Goal: Task Accomplishment & Management: Use online tool/utility

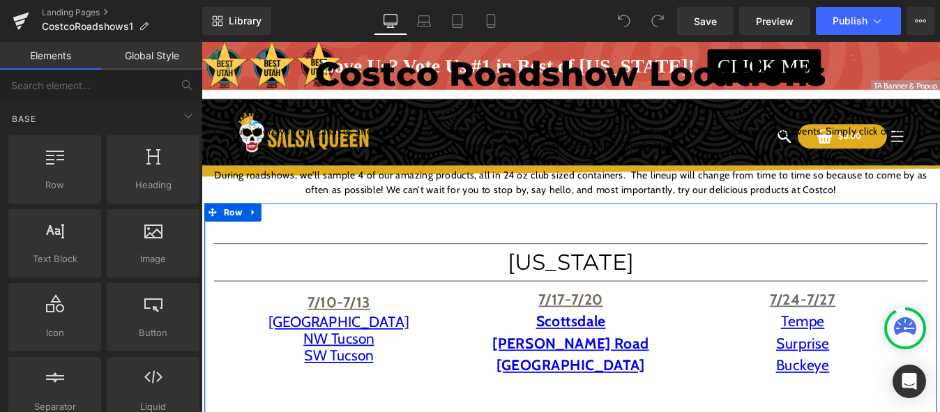
scroll to position [139, 0]
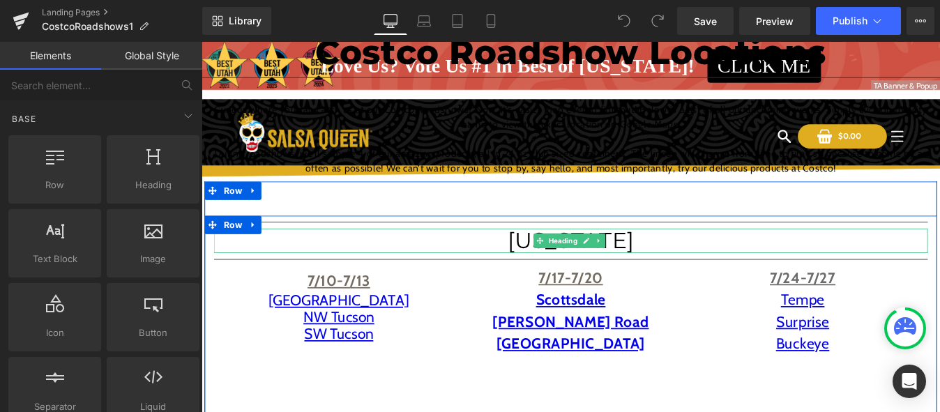
click at [519, 274] on h1 "[US_STATE]" at bounding box center [624, 268] width 816 height 27
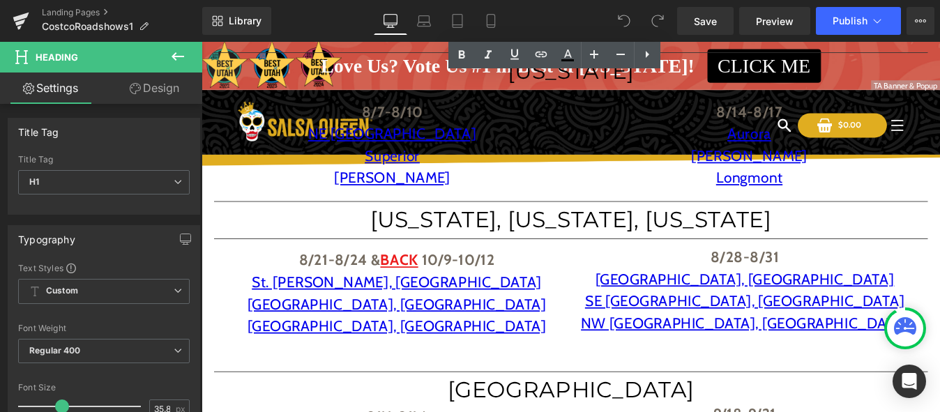
scroll to position [488, 0]
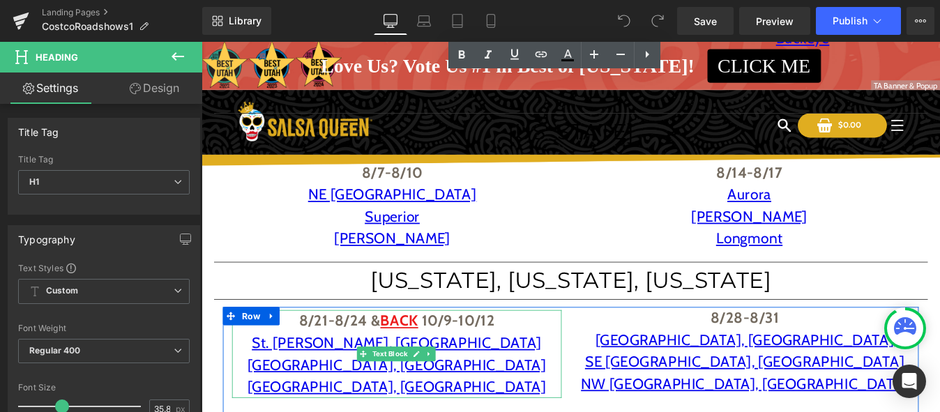
click at [426, 361] on span "BACK" at bounding box center [427, 361] width 43 height 20
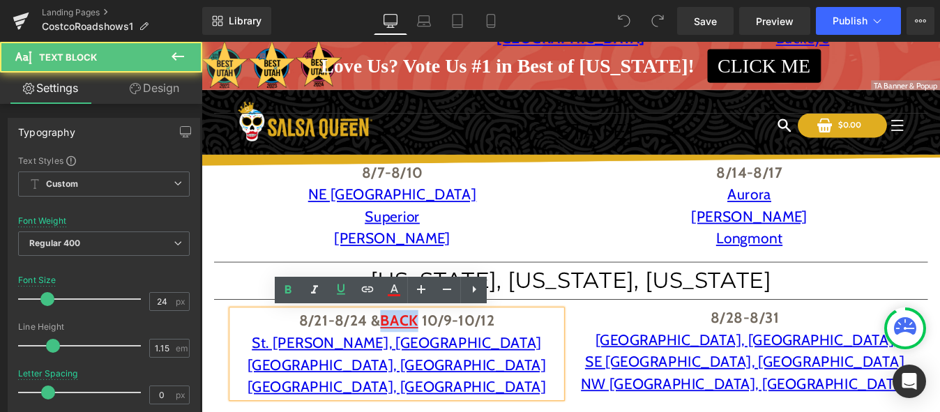
click at [416, 352] on span "BACK" at bounding box center [427, 361] width 43 height 20
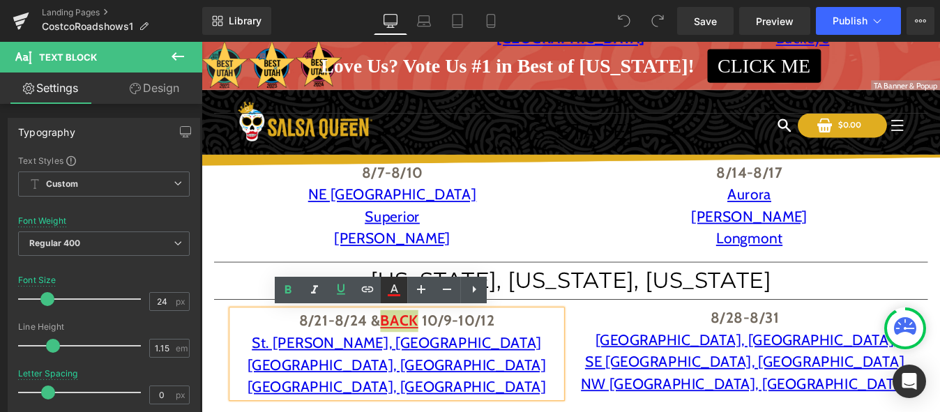
click at [396, 285] on icon at bounding box center [394, 290] width 17 height 17
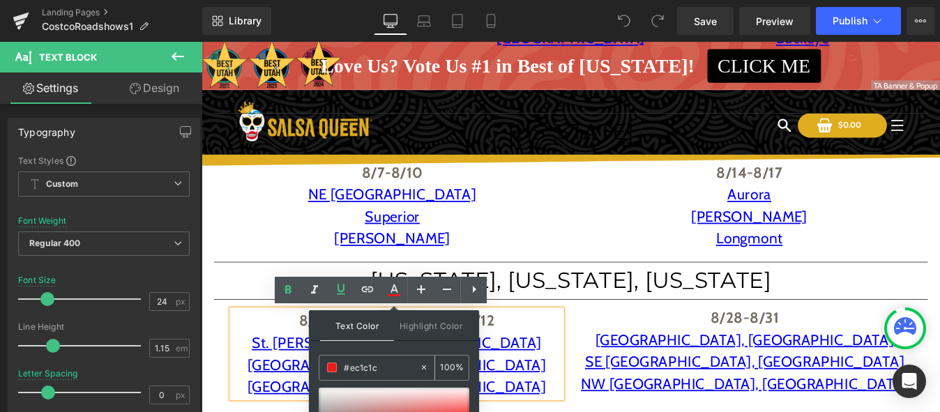
click at [335, 364] on span at bounding box center [332, 368] width 10 height 10
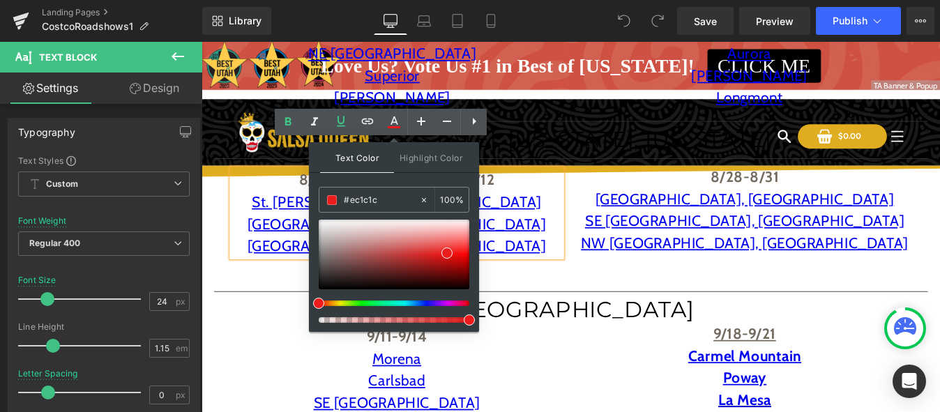
scroll to position [628, 0]
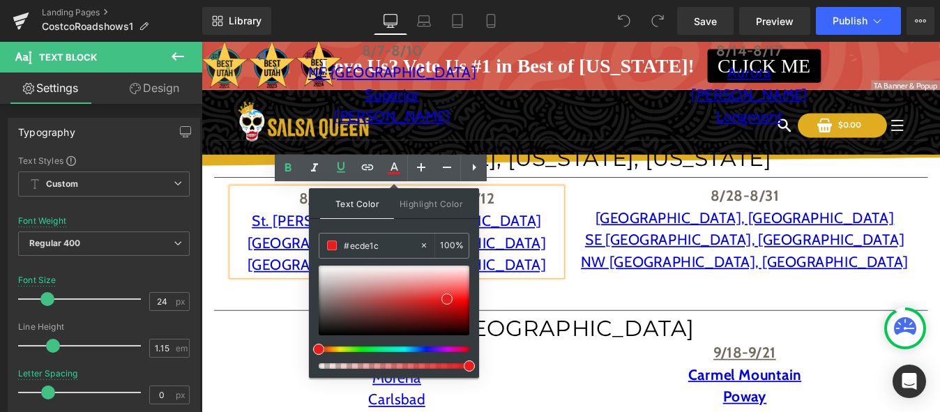
click at [337, 350] on div at bounding box center [388, 350] width 151 height 6
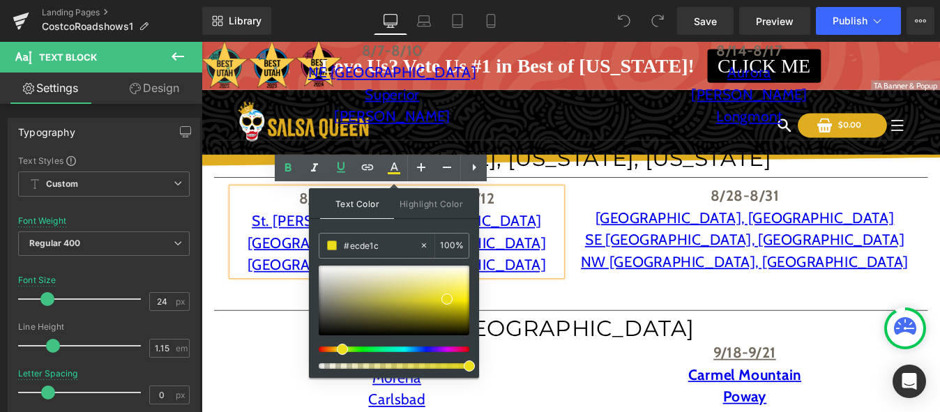
type input "#eccd1c"
click at [335, 350] on div at bounding box center [388, 350] width 151 height 6
click at [674, 309] on div "Text Block 8/21-8/24 & BACK 10/9-10/12 [GEOGRAPHIC_DATA][PERSON_NAME][PERSON_NA…" at bounding box center [623, 274] width 795 height 136
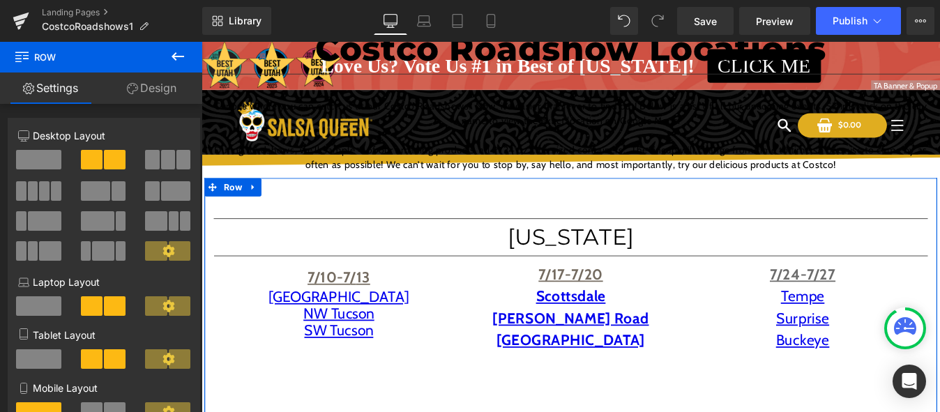
scroll to position [139, 0]
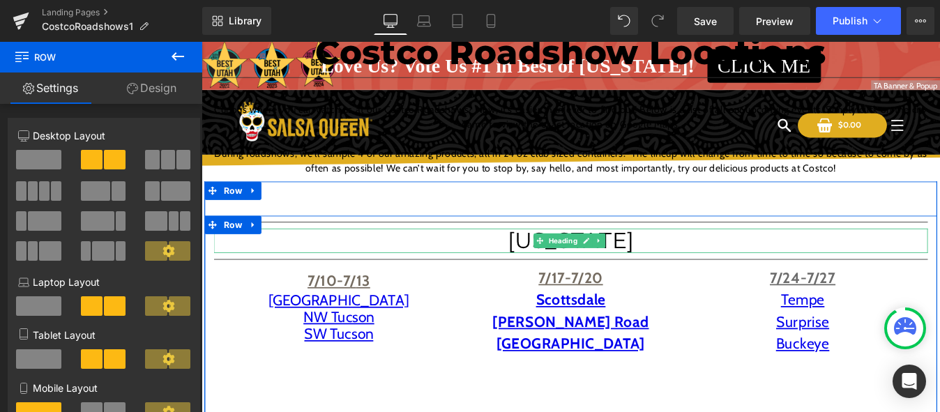
click at [379, 278] on h1 "[US_STATE]" at bounding box center [624, 268] width 816 height 27
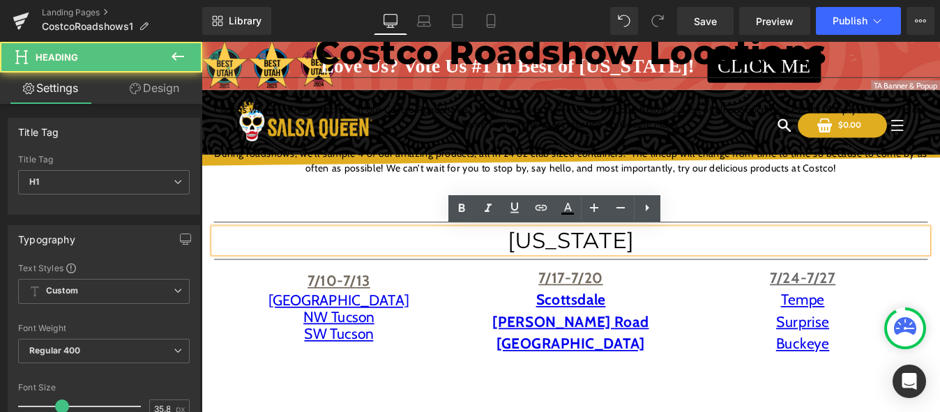
click at [644, 264] on h1 "[US_STATE]" at bounding box center [624, 268] width 816 height 27
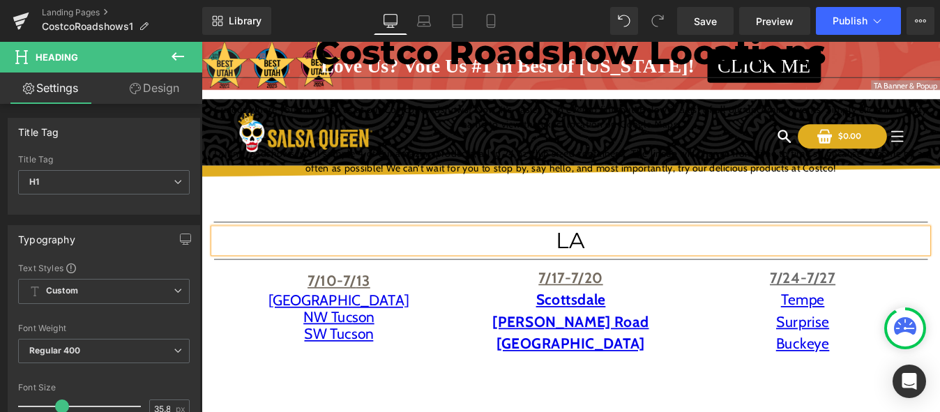
click at [332, 316] on span "7/10-7" at bounding box center [347, 315] width 49 height 20
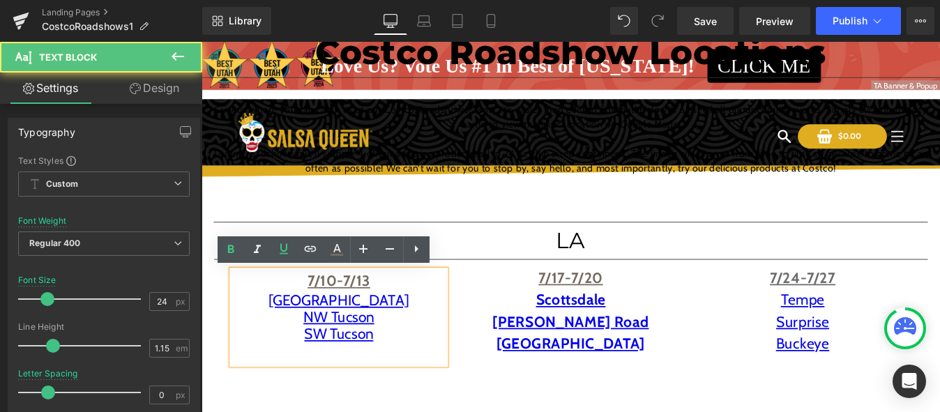
click at [389, 316] on p "7/10-7 / 13" at bounding box center [358, 315] width 244 height 25
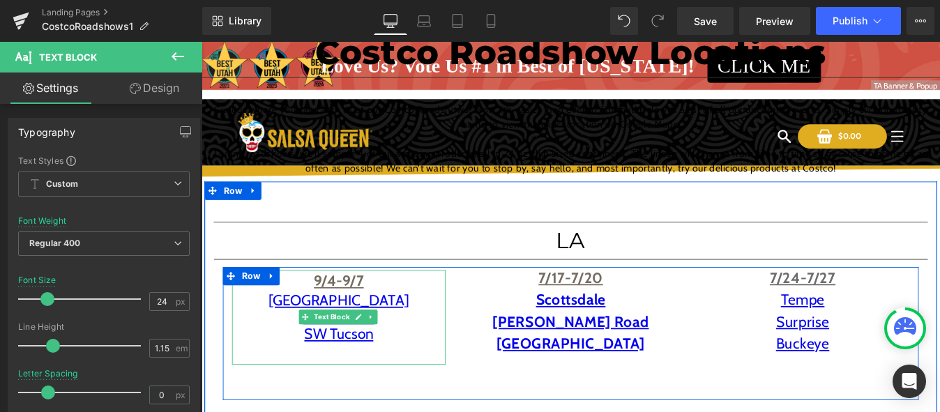
click at [393, 337] on div "9/4-9/7 Tucson NW [GEOGRAPHIC_DATA] SW [GEOGRAPHIC_DATA]" at bounding box center [358, 357] width 244 height 108
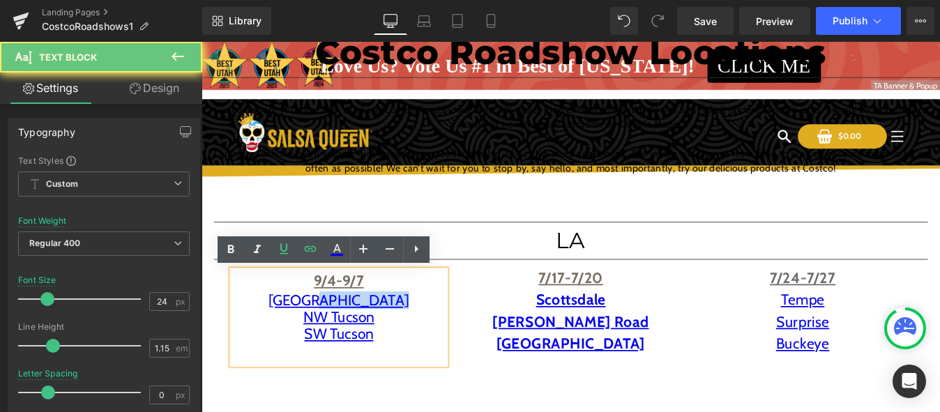
click at [393, 337] on div "9/4-9/7 Tucson NW [GEOGRAPHIC_DATA] SW [GEOGRAPHIC_DATA]" at bounding box center [358, 357] width 244 height 108
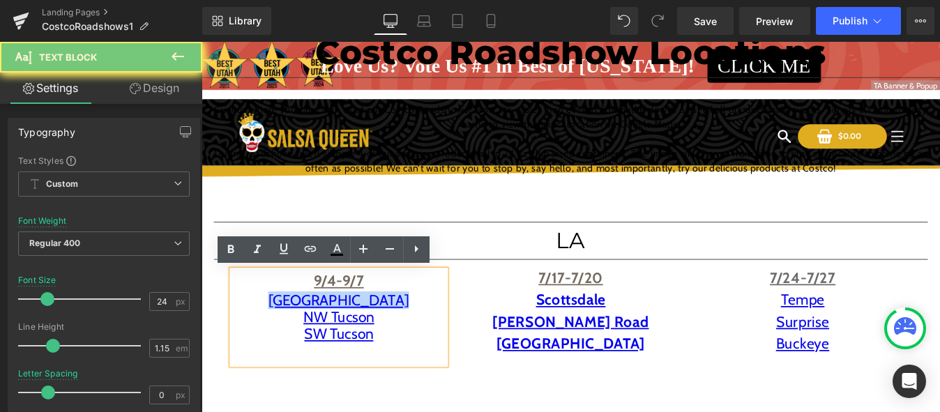
click at [393, 337] on div "9/4-9/7 Tucson NW [GEOGRAPHIC_DATA] SW [GEOGRAPHIC_DATA]" at bounding box center [358, 357] width 244 height 108
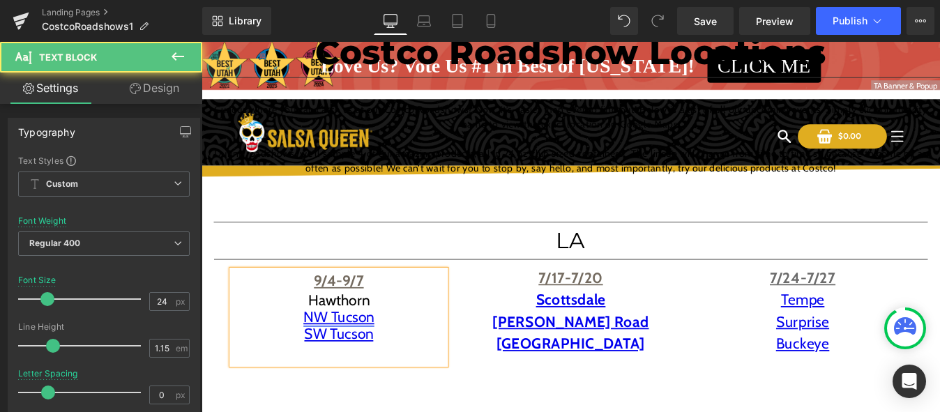
click at [385, 363] on link "NW Tucson" at bounding box center [358, 356] width 81 height 20
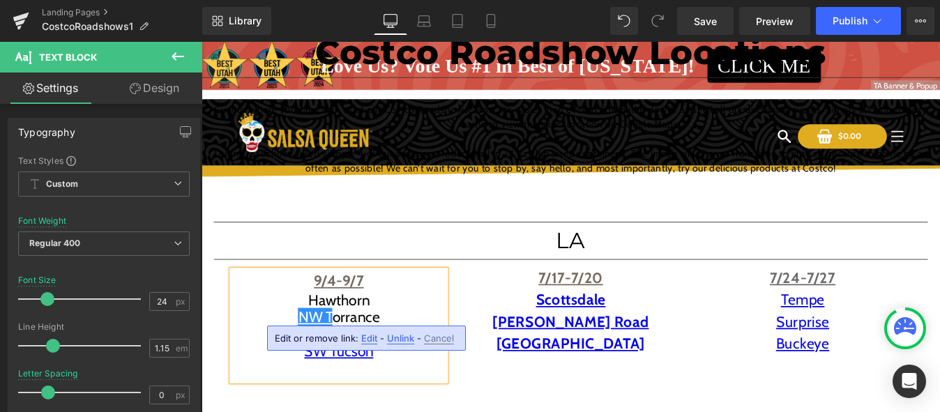
click at [333, 361] on link "NW T" at bounding box center [331, 356] width 39 height 20
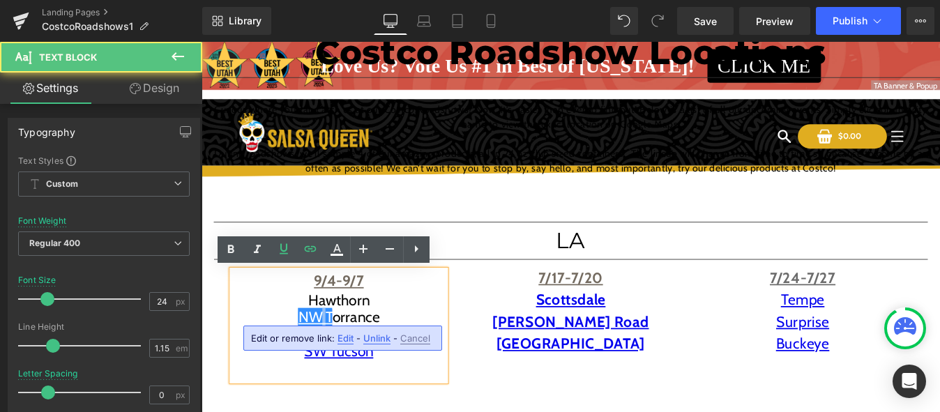
click at [333, 361] on link "NW T" at bounding box center [331, 356] width 39 height 20
click at [345, 358] on link "NW T" at bounding box center [331, 356] width 39 height 20
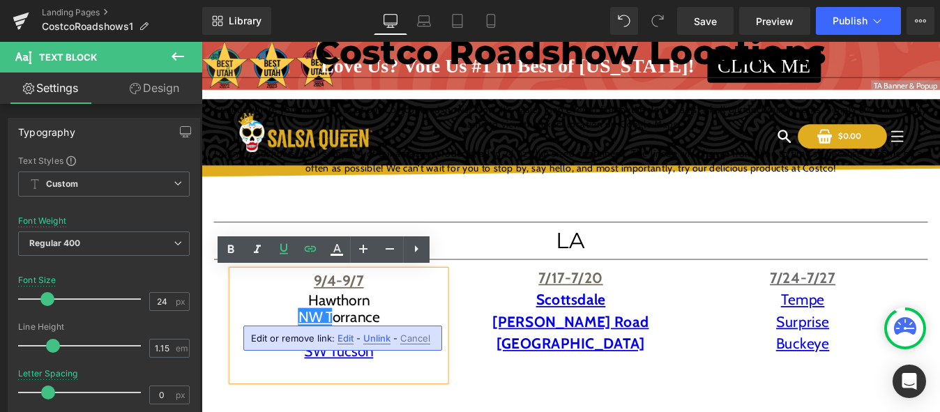
click at [351, 356] on div "NW T orrance" at bounding box center [358, 357] width 244 height 20
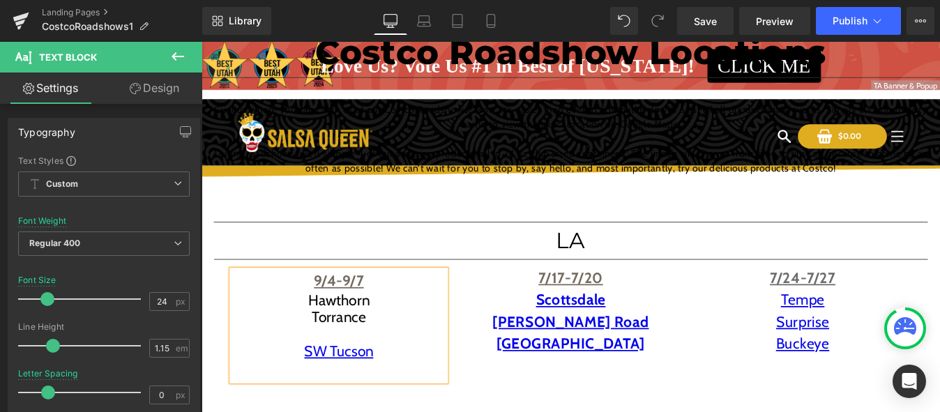
click at [358, 378] on div at bounding box center [358, 376] width 244 height 20
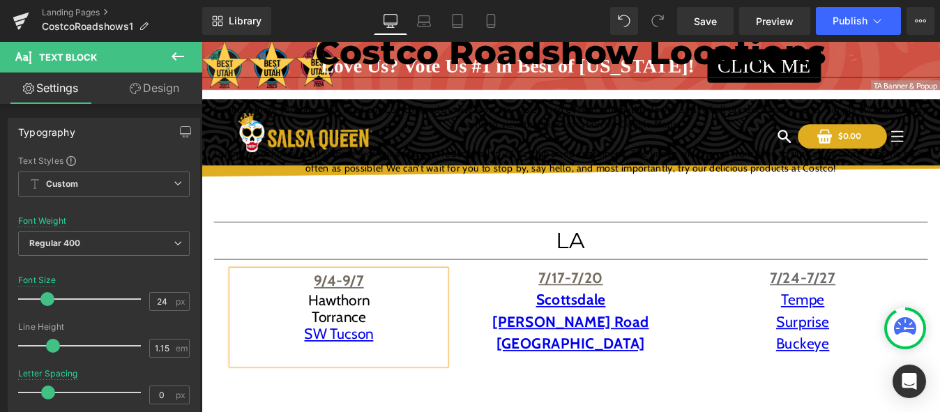
click at [402, 386] on p at bounding box center [358, 398] width 244 height 25
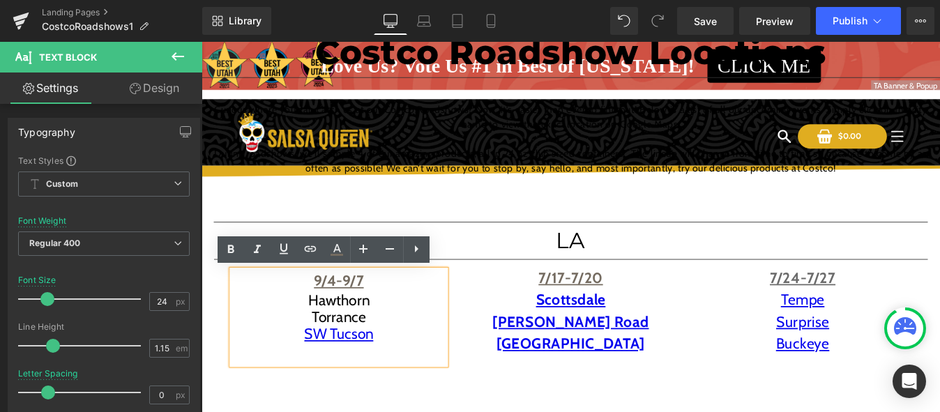
click at [406, 383] on div "SW Tucson" at bounding box center [358, 388] width 244 height 45
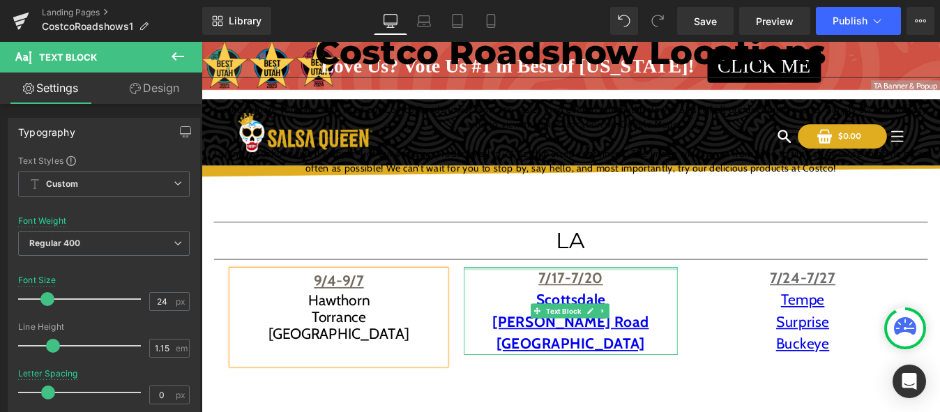
click at [640, 307] on span "7/17-7/20" at bounding box center [624, 311] width 74 height 20
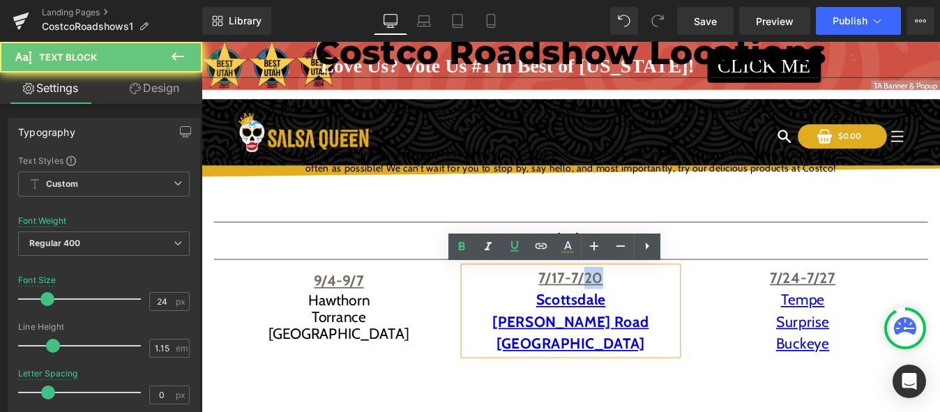
click at [640, 307] on span "7/17-7/20" at bounding box center [624, 311] width 74 height 20
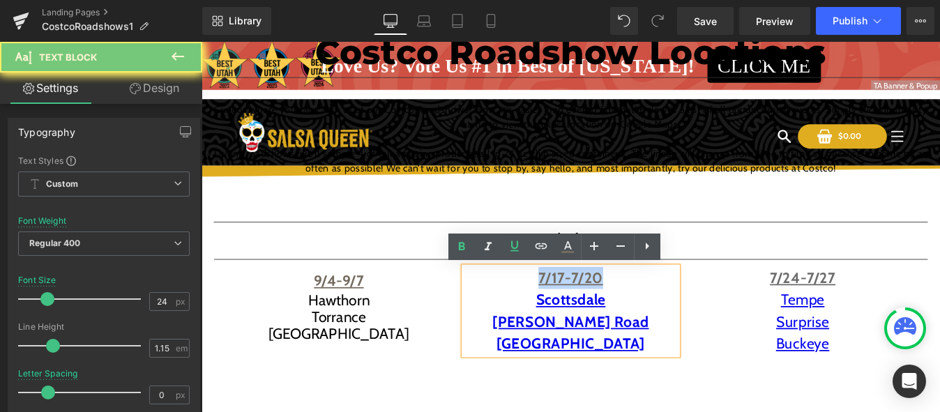
click at [640, 307] on span "7/17-7/20" at bounding box center [624, 311] width 74 height 20
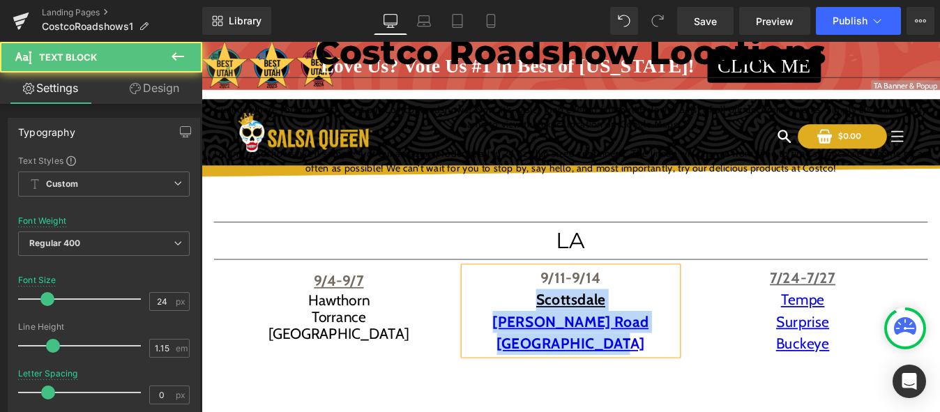
drag, startPoint x: 576, startPoint y: 336, endPoint x: 684, endPoint y: 392, distance: 121.6
click at [684, 392] on div "9/11-9/[GEOGRAPHIC_DATA][PERSON_NAME]" at bounding box center [623, 349] width 244 height 100
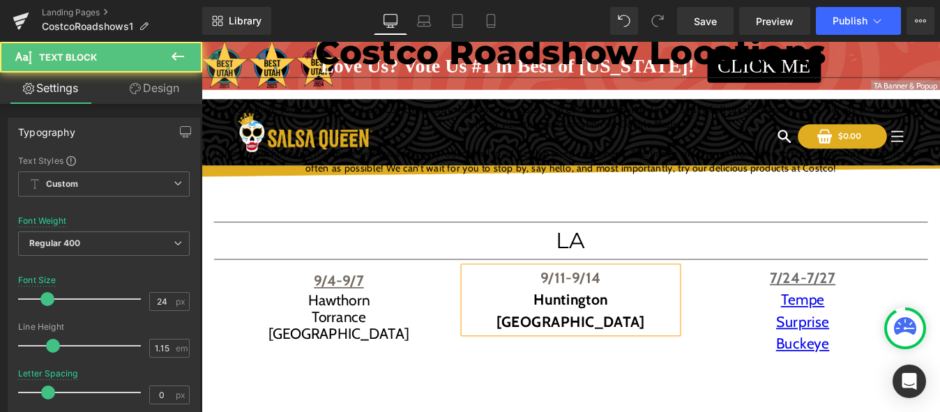
click at [681, 317] on p "9/11-9/14" at bounding box center [623, 311] width 244 height 25
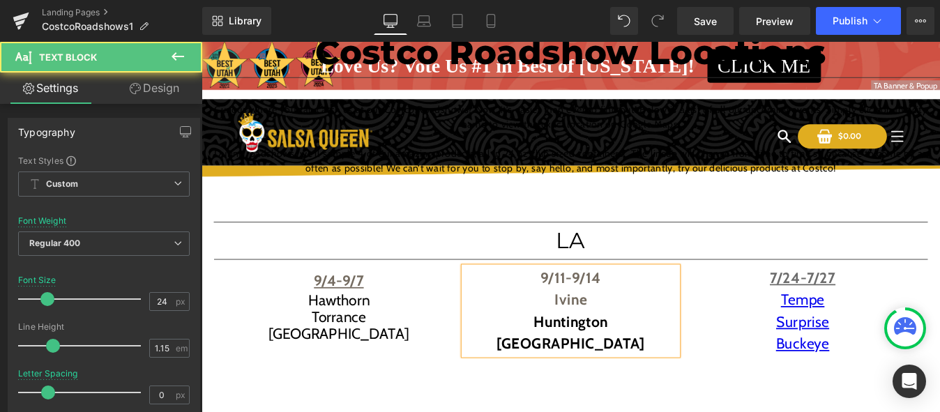
click at [605, 335] on span "Ivine" at bounding box center [623, 336] width 37 height 20
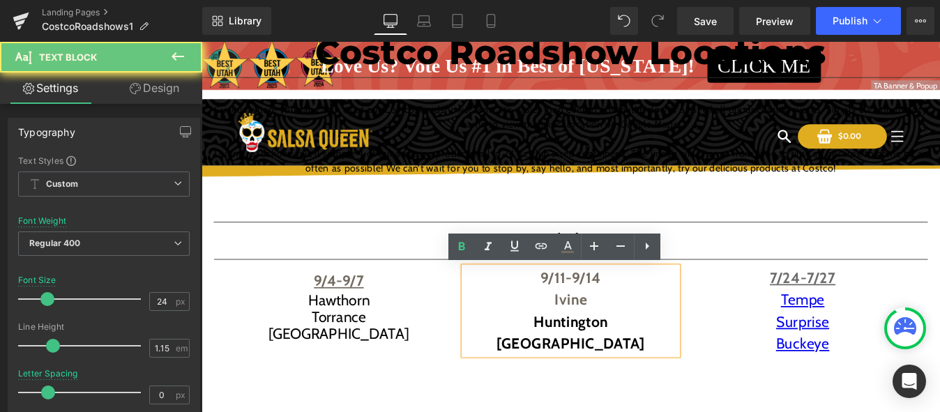
click at [607, 335] on span "Ivine" at bounding box center [623, 336] width 37 height 20
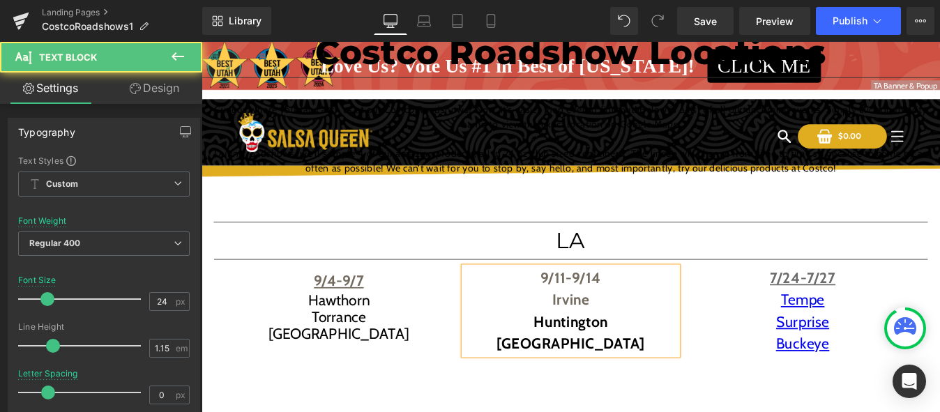
click at [642, 336] on p "Irvine" at bounding box center [623, 336] width 244 height 25
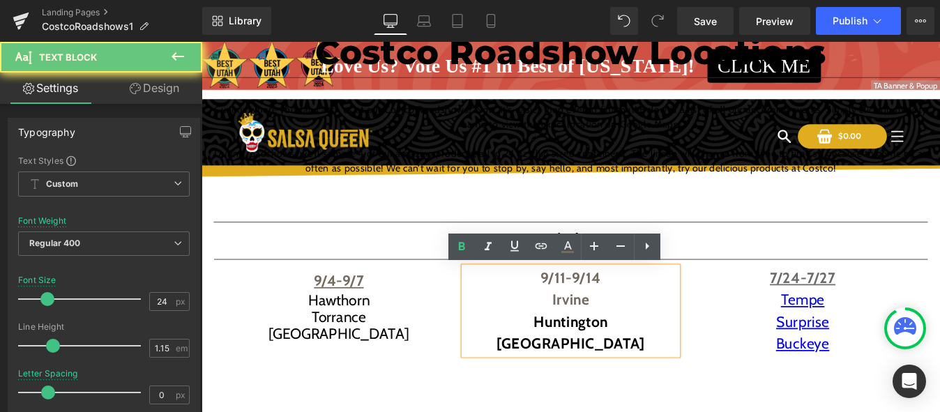
click at [642, 336] on p "Irvine" at bounding box center [623, 336] width 244 height 25
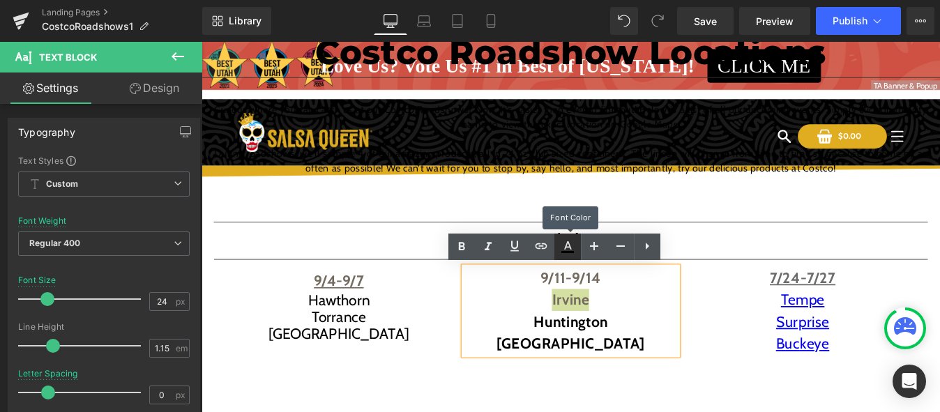
click at [566, 250] on icon at bounding box center [567, 247] width 17 height 17
type input "#000000"
type input "100"
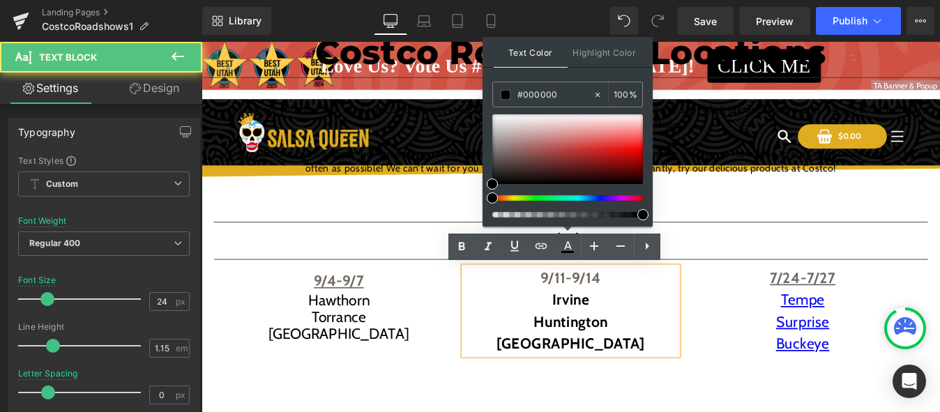
click at [720, 381] on p "[GEOGRAPHIC_DATA]" at bounding box center [623, 387] width 244 height 25
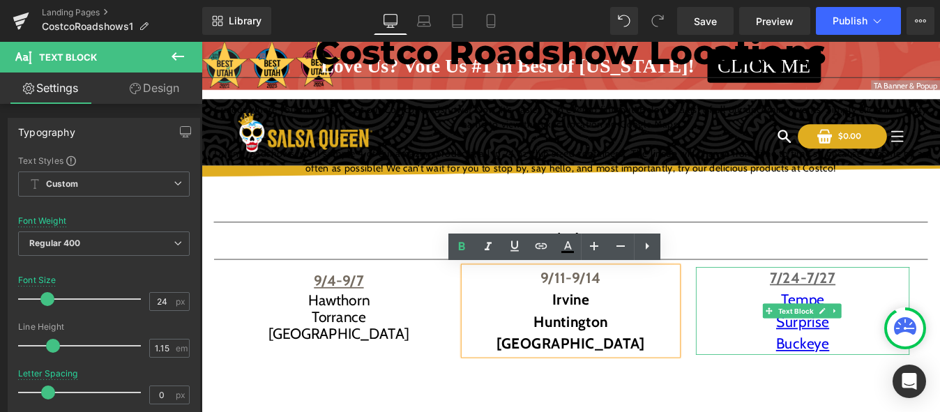
click at [897, 314] on u "7/24-7/27" at bounding box center [888, 311] width 75 height 20
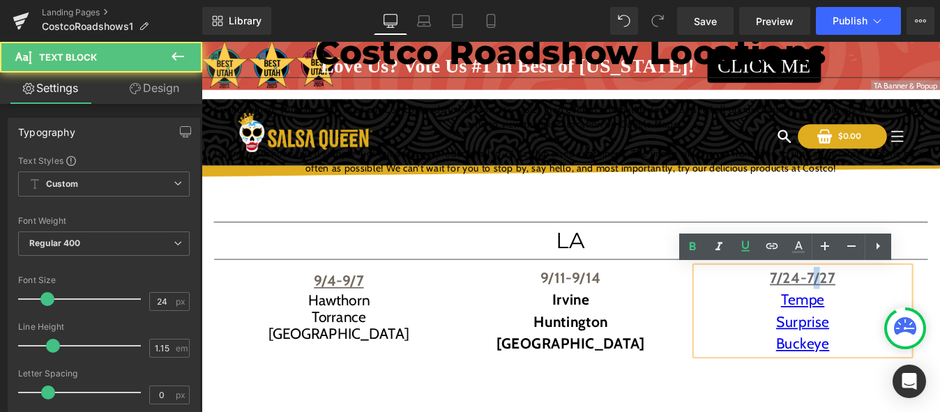
click at [897, 314] on u "7/24-7/27" at bounding box center [888, 311] width 75 height 20
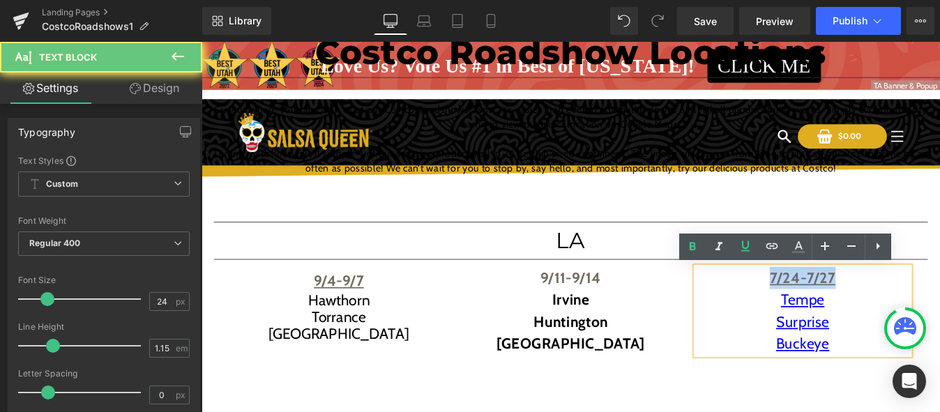
click at [897, 314] on u "7/24-7/27" at bounding box center [888, 311] width 75 height 20
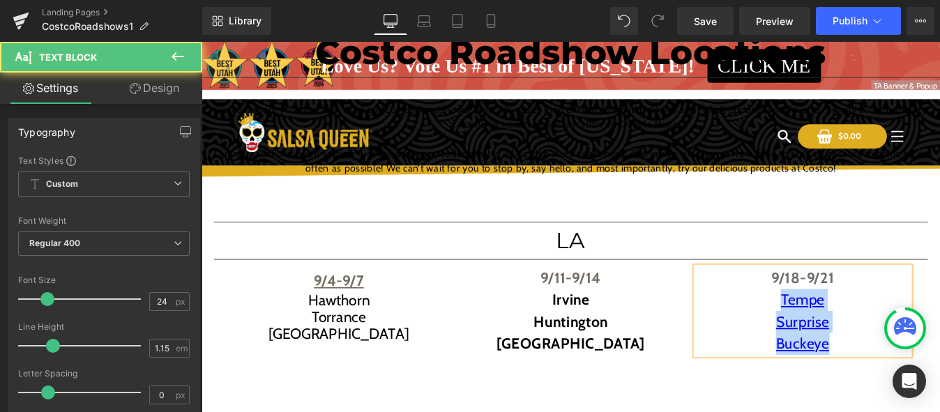
drag, startPoint x: 853, startPoint y: 331, endPoint x: 925, endPoint y: 402, distance: 101.1
click at [925, 400] on div "9/18-9/21 Tempe Surprise Buckeye" at bounding box center [888, 349] width 244 height 100
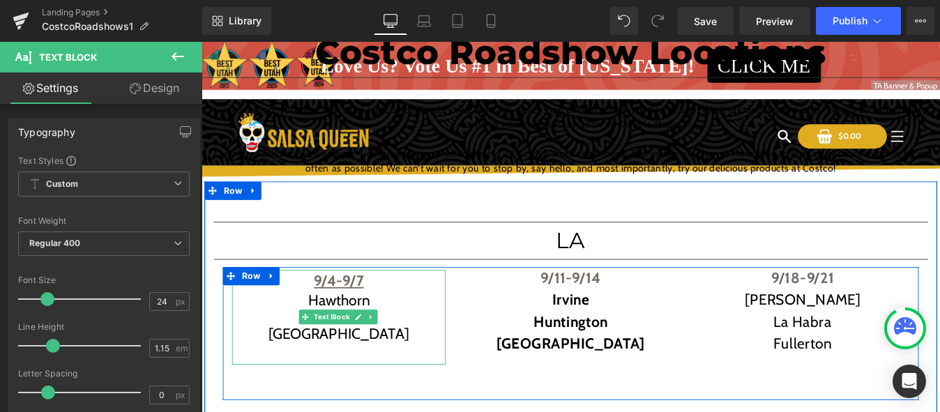
click at [362, 335] on div "Hawthorn" at bounding box center [358, 338] width 244 height 20
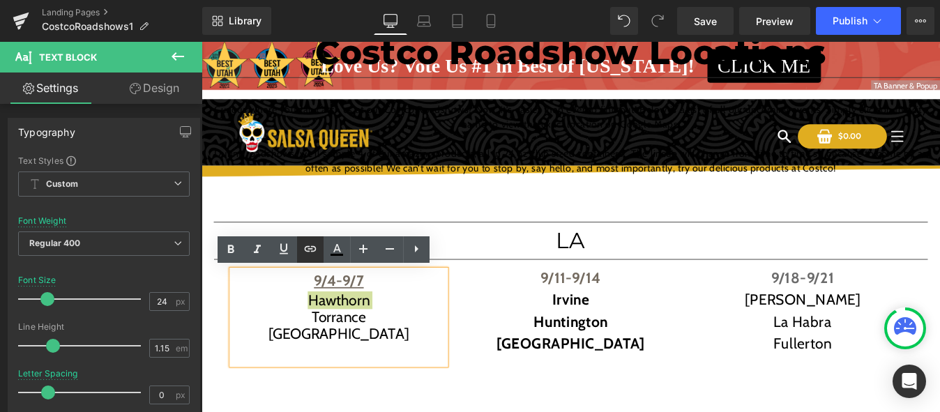
click at [314, 252] on icon at bounding box center [310, 249] width 12 height 6
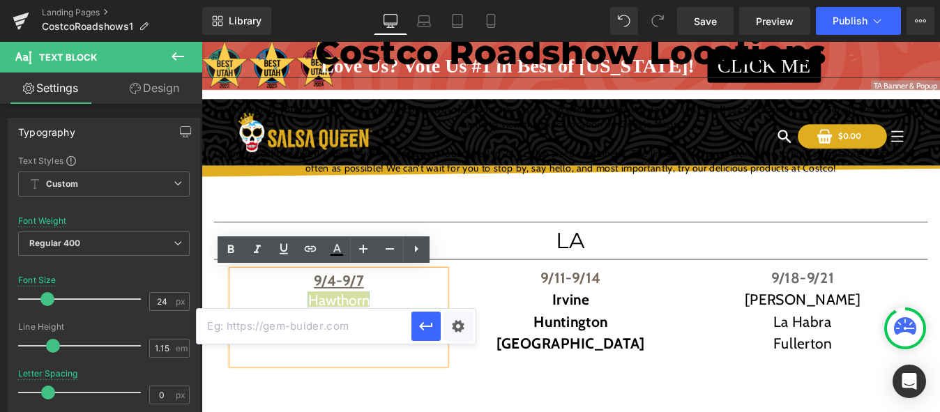
click at [312, 333] on input "text" at bounding box center [304, 326] width 215 height 35
paste input "[URL][DOMAIN_NAME]"
click at [426, 331] on icon "button" at bounding box center [426, 326] width 17 height 17
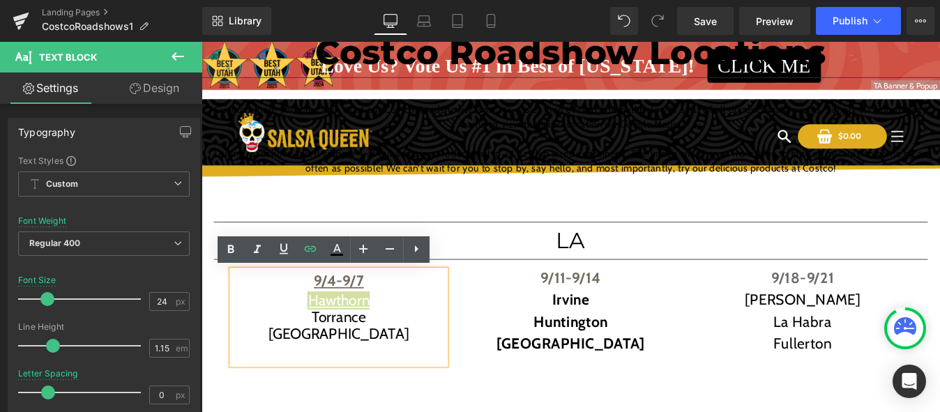
scroll to position [0, 0]
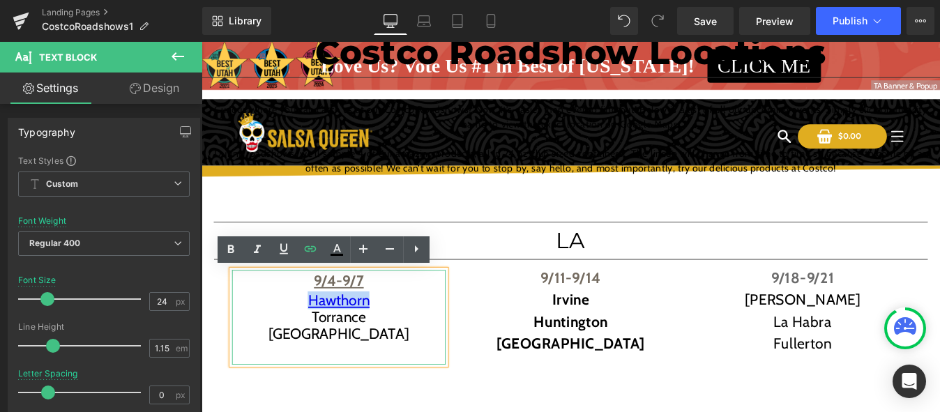
click at [358, 363] on div "Torrance" at bounding box center [358, 357] width 244 height 20
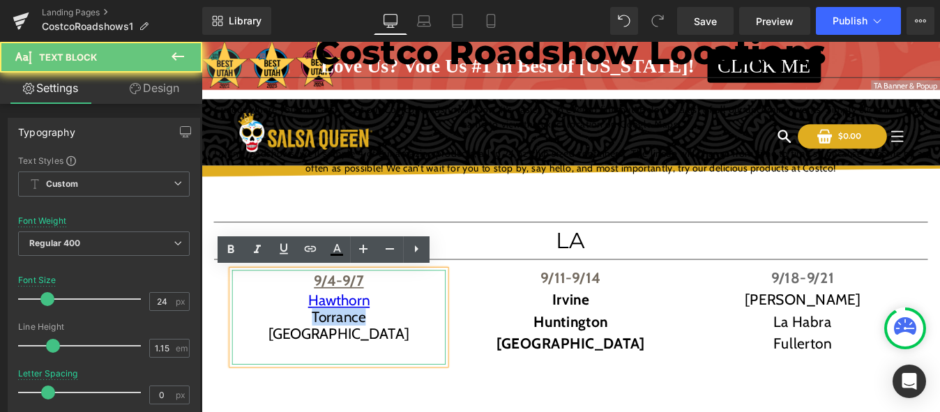
click at [358, 361] on div "Torrance" at bounding box center [358, 357] width 244 height 20
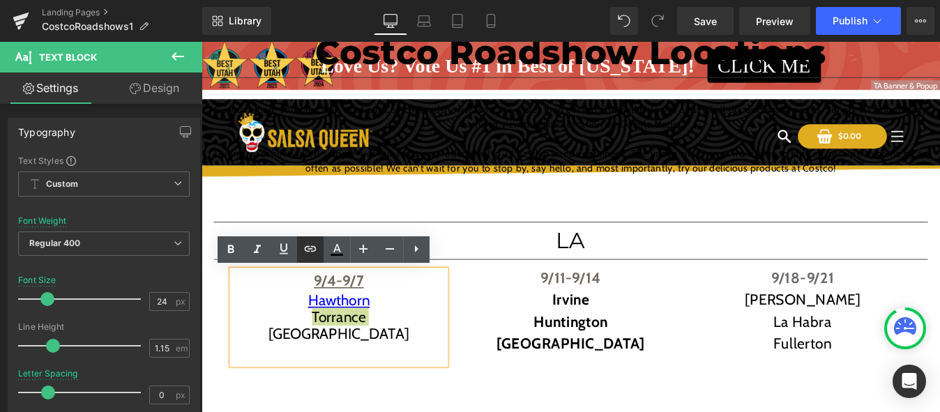
click at [315, 248] on icon at bounding box center [310, 249] width 12 height 6
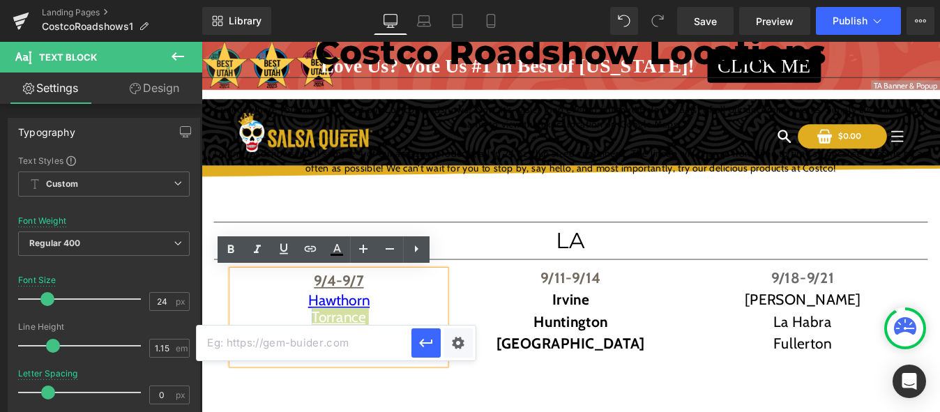
click at [357, 338] on input "text" at bounding box center [304, 343] width 215 height 35
paste input "[URL][DOMAIN_NAME]"
type input "[URL][DOMAIN_NAME]"
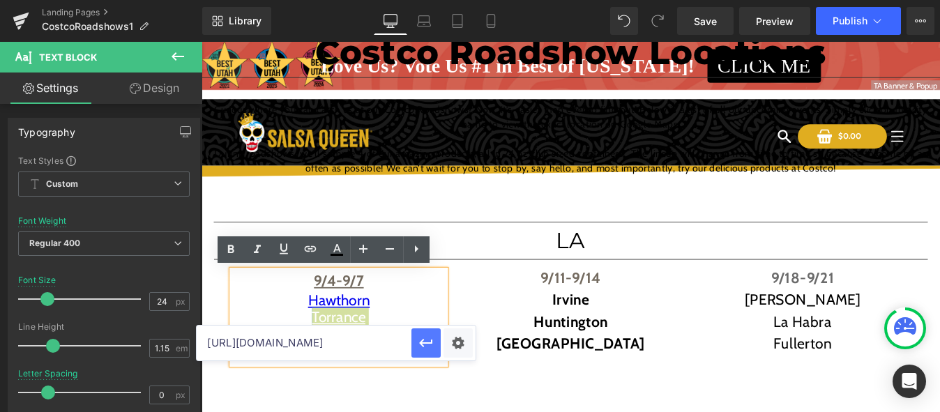
click at [430, 347] on icon "button" at bounding box center [426, 343] width 17 height 17
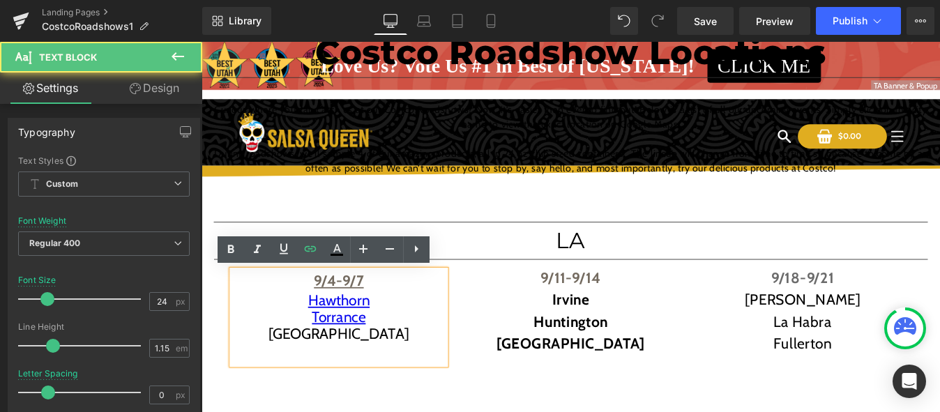
click at [348, 379] on div "[GEOGRAPHIC_DATA]" at bounding box center [358, 388] width 244 height 45
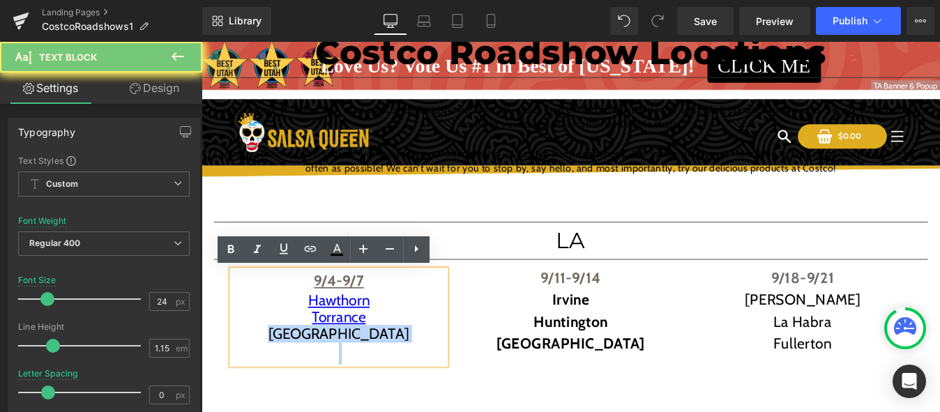
click at [348, 379] on div "[GEOGRAPHIC_DATA]" at bounding box center [358, 388] width 244 height 45
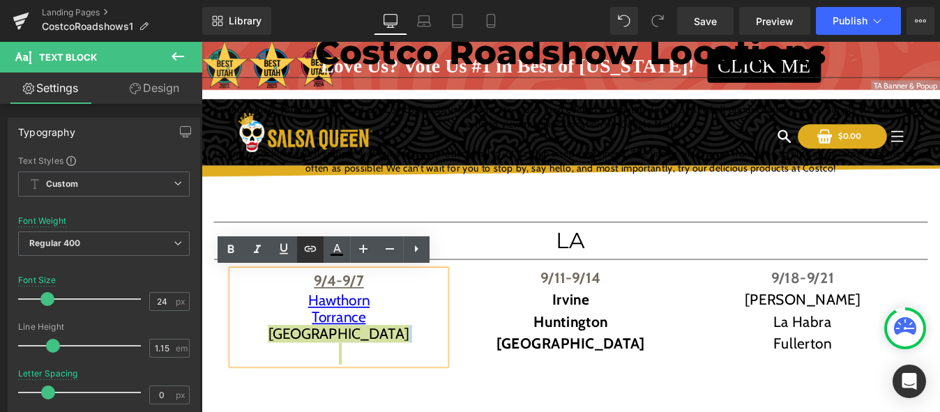
click at [311, 246] on icon at bounding box center [310, 249] width 17 height 17
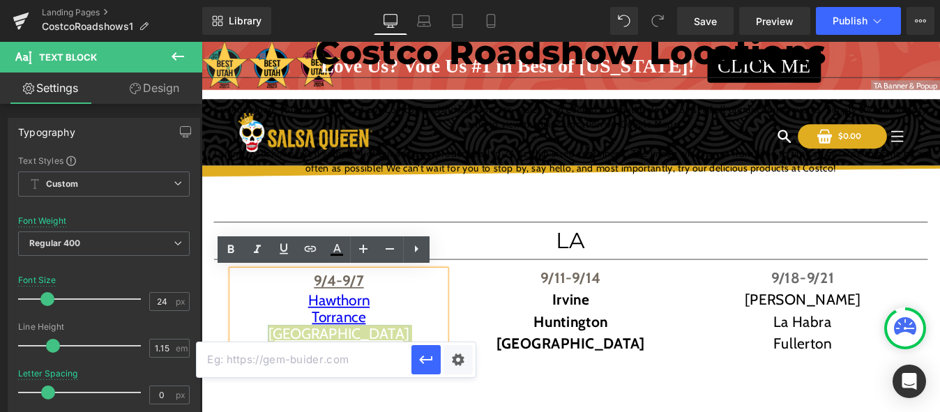
click at [347, 365] on input "text" at bounding box center [304, 359] width 215 height 35
paste input "[URL][DOMAIN_NAME]"
type input "[URL][DOMAIN_NAME]"
click at [421, 363] on icon "button" at bounding box center [426, 359] width 17 height 17
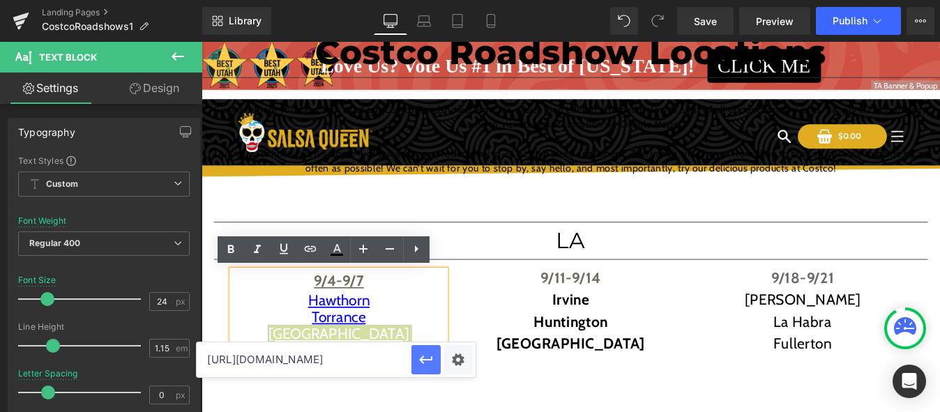
scroll to position [0, 0]
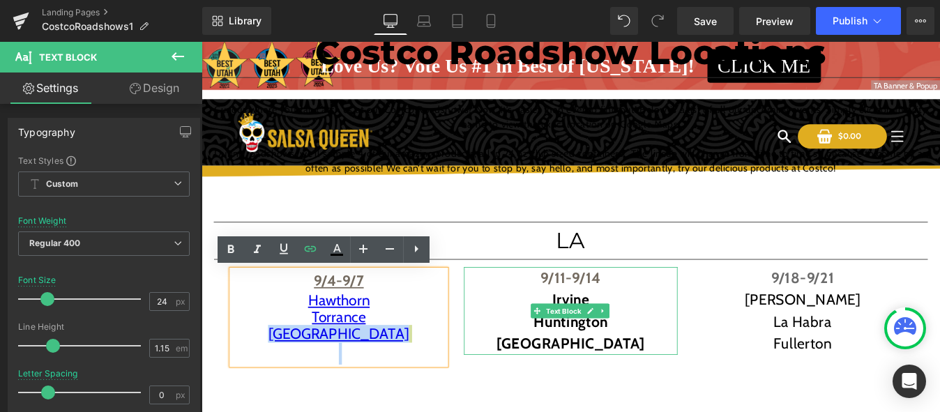
click at [611, 331] on b "Irvine" at bounding box center [623, 336] width 43 height 20
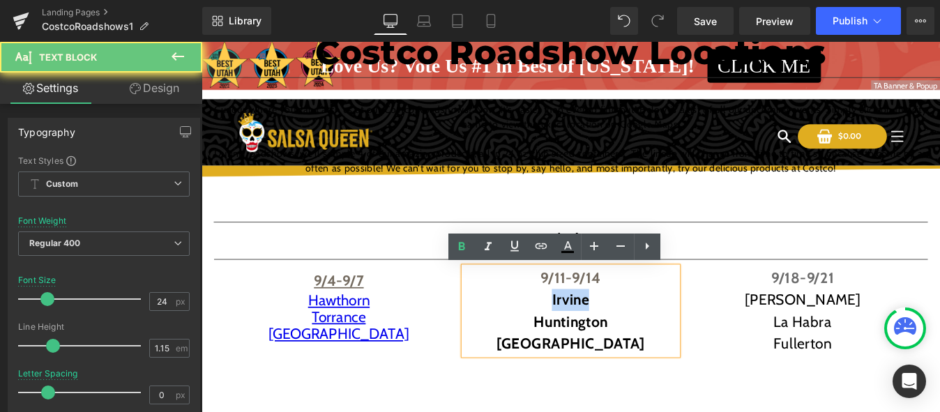
click at [611, 331] on b "Irvine" at bounding box center [623, 336] width 43 height 20
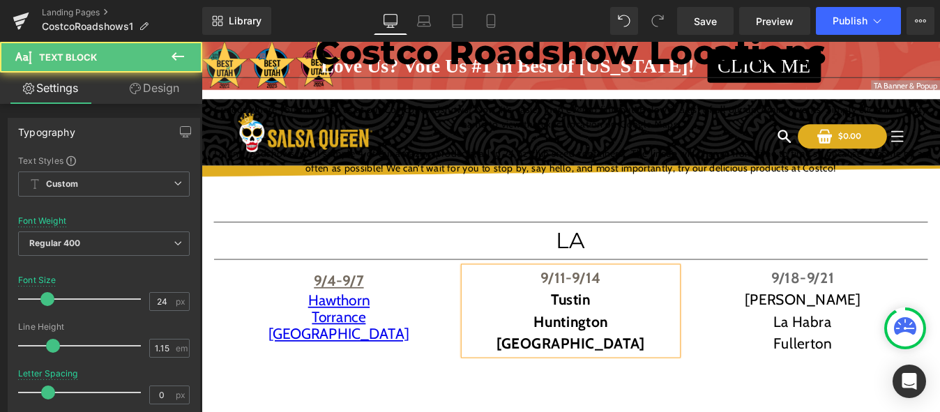
click at [622, 335] on span "Tustin" at bounding box center [623, 336] width 45 height 20
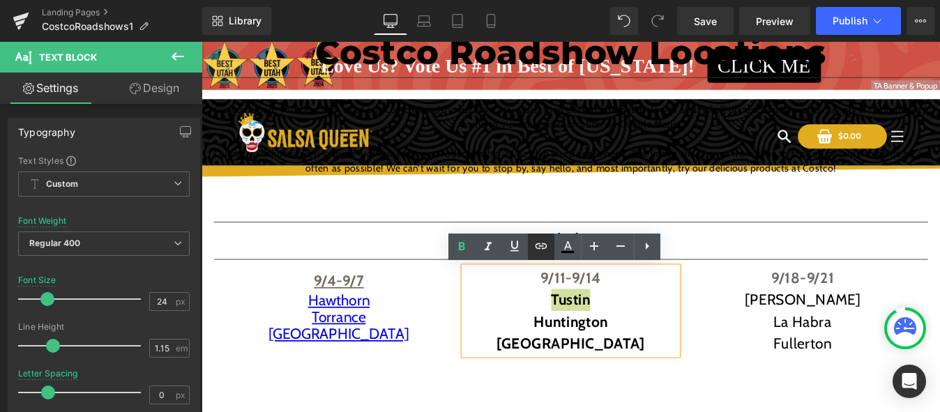
click at [543, 248] on icon at bounding box center [541, 246] width 17 height 17
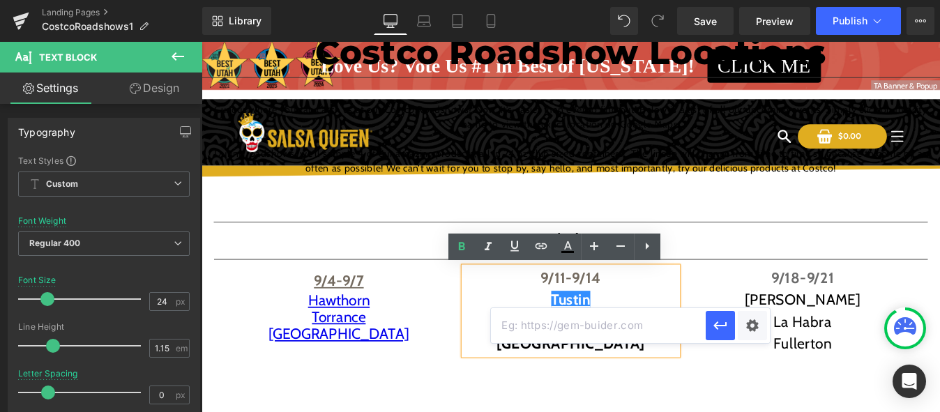
click at [563, 325] on input "text" at bounding box center [598, 325] width 215 height 35
paste input "[URL][DOMAIN_NAME]"
click at [723, 322] on icon "button" at bounding box center [720, 325] width 17 height 17
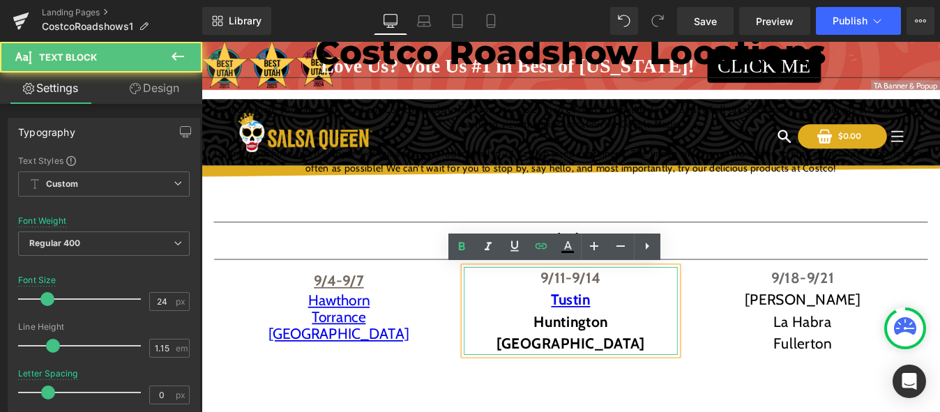
click at [597, 366] on span "Huntington" at bounding box center [623, 361] width 86 height 20
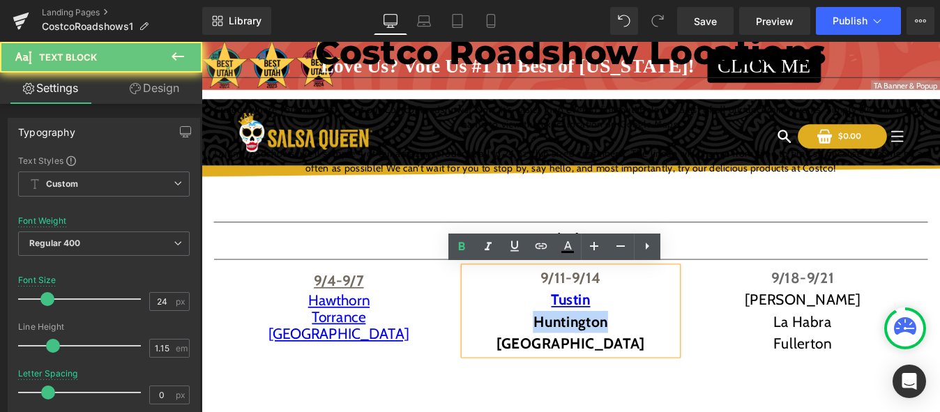
click at [597, 366] on span "Huntington" at bounding box center [623, 361] width 86 height 20
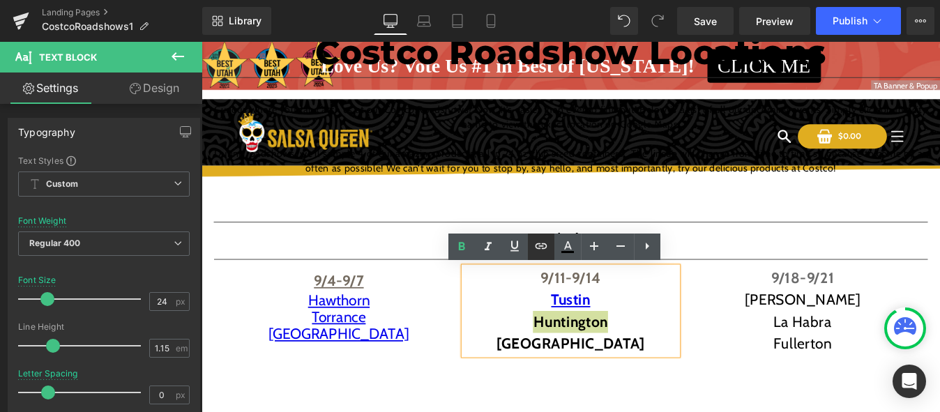
click at [543, 245] on icon at bounding box center [541, 246] width 17 height 17
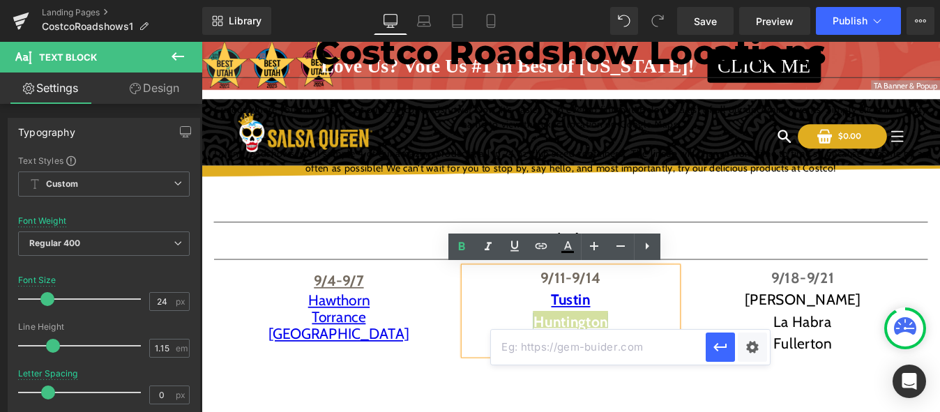
click at [589, 347] on input "text" at bounding box center [598, 347] width 215 height 35
paste input "[STREET_ADDRESS]"
click at [718, 347] on icon "button" at bounding box center [720, 348] width 13 height 8
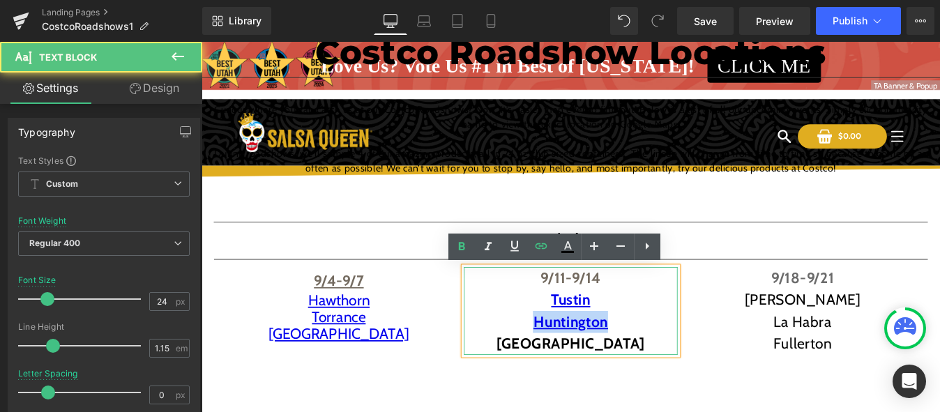
click at [633, 391] on span "[GEOGRAPHIC_DATA]" at bounding box center [623, 387] width 169 height 20
click at [613, 381] on span "[GEOGRAPHIC_DATA]" at bounding box center [623, 387] width 169 height 20
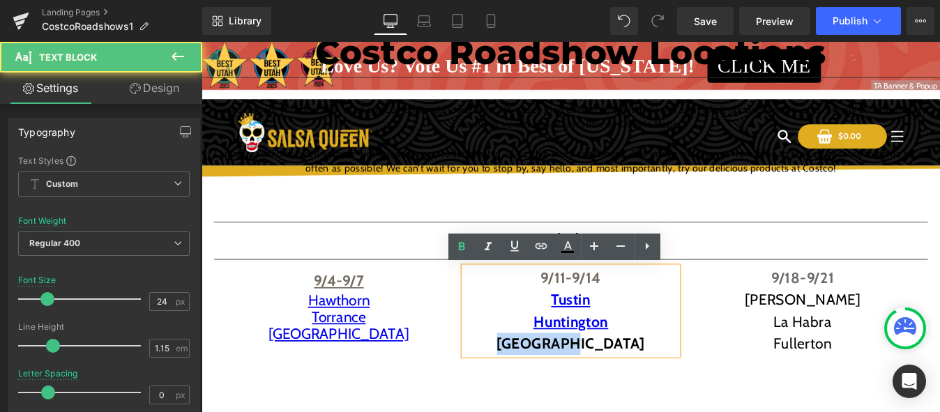
click at [613, 381] on span "[GEOGRAPHIC_DATA]" at bounding box center [623, 387] width 169 height 20
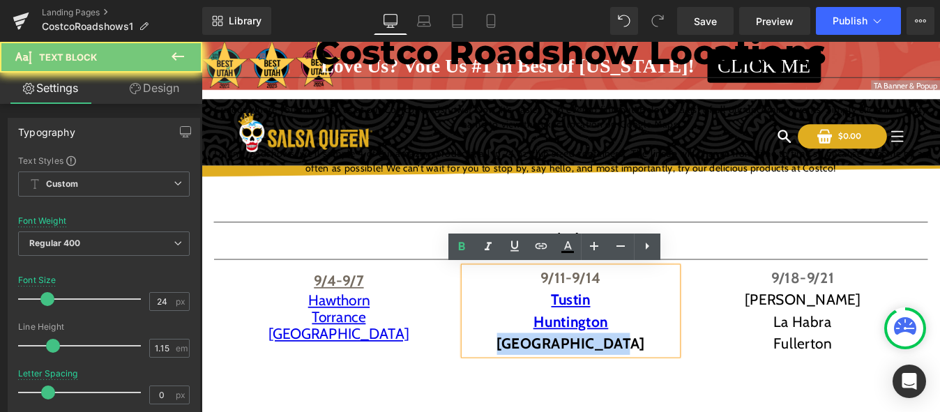
click at [613, 381] on span "[GEOGRAPHIC_DATA]" at bounding box center [623, 387] width 169 height 20
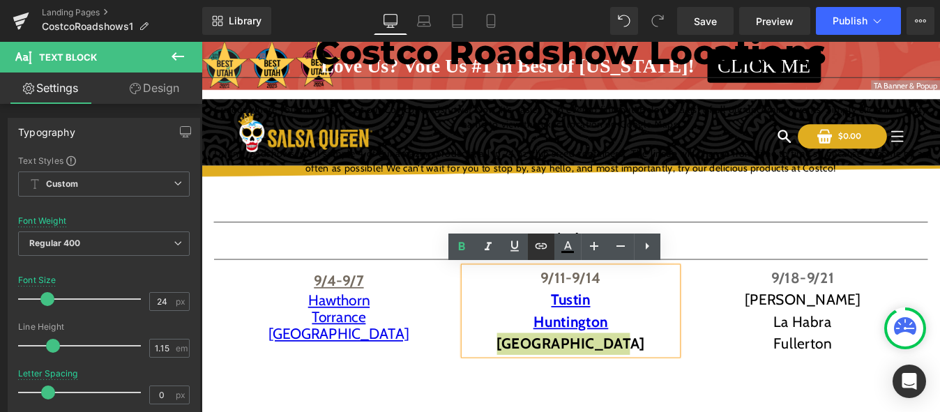
click at [542, 246] on icon at bounding box center [541, 246] width 12 height 6
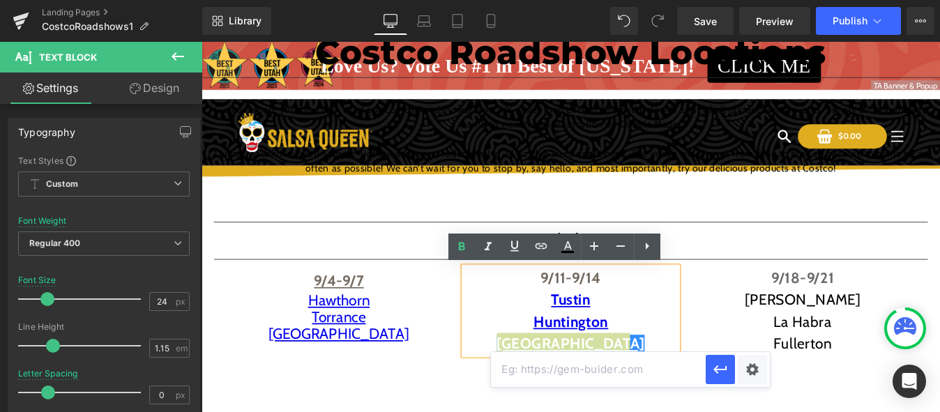
click at [634, 371] on input "text" at bounding box center [598, 369] width 215 height 35
paste input "[URL][DOMAIN_NAME]"
type input "[URL][DOMAIN_NAME]"
click at [728, 373] on icon "button" at bounding box center [720, 369] width 17 height 17
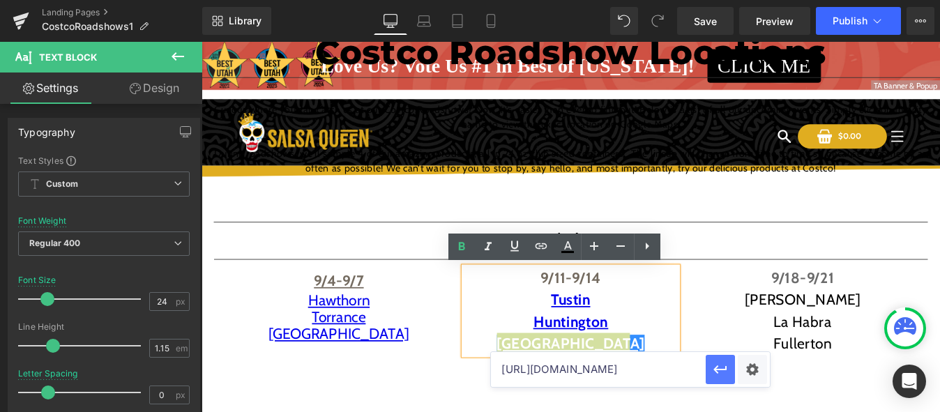
scroll to position [0, 0]
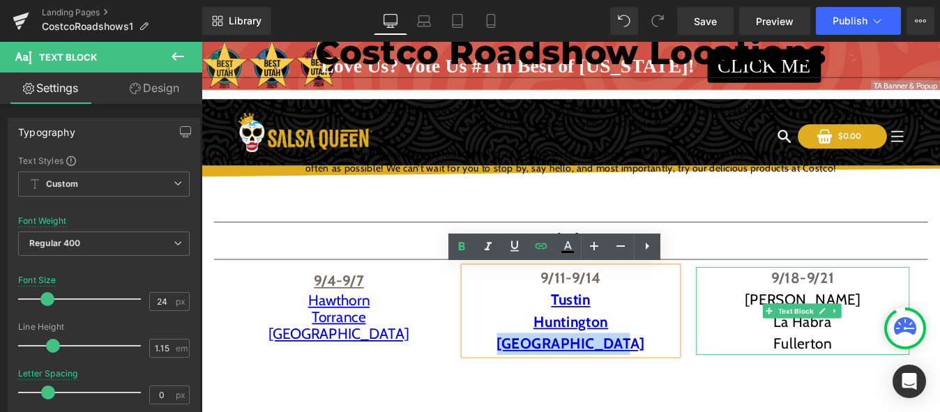
click at [886, 337] on p "[PERSON_NAME]" at bounding box center [888, 336] width 244 height 25
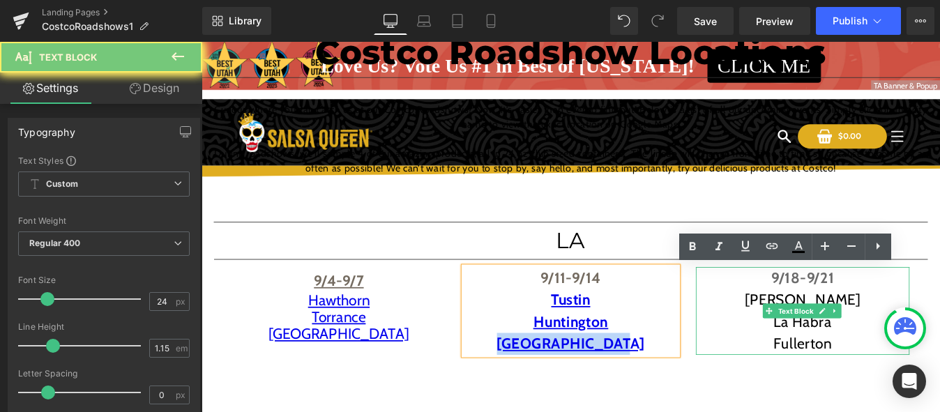
click at [886, 337] on p "[PERSON_NAME]" at bounding box center [888, 336] width 244 height 25
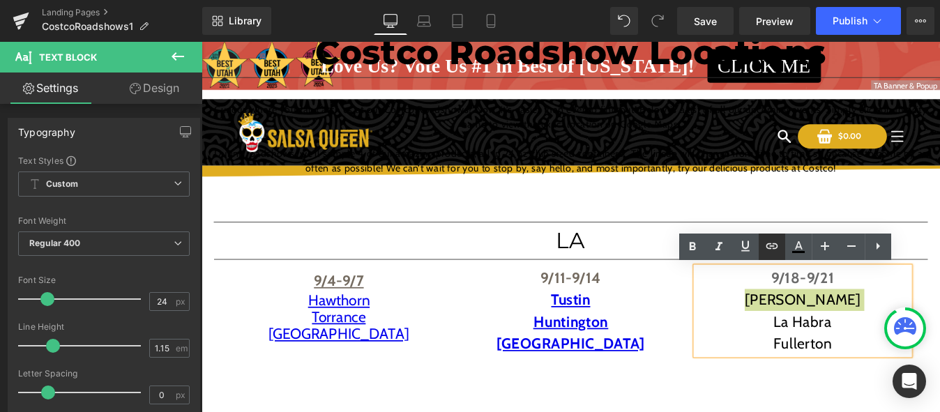
click at [772, 243] on icon at bounding box center [772, 246] width 17 height 17
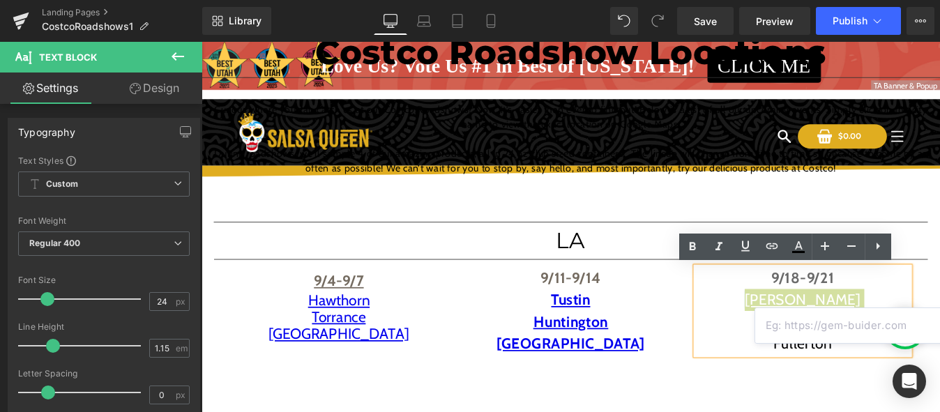
click at [812, 322] on input "text" at bounding box center [862, 325] width 215 height 35
paste input "[URL][DOMAIN_NAME]"
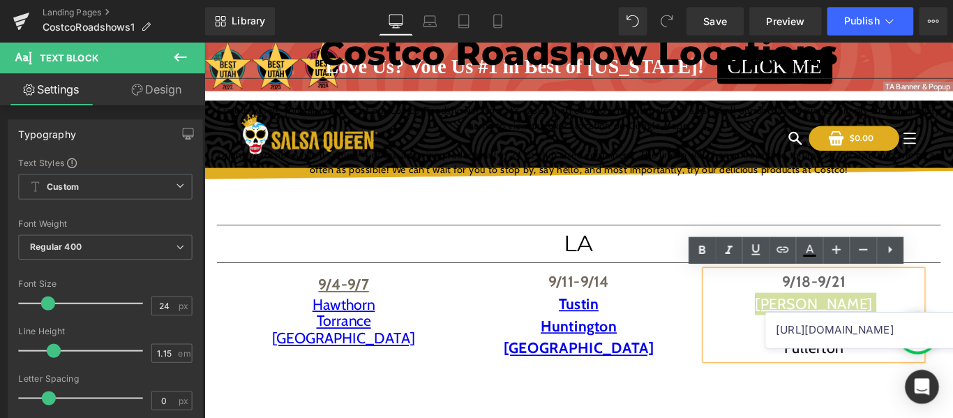
scroll to position [0, 20]
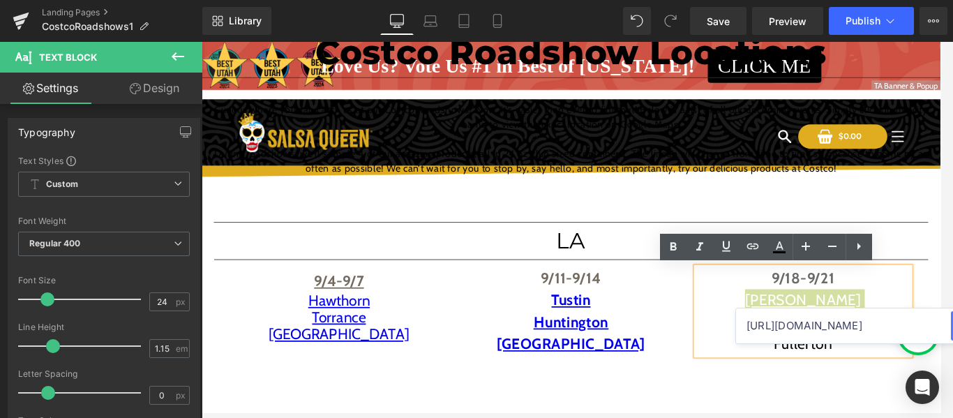
type input "[URL][DOMAIN_NAME]"
click at [939, 328] on button "button" at bounding box center [965, 325] width 29 height 29
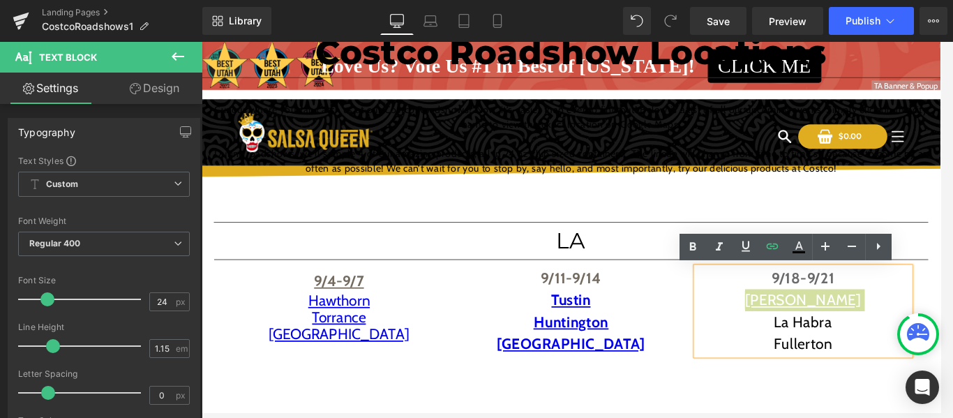
scroll to position [0, 0]
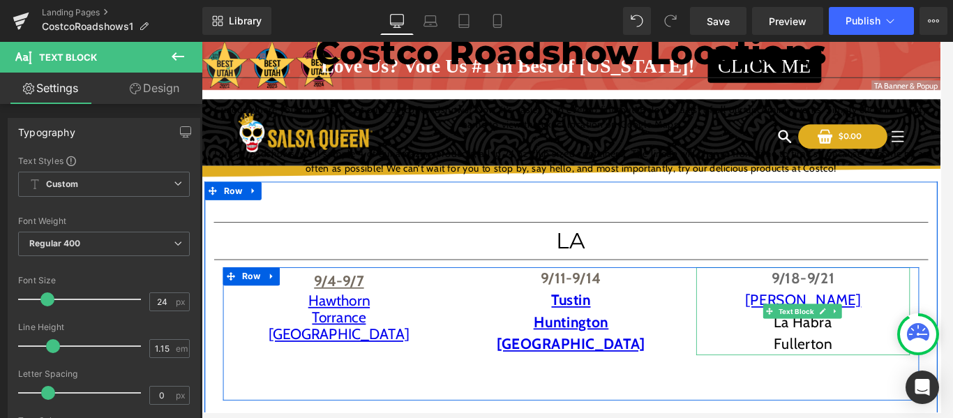
click at [901, 372] on p "La Habra" at bounding box center [888, 361] width 244 height 25
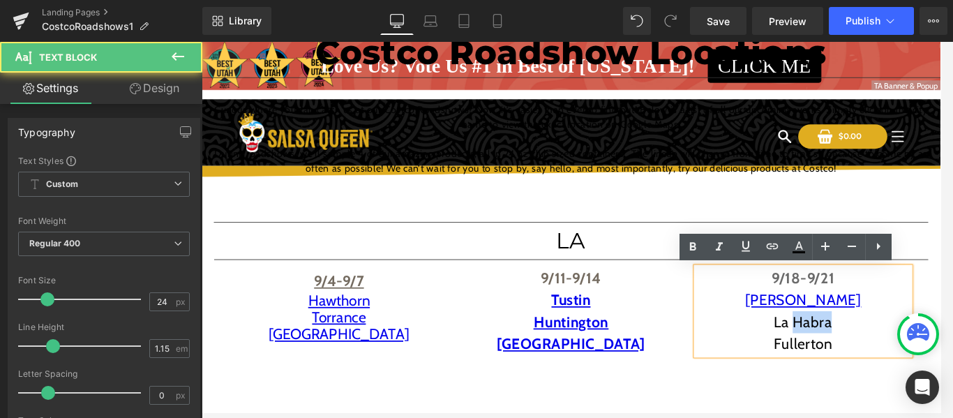
click at [901, 372] on p "La Habra" at bounding box center [888, 361] width 244 height 25
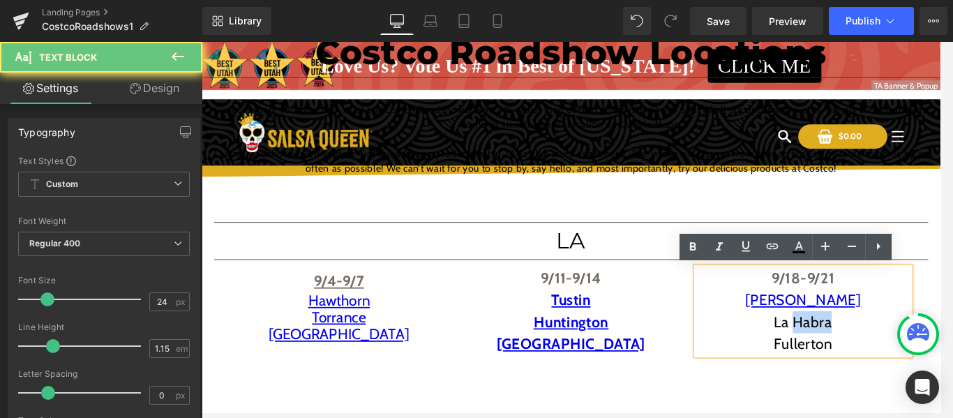
click at [901, 372] on p "La Habra" at bounding box center [888, 361] width 244 height 25
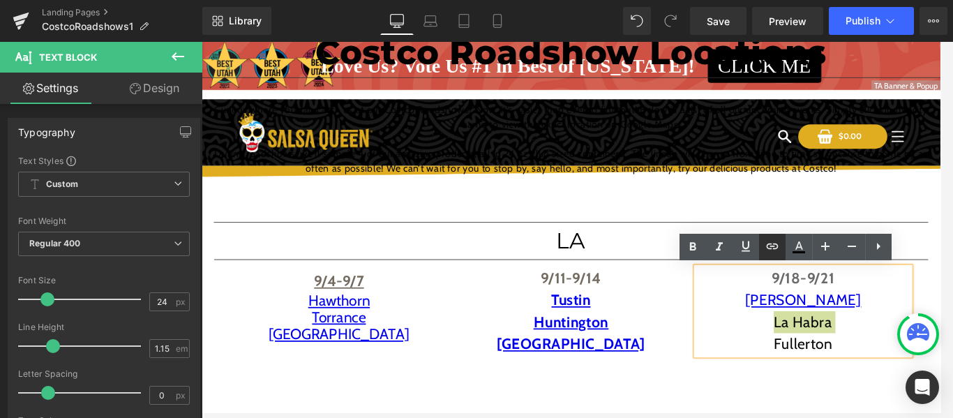
click at [767, 243] on icon at bounding box center [772, 246] width 17 height 17
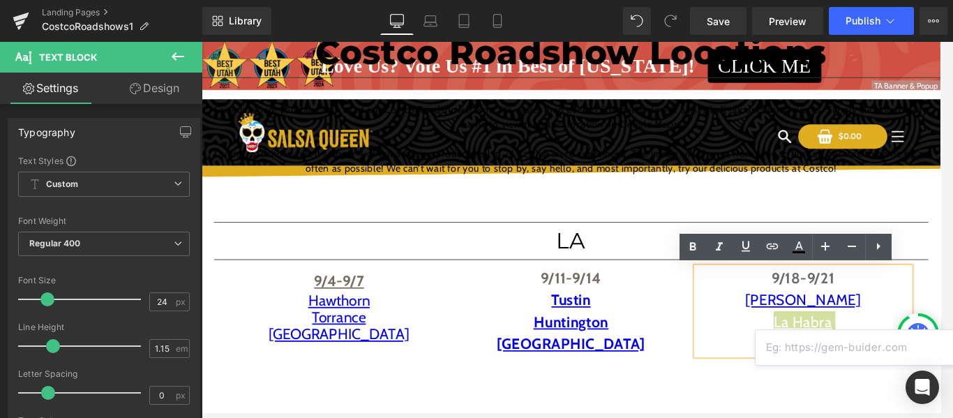
click at [806, 349] on input "text" at bounding box center [862, 347] width 215 height 35
paste input "[URL][DOMAIN_NAME]"
type input "[URL][DOMAIN_NAME]"
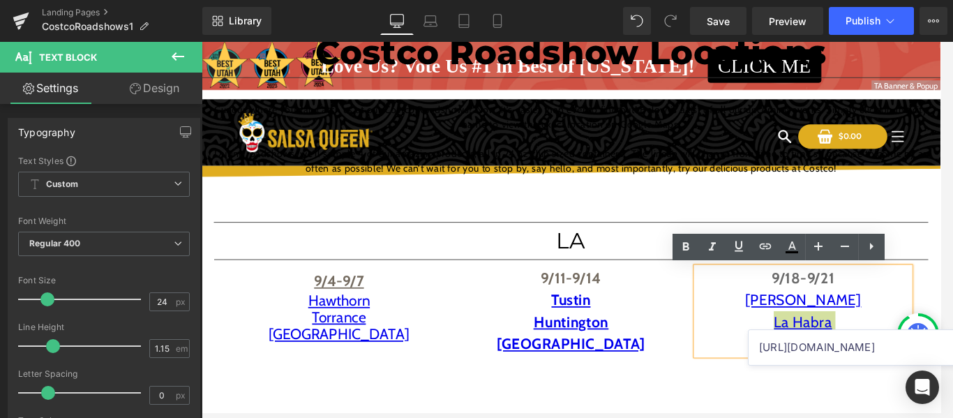
scroll to position [0, 0]
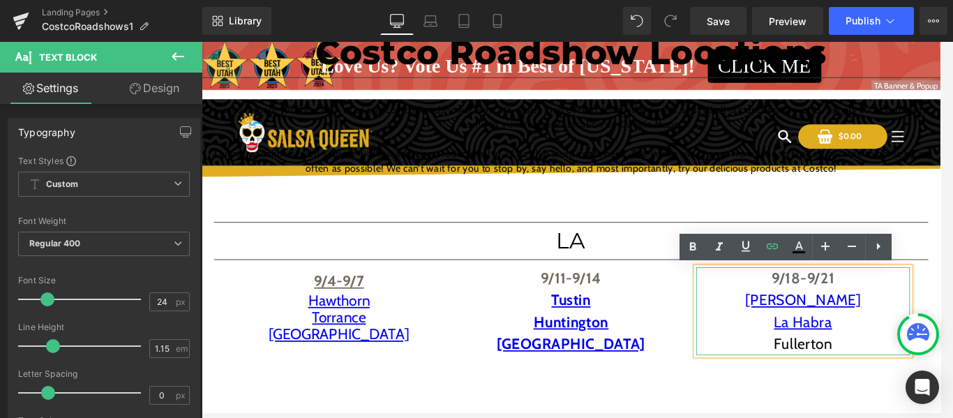
click at [879, 383] on p "Fullerton" at bounding box center [888, 387] width 244 height 25
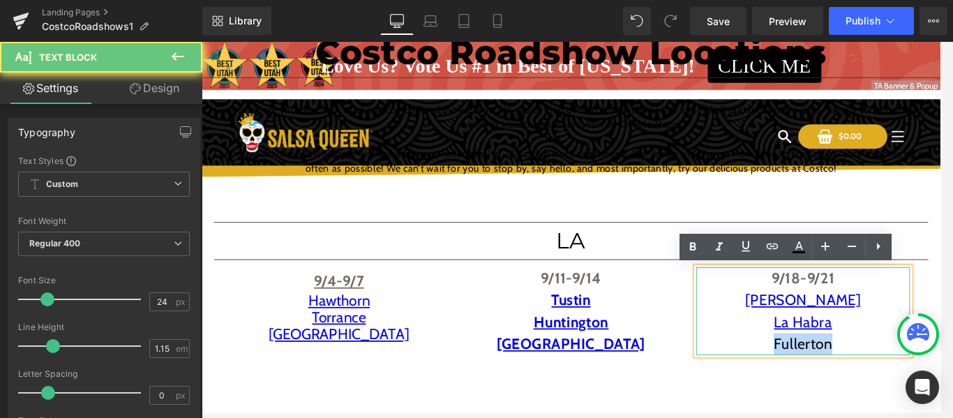
click at [879, 383] on p "Fullerton" at bounding box center [888, 387] width 244 height 25
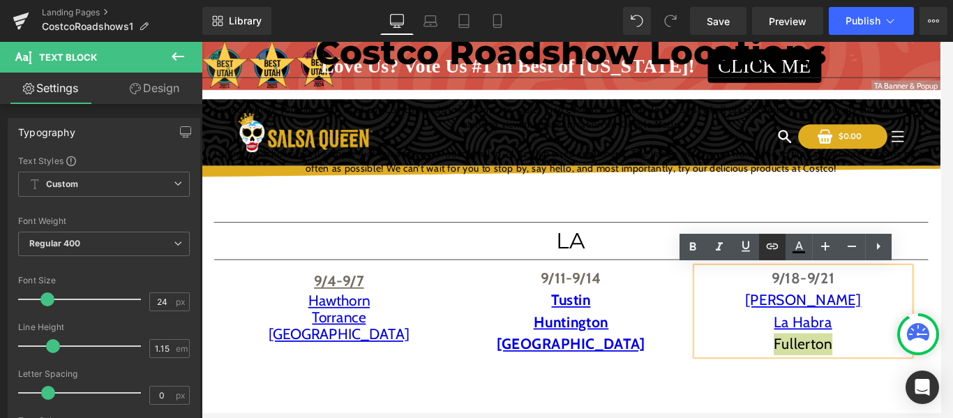
click at [769, 248] on icon at bounding box center [772, 246] width 17 height 17
click at [774, 247] on icon at bounding box center [772, 246] width 17 height 17
click at [791, 368] on input "text" at bounding box center [862, 369] width 215 height 35
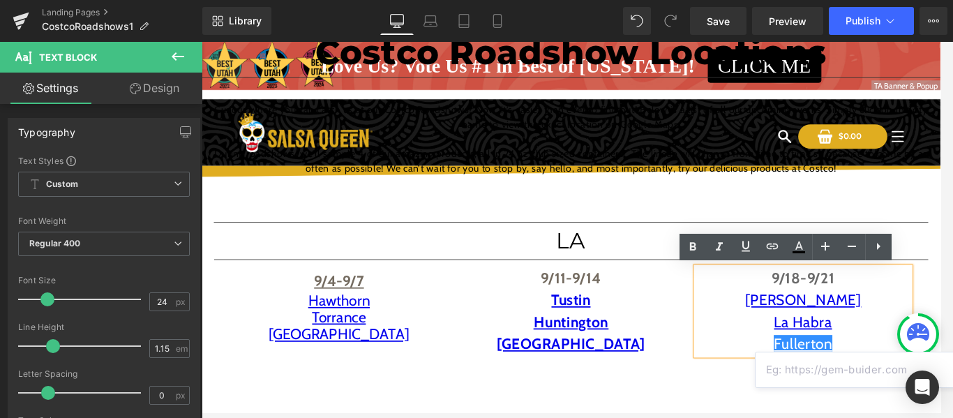
click at [791, 368] on input "text" at bounding box center [862, 369] width 215 height 35
paste input "[URL][DOMAIN_NAME]"
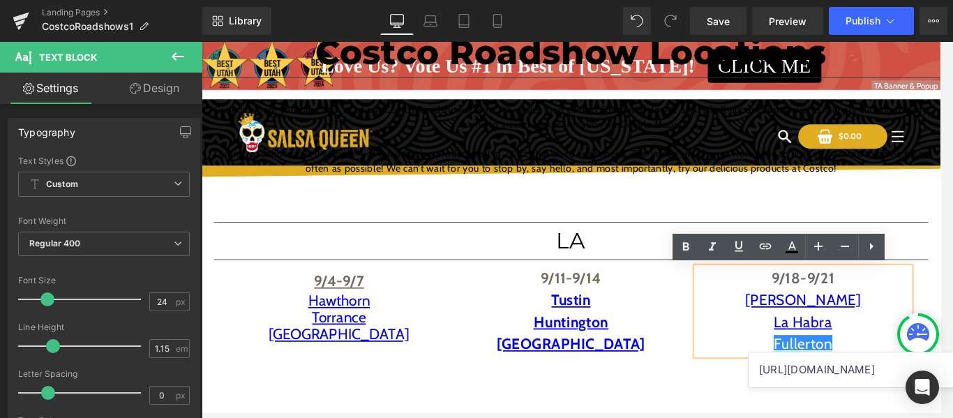
type input "[URL][DOMAIN_NAME]"
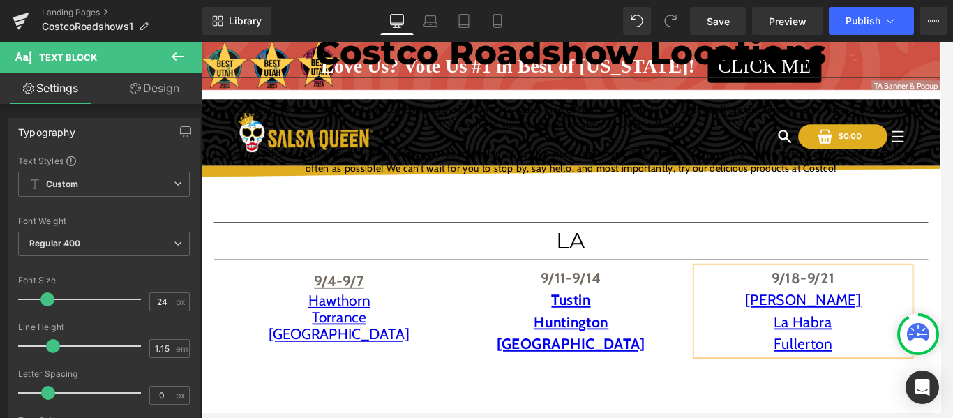
click at [806, 411] on div "Text Block 9/4-9/7 Hawthorn Torrance [GEOGRAPHIC_DATA] Text Block 9/11-9/14 Tus…" at bounding box center [623, 375] width 795 height 152
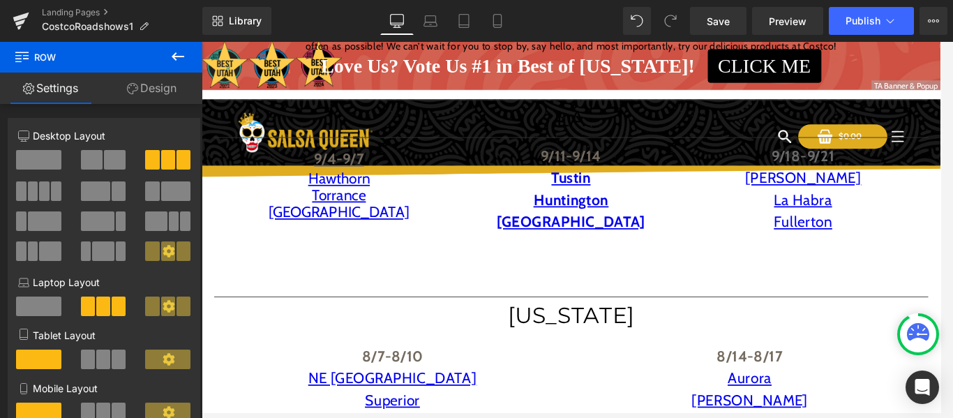
scroll to position [139, 0]
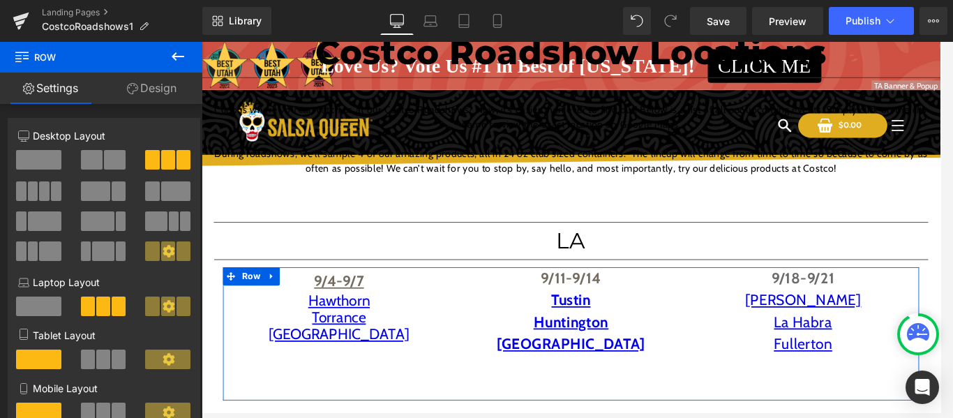
click at [216, 264] on div "LA Heading" at bounding box center [624, 268] width 816 height 27
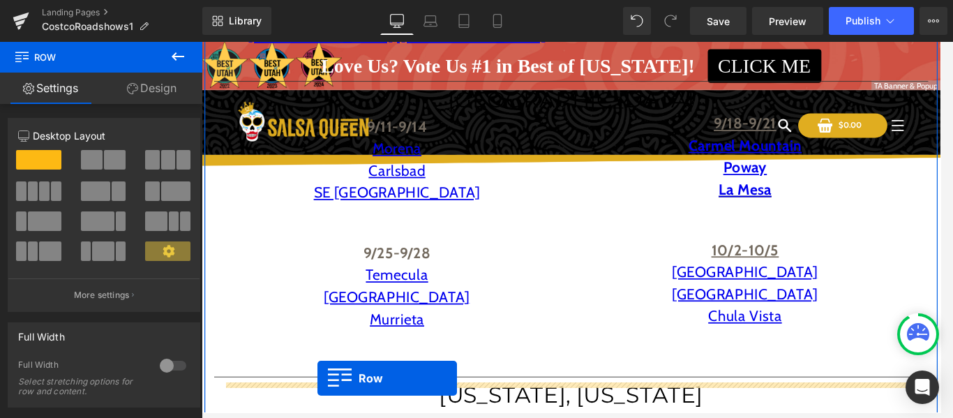
scroll to position [586, 0]
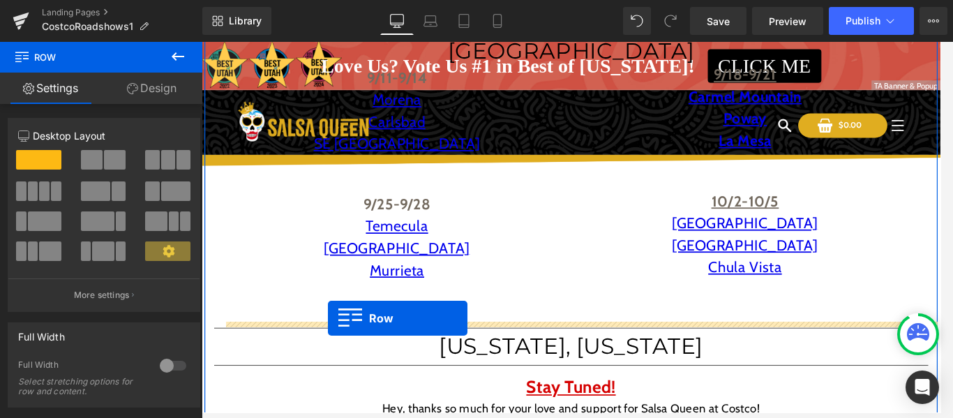
drag, startPoint x: 212, startPoint y: 250, endPoint x: 346, endPoint y: 357, distance: 171.7
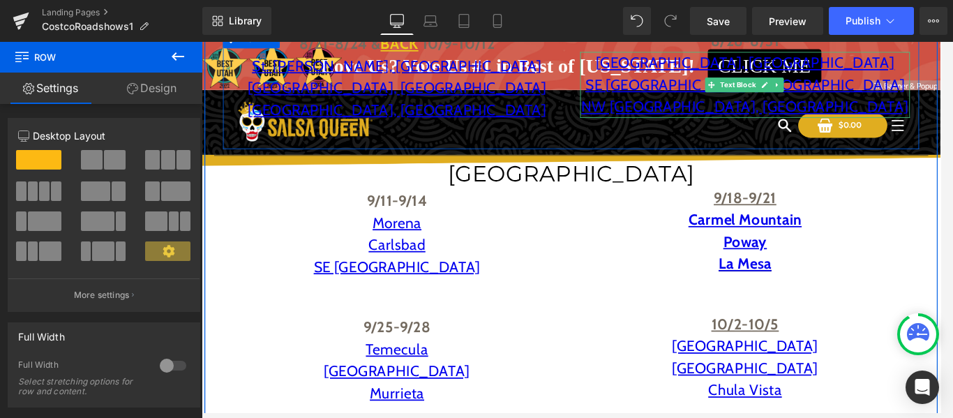
scroll to position [411, 0]
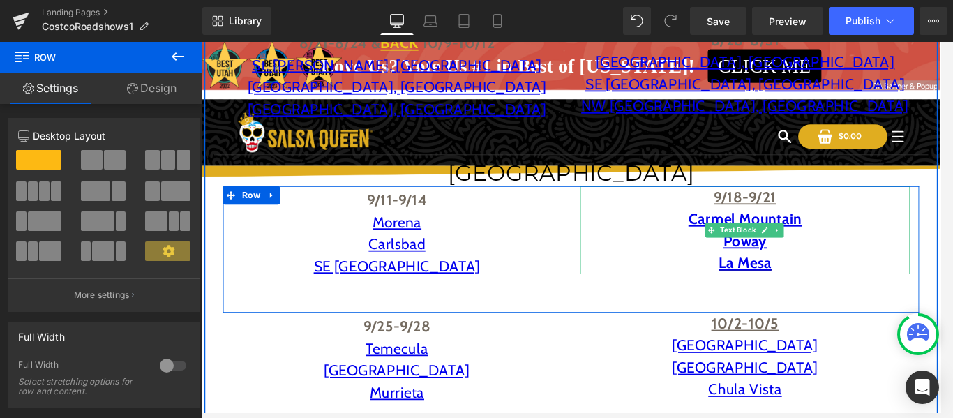
click at [748, 239] on p "Carmel Mountain" at bounding box center [822, 244] width 377 height 25
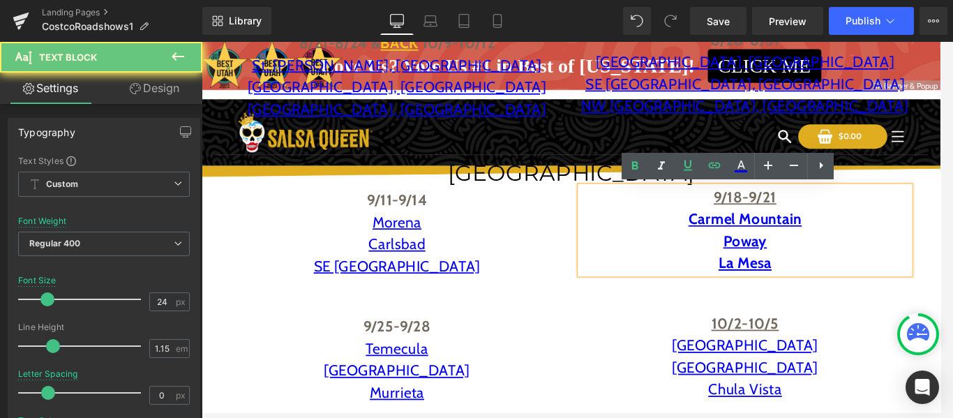
click at [677, 280] on p "Poway" at bounding box center [822, 269] width 377 height 25
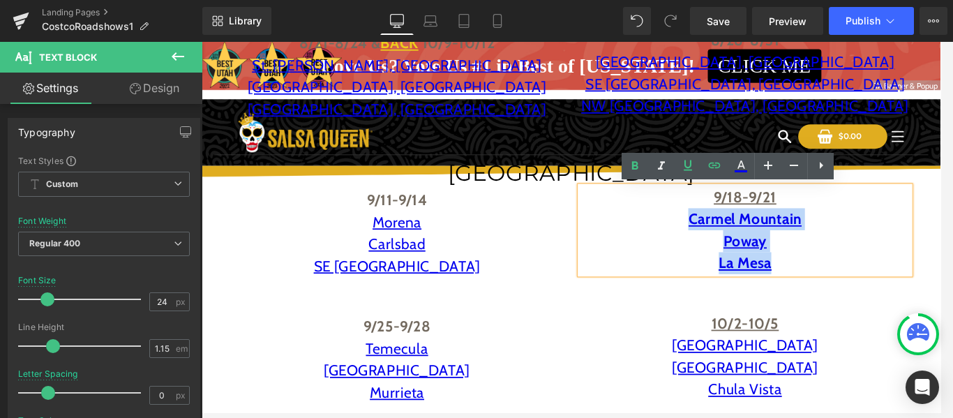
drag, startPoint x: 743, startPoint y: 239, endPoint x: 889, endPoint y: 284, distance: 153.1
click at [889, 284] on div "9/18-9/21 [GEOGRAPHIC_DATA]" at bounding box center [822, 256] width 377 height 100
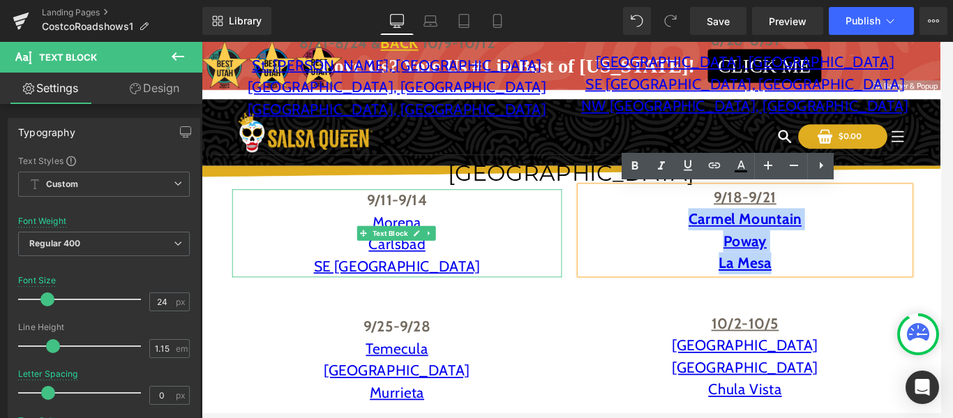
click at [375, 233] on p "9/11-9/14" at bounding box center [424, 222] width 377 height 25
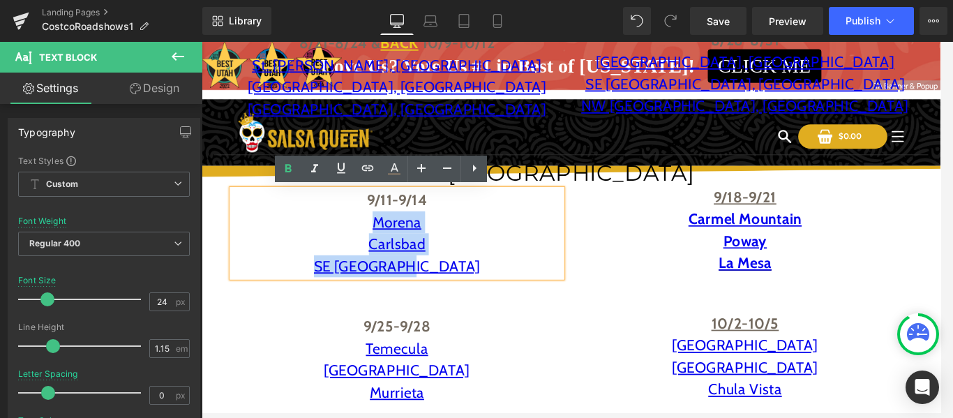
drag, startPoint x: 367, startPoint y: 242, endPoint x: 508, endPoint y: 300, distance: 152.3
click at [508, 300] on div "9/11-9/14 Morena Carlsbad SE [GEOGRAPHIC_DATA]" at bounding box center [424, 260] width 377 height 100
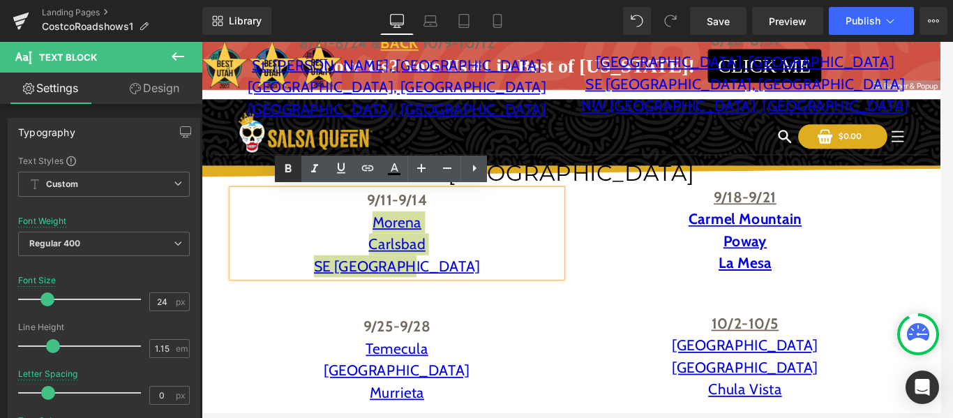
click at [292, 164] on icon at bounding box center [288, 168] width 17 height 17
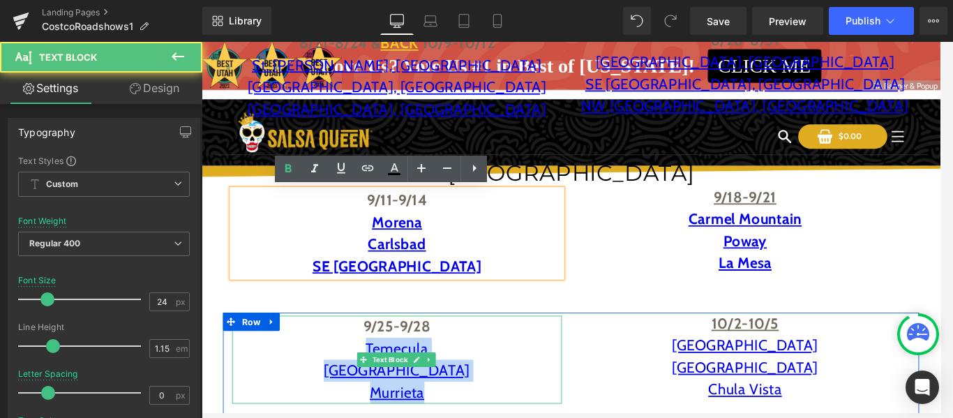
drag, startPoint x: 372, startPoint y: 384, endPoint x: 507, endPoint y: 445, distance: 147.9
click at [507, 411] on div "9/25-9/28 [GEOGRAPHIC_DATA]" at bounding box center [424, 404] width 377 height 100
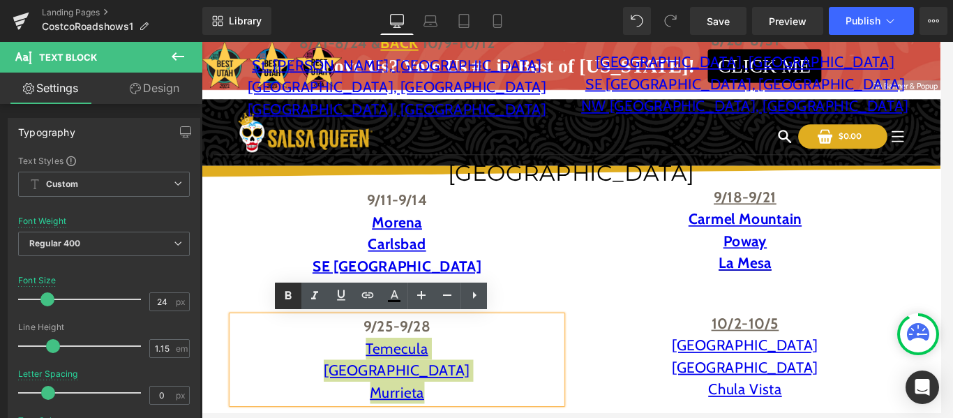
click at [291, 294] on icon at bounding box center [288, 295] width 6 height 8
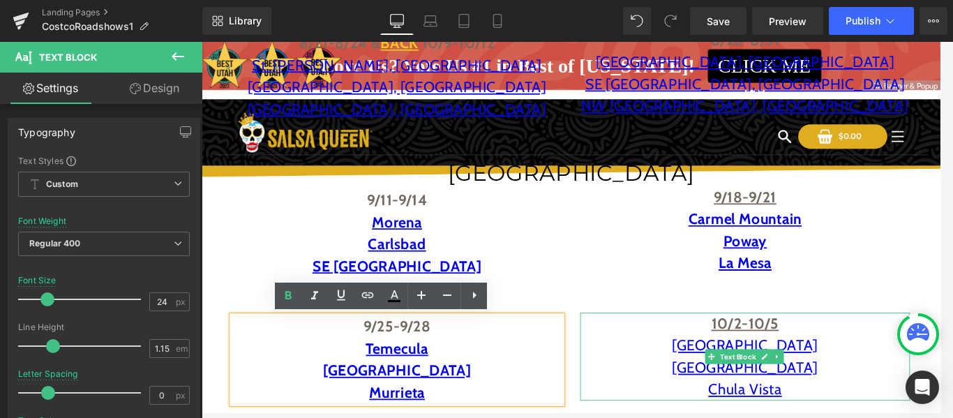
click at [750, 386] on p "[GEOGRAPHIC_DATA]" at bounding box center [822, 388] width 377 height 25
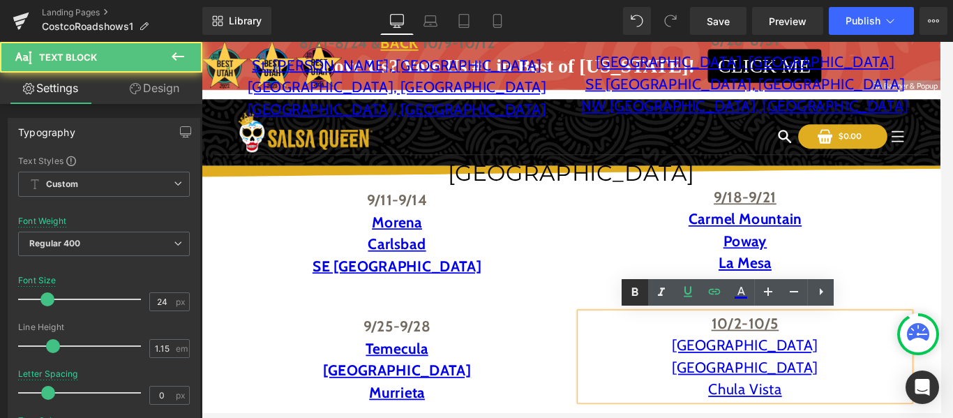
click at [639, 293] on icon at bounding box center [634, 292] width 17 height 17
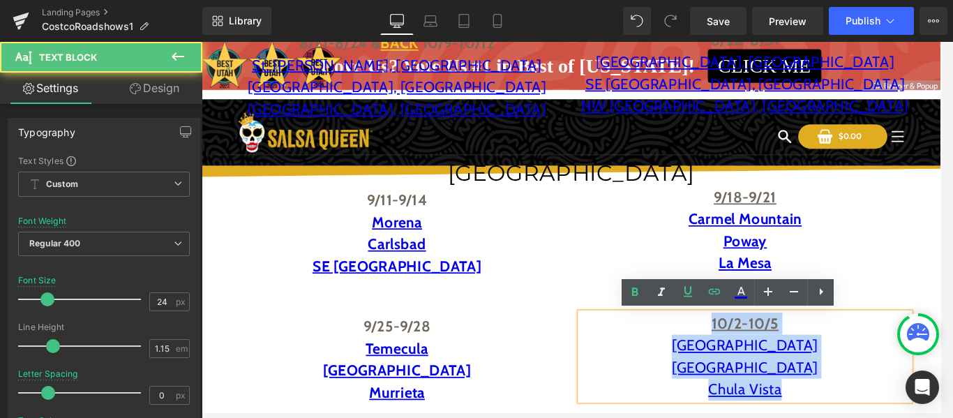
drag, startPoint x: 744, startPoint y: 381, endPoint x: 907, endPoint y: 445, distance: 174.7
click at [907, 411] on div "10/2-10/5 [GEOGRAPHIC_DATA] [GEOGRAPHIC_DATA]" at bounding box center [822, 401] width 377 height 100
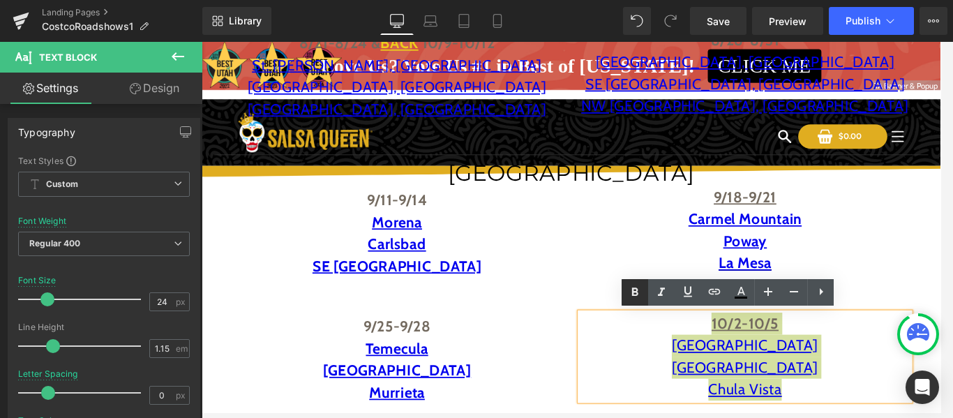
click at [640, 294] on icon at bounding box center [634, 292] width 17 height 17
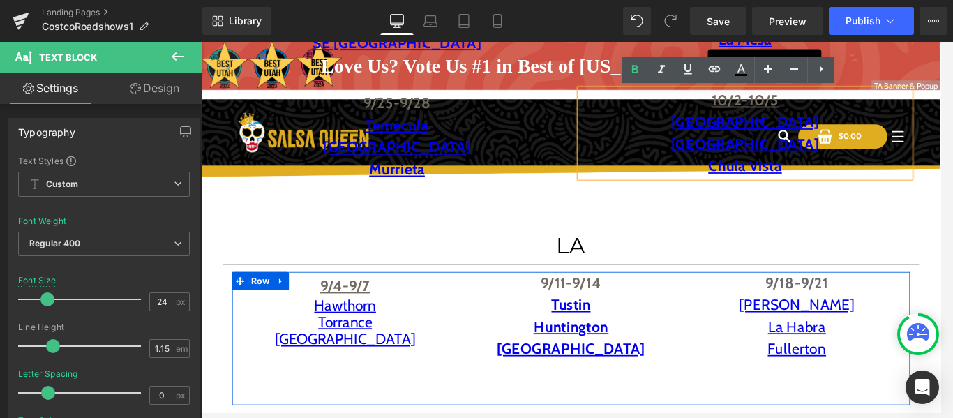
scroll to position [690, 0]
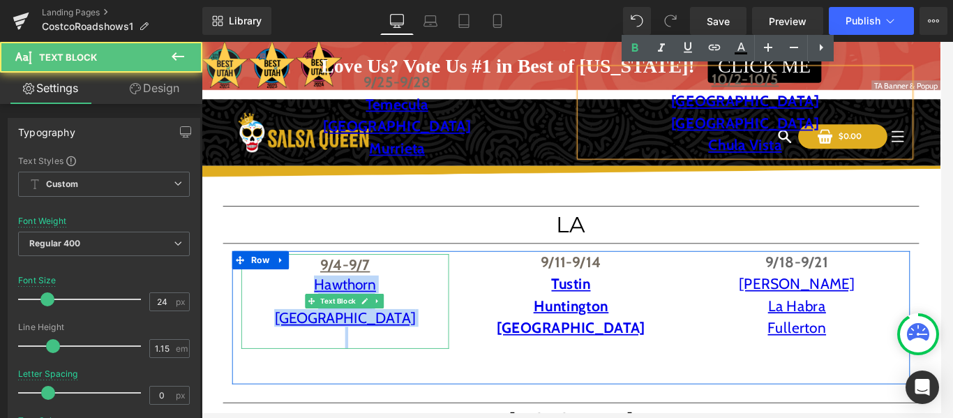
drag, startPoint x: 432, startPoint y: 356, endPoint x: 462, endPoint y: 374, distance: 34.1
click at [462, 374] on div "9/4-9/7 Hawthorn Torrance [GEOGRAPHIC_DATA]" at bounding box center [365, 338] width 237 height 108
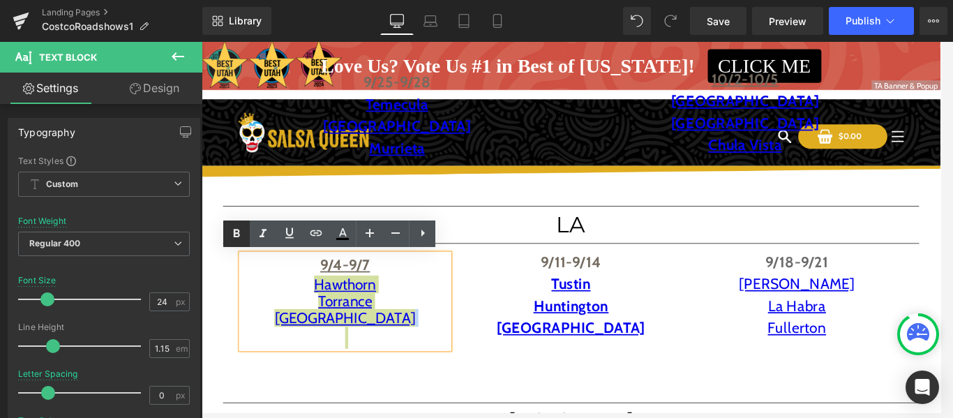
click at [235, 240] on icon at bounding box center [236, 233] width 17 height 17
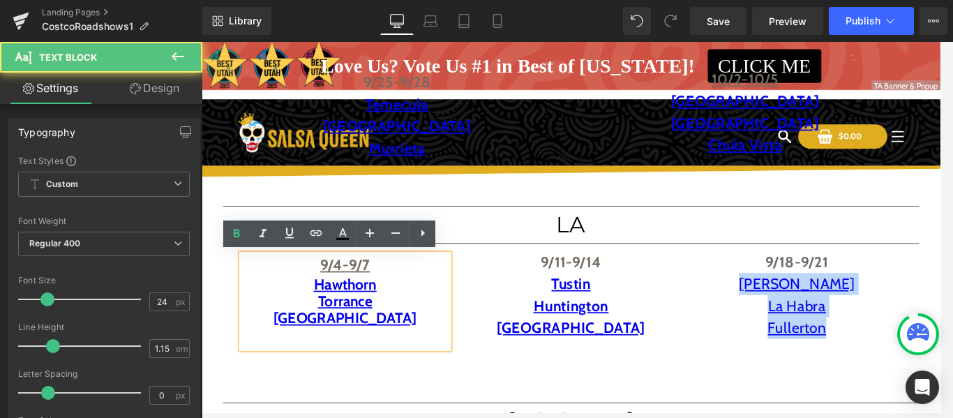
drag, startPoint x: 888, startPoint y: 381, endPoint x: 924, endPoint y: 390, distance: 37.4
click at [924, 390] on div "Text Block 9/4-9/7 Hawthorn Torrance [GEOGRAPHIC_DATA] Text Block 9/11-9/14 Tus…" at bounding box center [623, 356] width 774 height 152
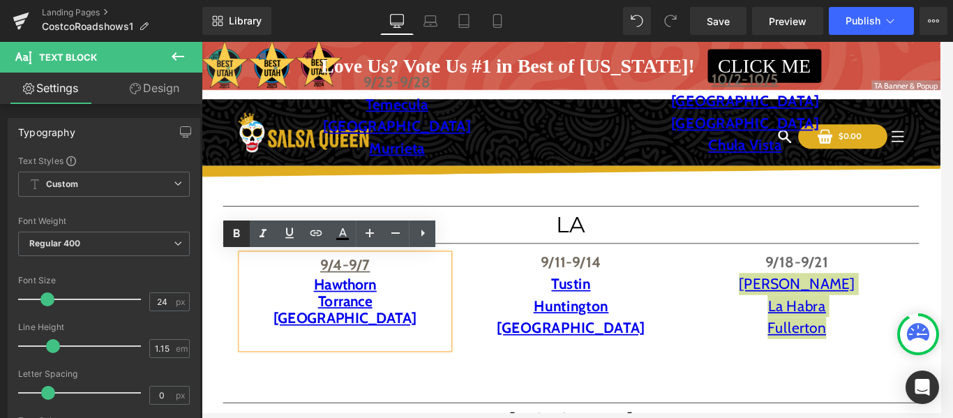
click at [239, 234] on icon at bounding box center [237, 233] width 6 height 8
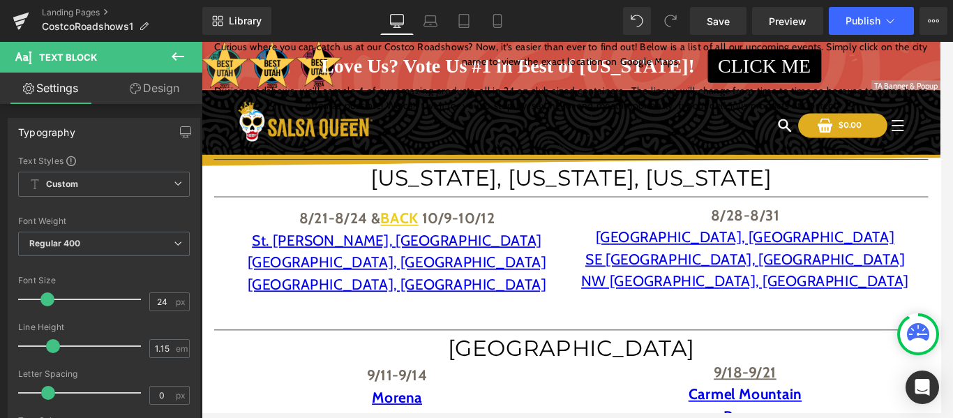
scroll to position [202, 0]
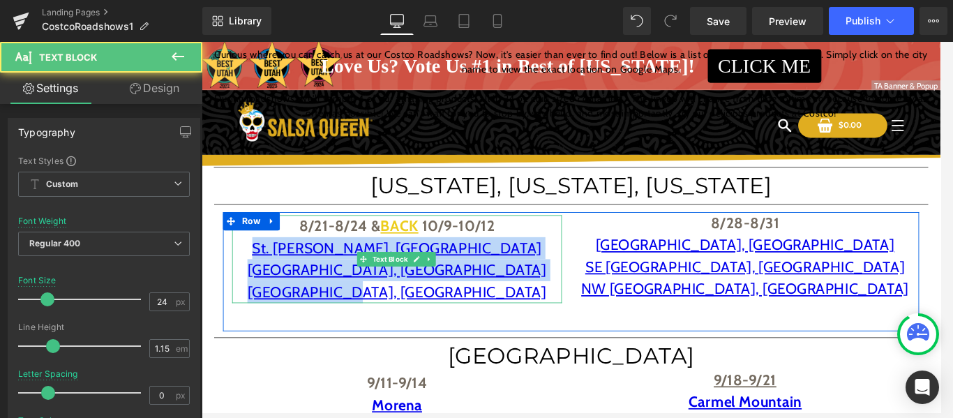
drag, startPoint x: 348, startPoint y: 275, endPoint x: 524, endPoint y: 331, distance: 184.6
click at [524, 331] on div "8/21-8/24 & BACK 10/9-10/[GEOGRAPHIC_DATA][PERSON_NAME][PERSON_NAME], [GEOGRAPH…" at bounding box center [424, 290] width 377 height 100
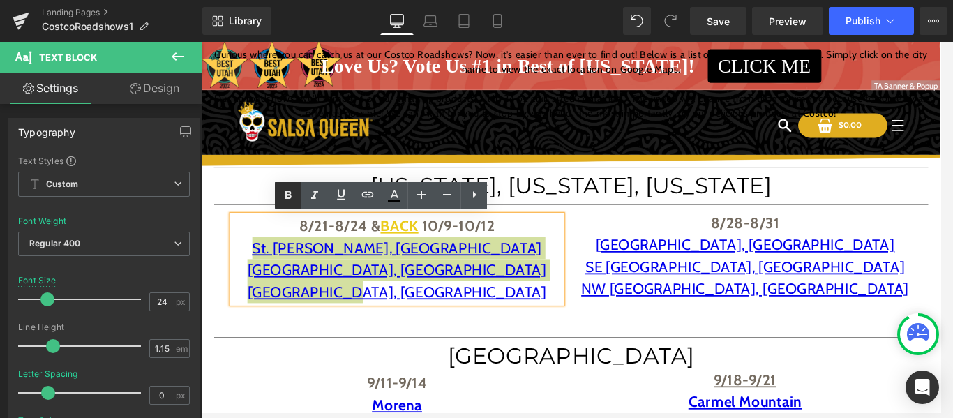
click at [293, 193] on icon at bounding box center [288, 195] width 17 height 17
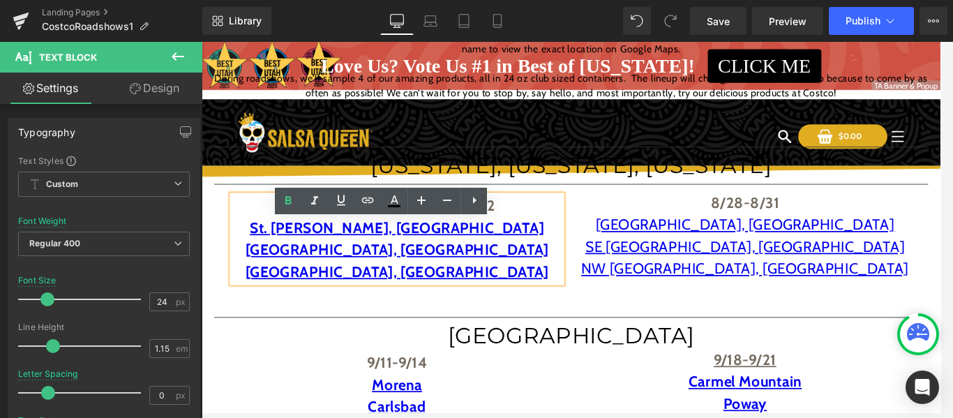
scroll to position [139, 0]
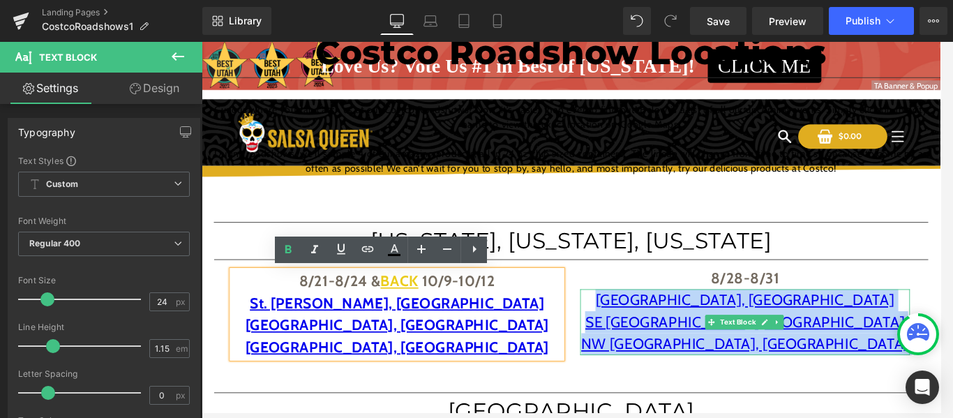
drag, startPoint x: 762, startPoint y: 340, endPoint x: 730, endPoint y: 335, distance: 32.5
click at [730, 335] on p "[GEOGRAPHIC_DATA], [GEOGRAPHIC_DATA]" at bounding box center [822, 336] width 377 height 25
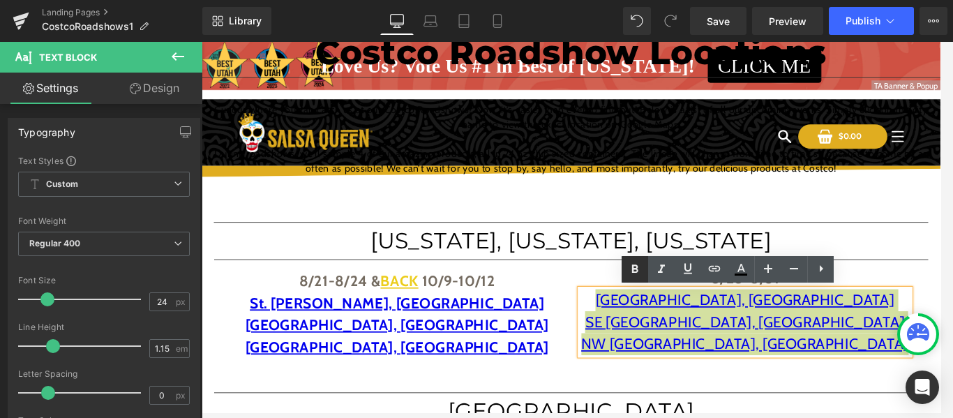
click at [628, 266] on icon at bounding box center [634, 269] width 17 height 17
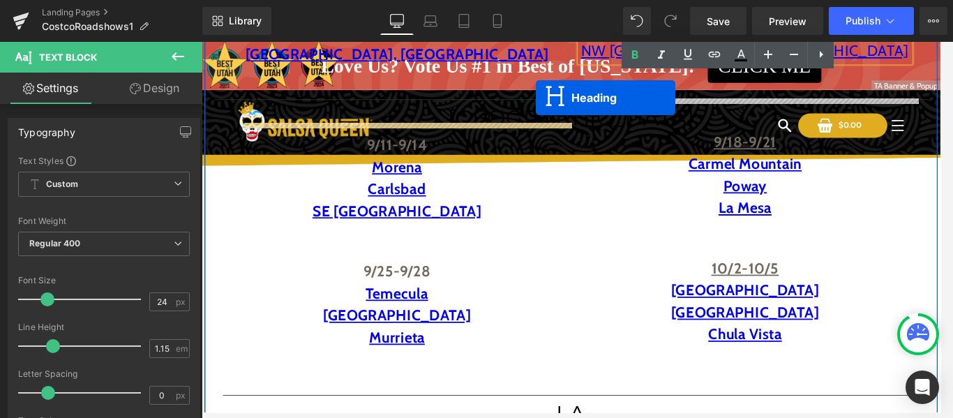
scroll to position [377, 0]
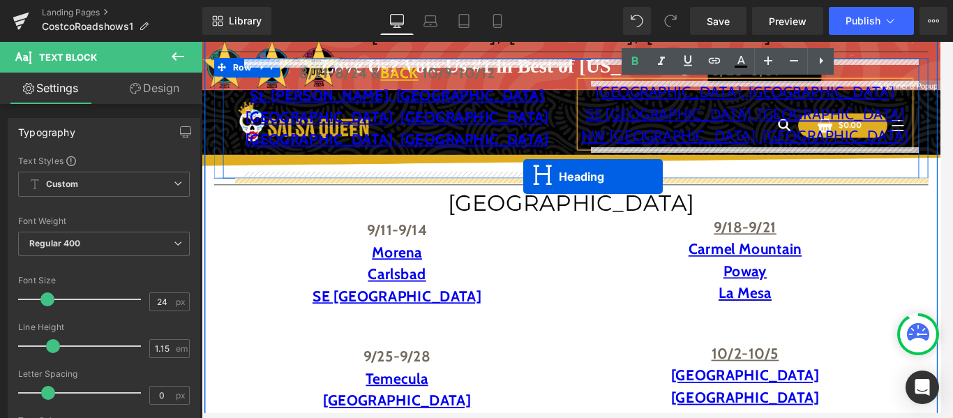
drag, startPoint x: 580, startPoint y: 257, endPoint x: 569, endPoint y: 195, distance: 63.1
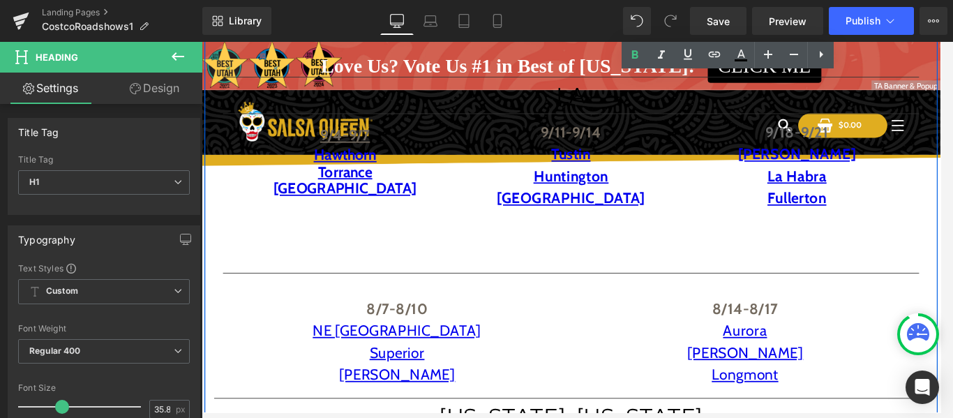
scroll to position [865, 0]
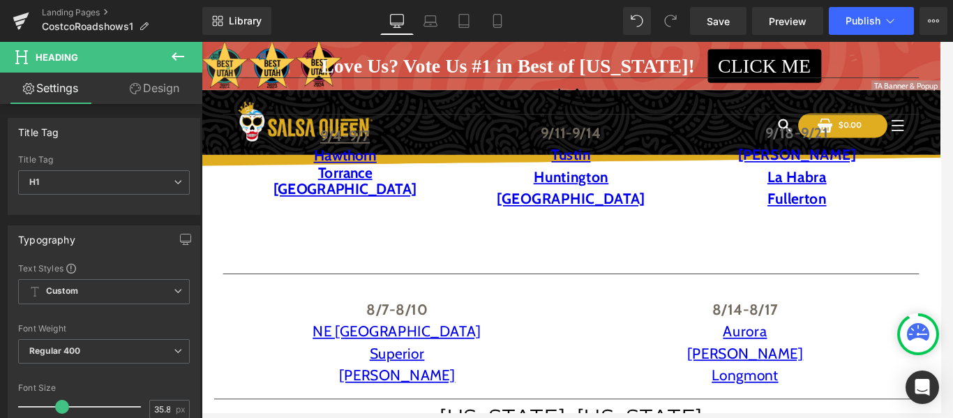
click at [259, 328] on span "Row" at bounding box center [258, 324] width 23 height 17
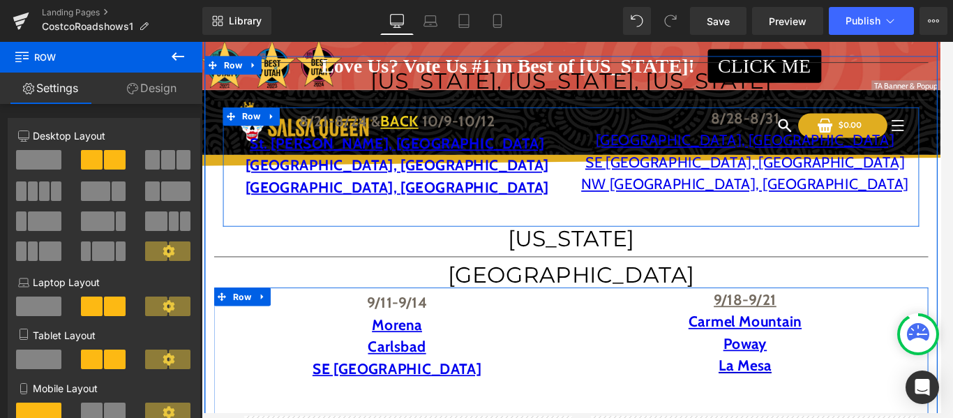
scroll to position [321, 0]
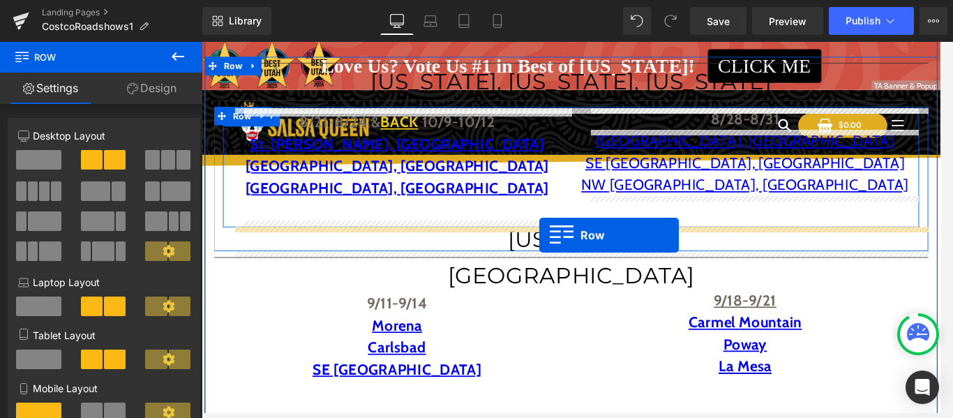
drag, startPoint x: 227, startPoint y: 324, endPoint x: 587, endPoint y: 262, distance: 365.9
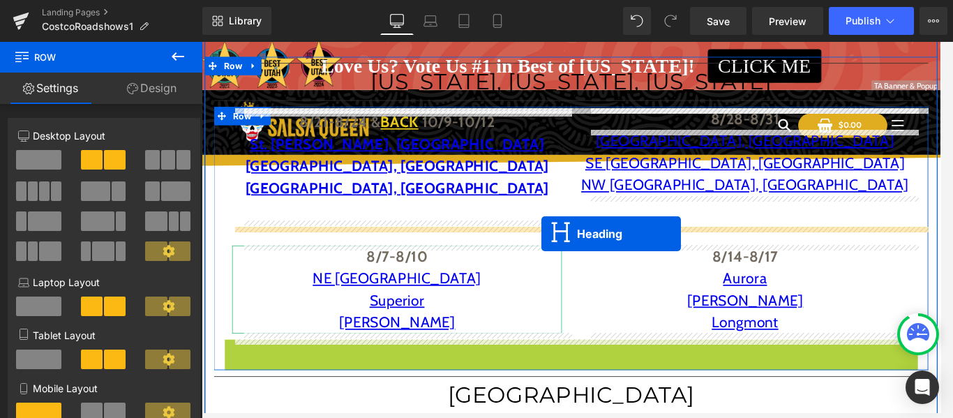
drag, startPoint x: 588, startPoint y: 394, endPoint x: 590, endPoint y: 261, distance: 133.2
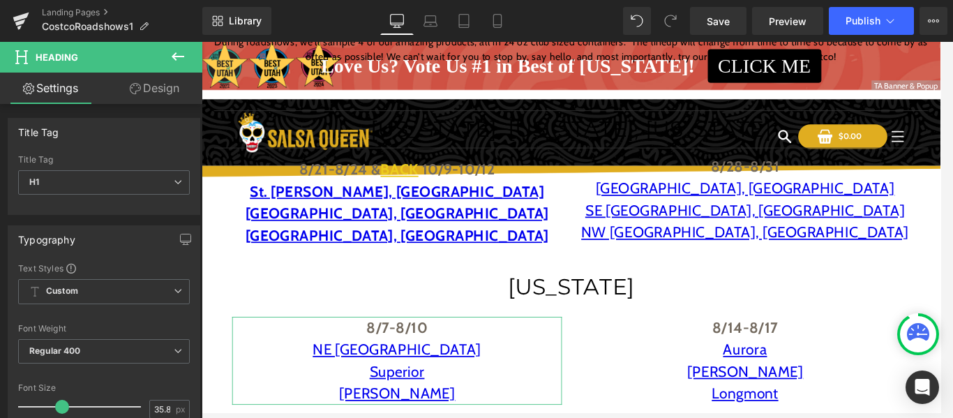
scroll to position [315, 0]
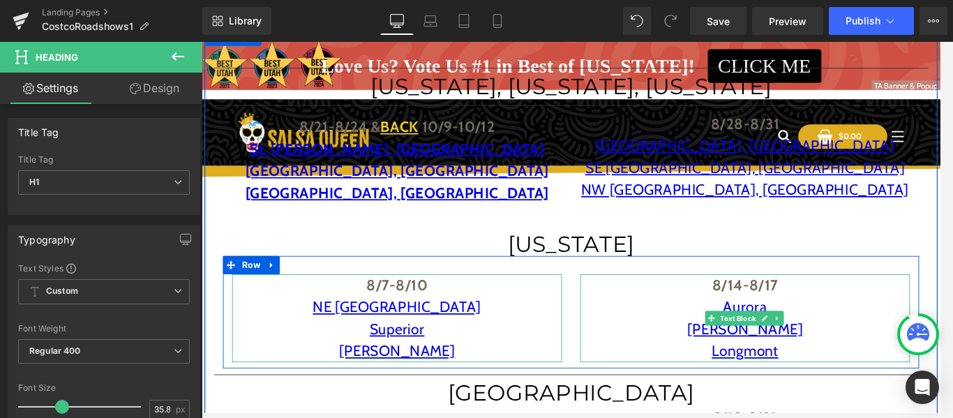
click at [737, 340] on p "8/14-8/17 Aurora" at bounding box center [822, 333] width 377 height 50
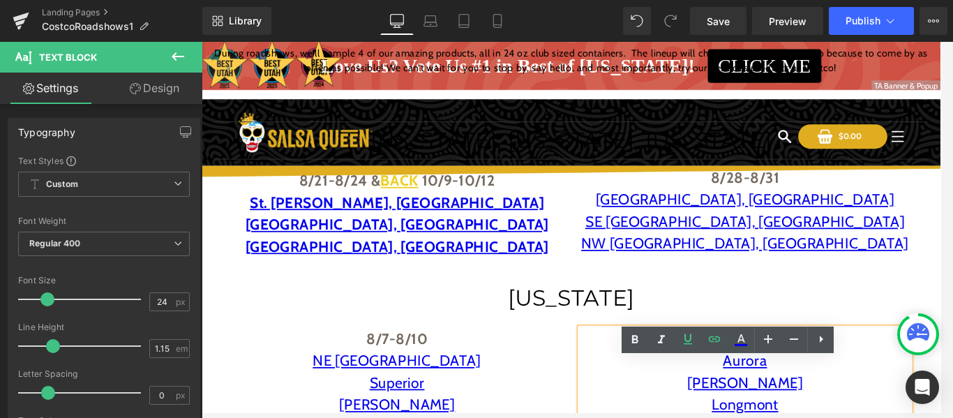
scroll to position [176, 0]
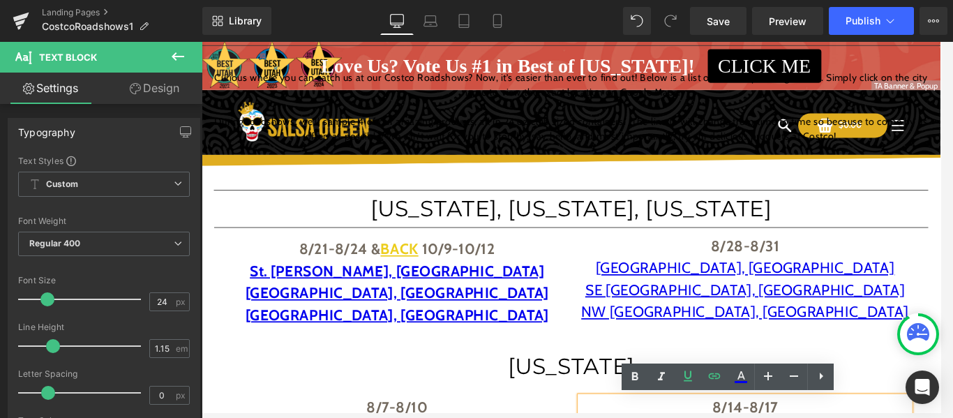
click at [494, 411] on h1 "[US_STATE]" at bounding box center [623, 412] width 795 height 27
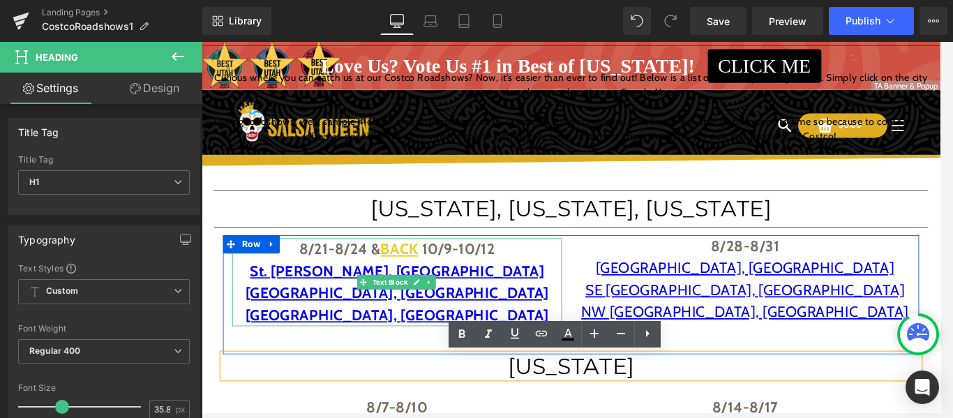
click at [584, 296] on p "St. [PERSON_NAME], [GEOGRAPHIC_DATA]" at bounding box center [424, 304] width 377 height 25
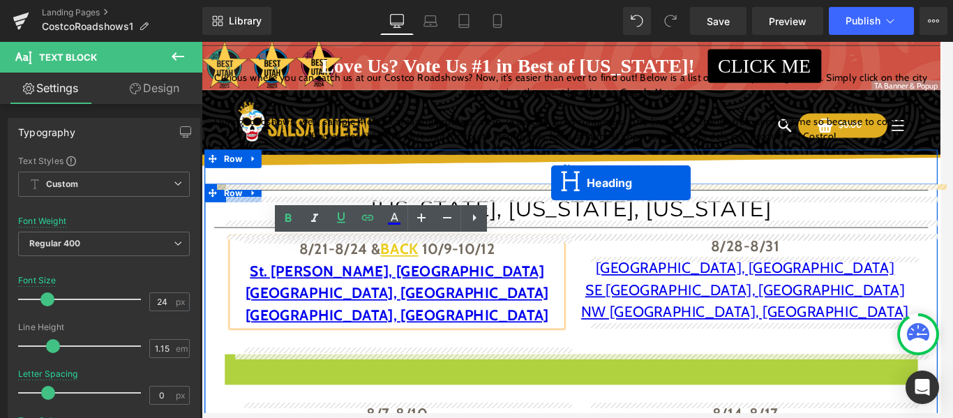
drag, startPoint x: 586, startPoint y: 409, endPoint x: 601, endPoint y: 203, distance: 207.0
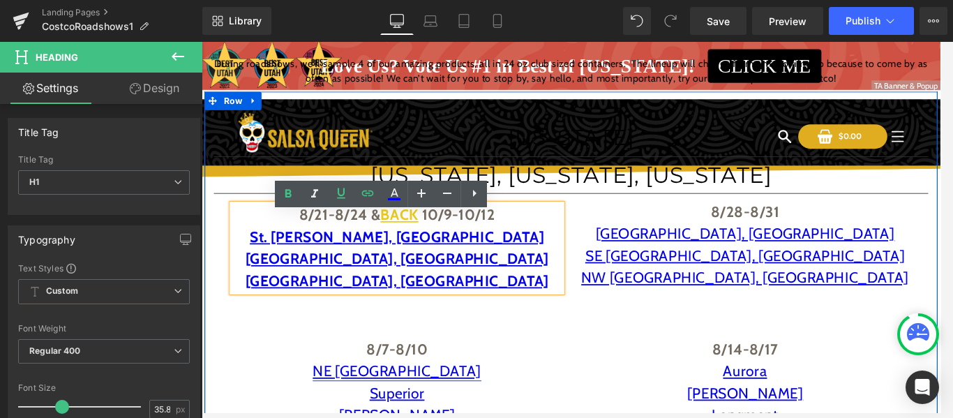
scroll to position [273, 0]
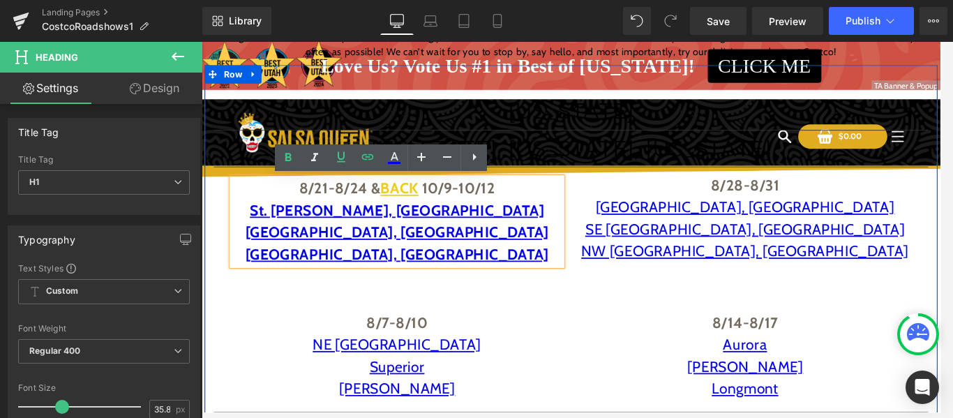
click at [287, 370] on p "8/7-8/10" at bounding box center [424, 362] width 377 height 25
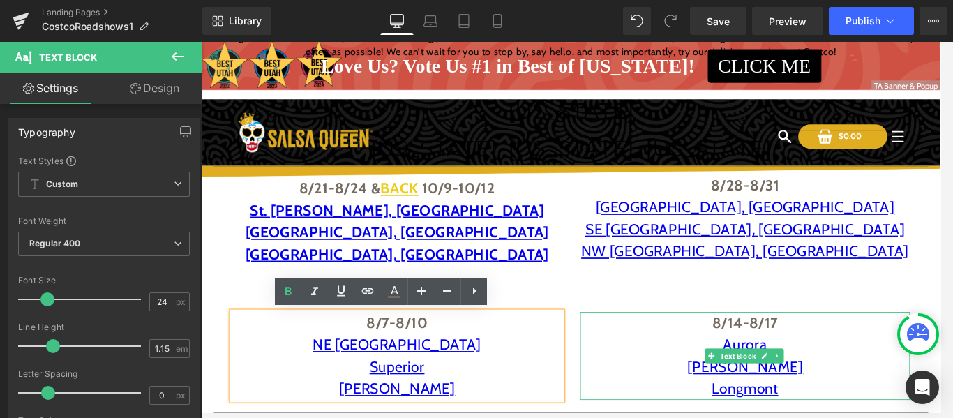
click at [686, 368] on p "8/14-8/17 Aurora" at bounding box center [822, 375] width 377 height 50
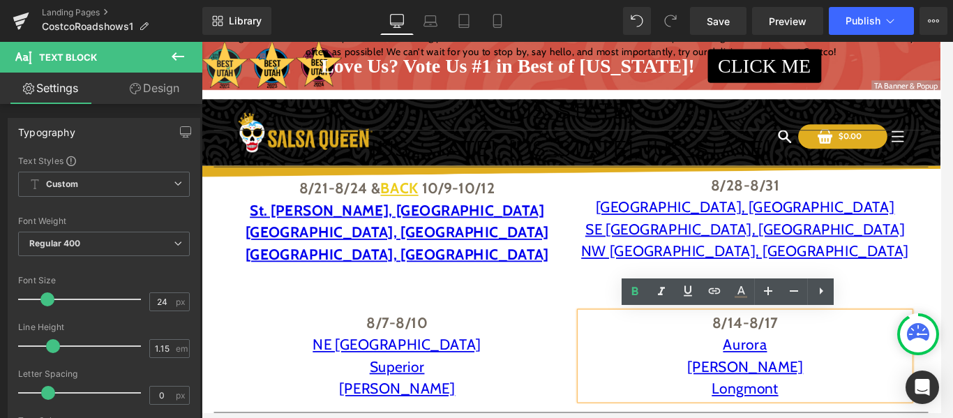
click at [634, 235] on p "[GEOGRAPHIC_DATA], [GEOGRAPHIC_DATA]" at bounding box center [822, 230] width 377 height 25
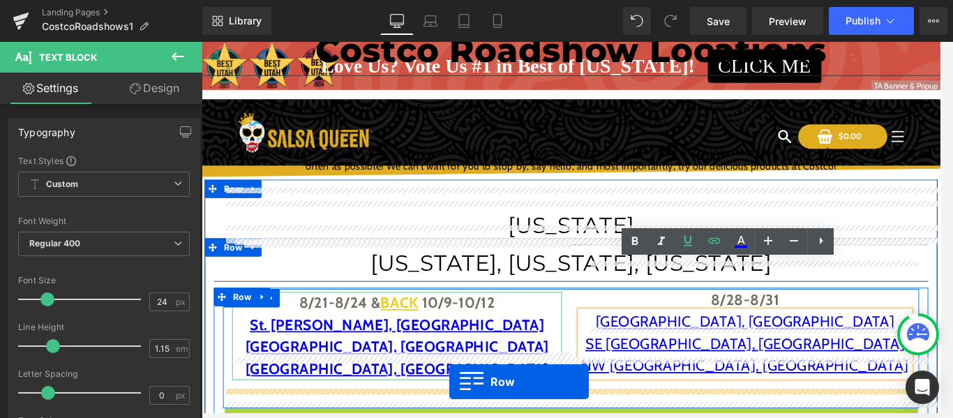
scroll to position [133, 0]
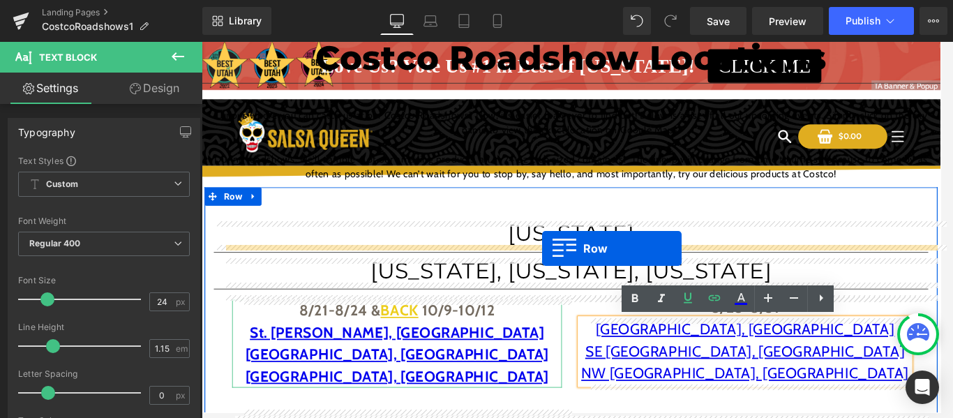
drag, startPoint x: 227, startPoint y: 340, endPoint x: 591, endPoint y: 278, distance: 368.7
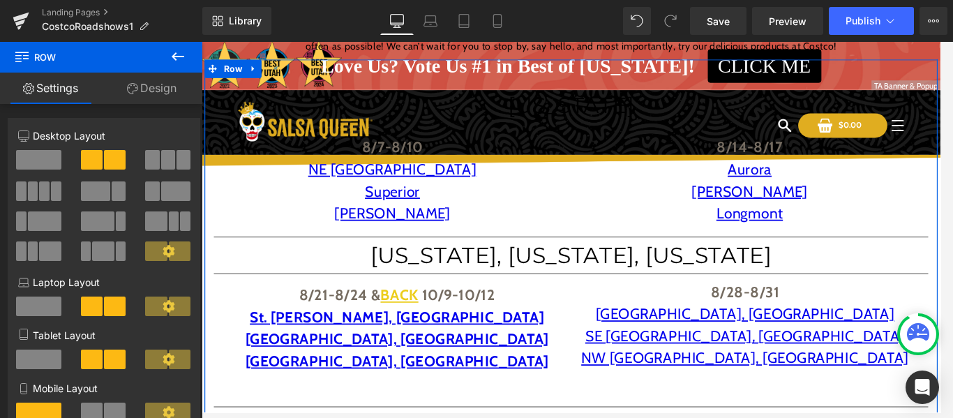
scroll to position [0, 0]
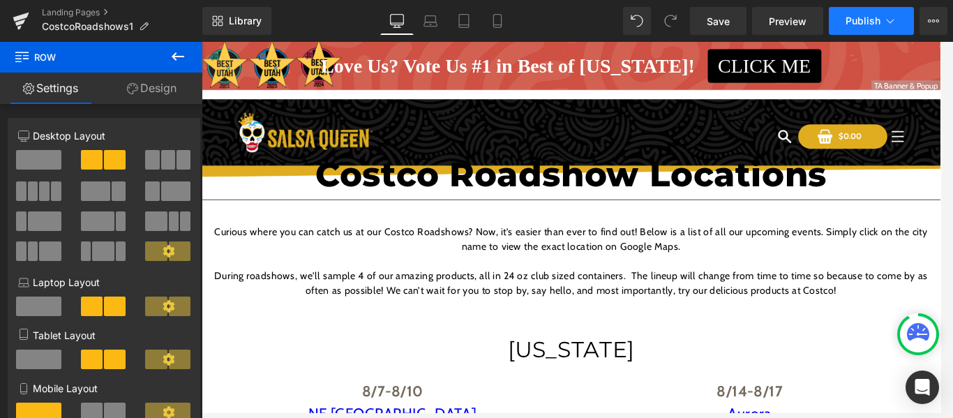
click at [872, 15] on span "Publish" at bounding box center [862, 20] width 35 height 11
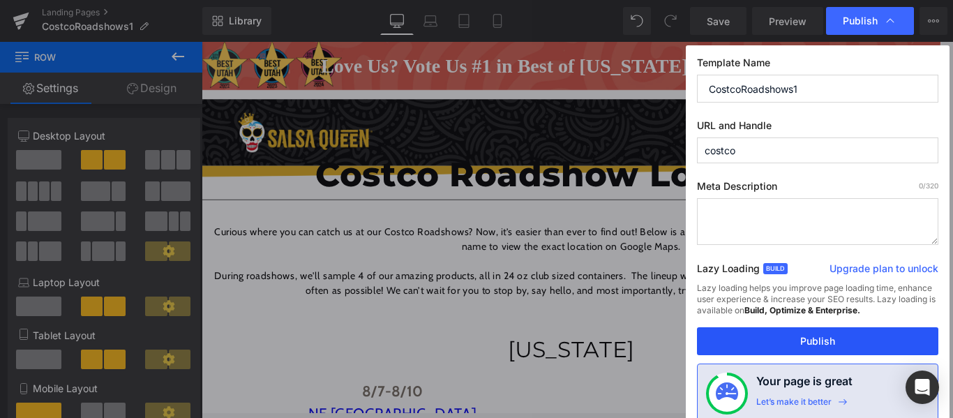
click at [794, 344] on button "Publish" at bounding box center [817, 341] width 241 height 28
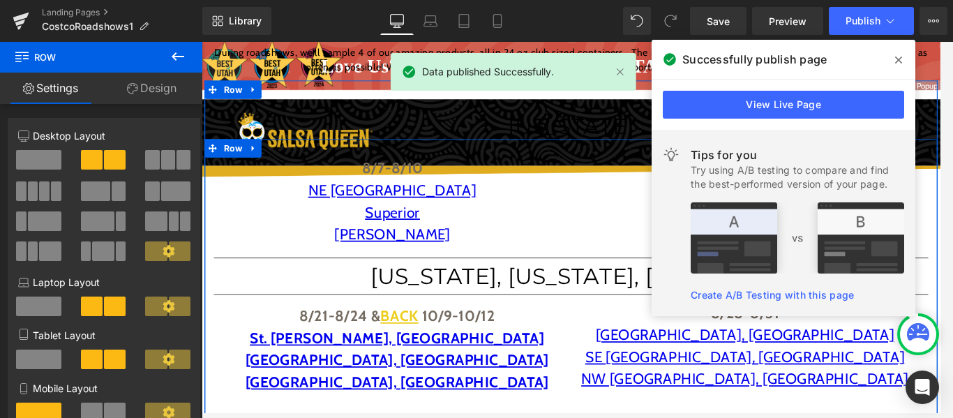
scroll to position [418, 0]
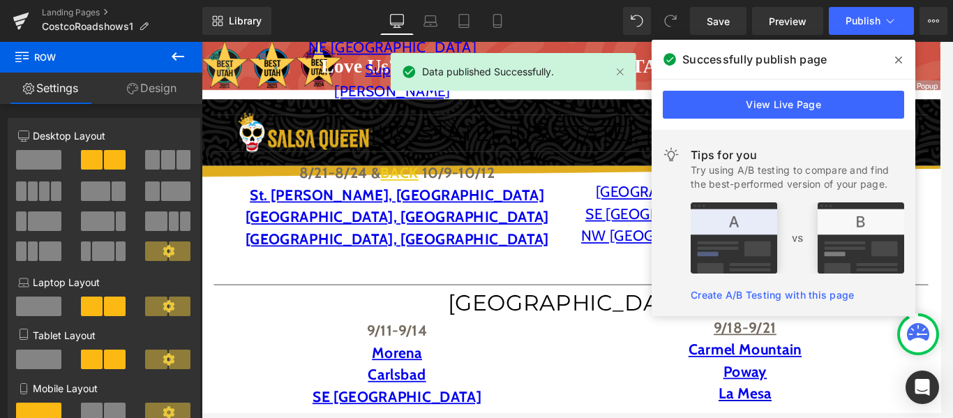
click at [895, 56] on icon at bounding box center [898, 59] width 7 height 11
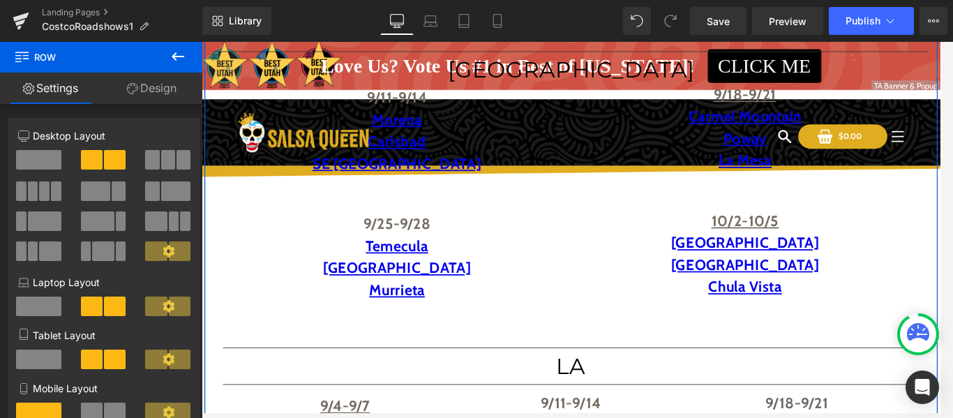
scroll to position [697, 0]
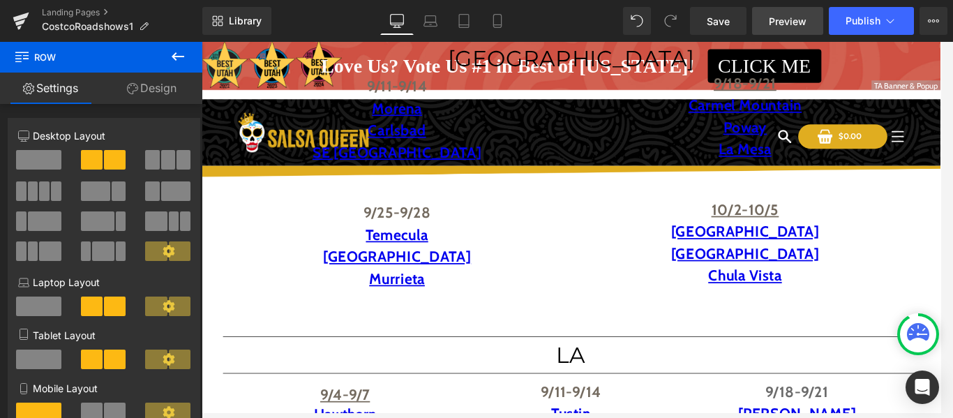
click at [773, 22] on span "Preview" at bounding box center [788, 21] width 38 height 15
click at [462, 29] on link "Tablet" at bounding box center [463, 21] width 33 height 28
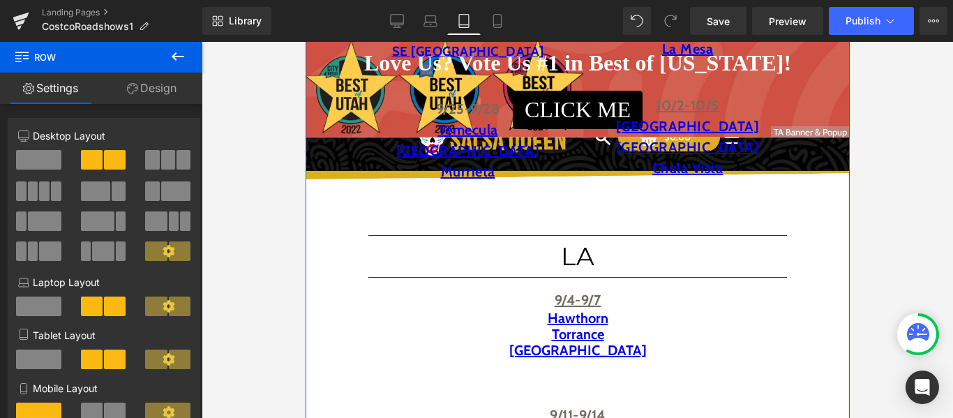
scroll to position [593, 0]
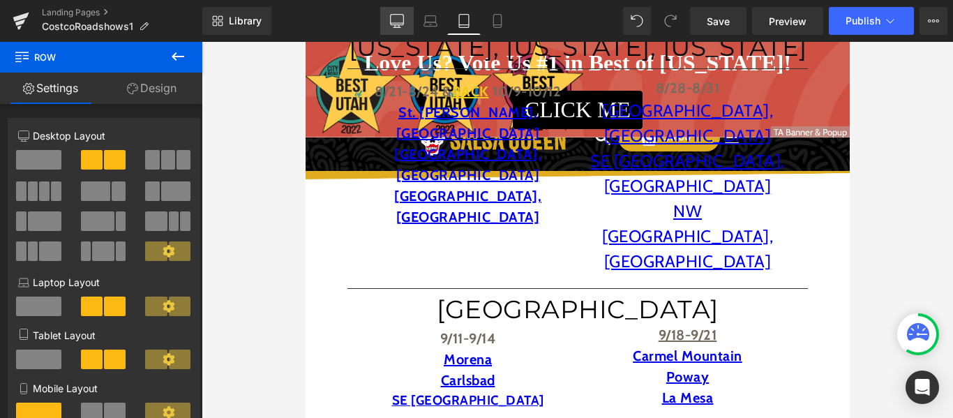
click at [404, 26] on icon at bounding box center [397, 21] width 14 height 14
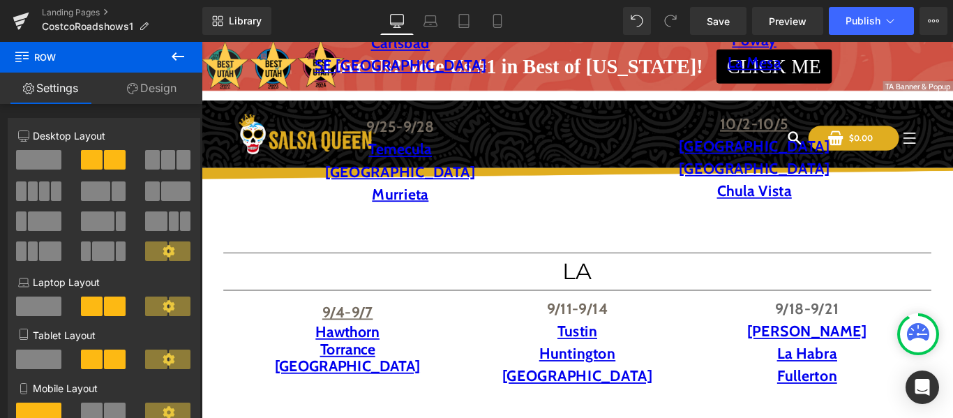
scroll to position [796, 0]
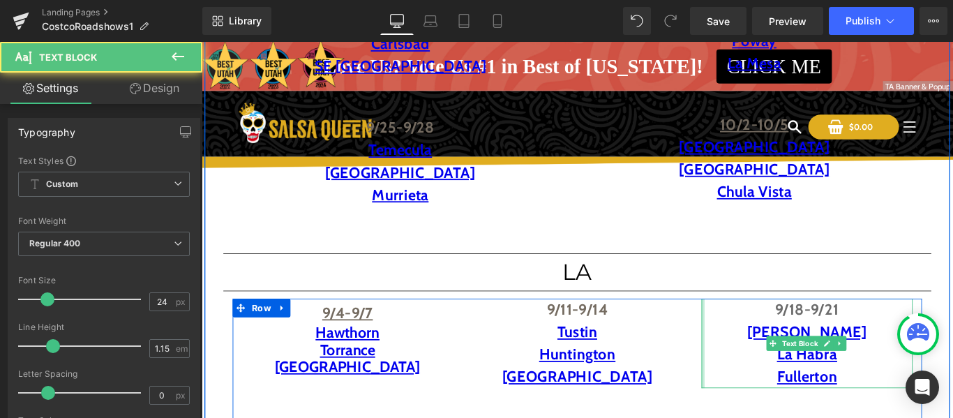
drag, startPoint x: 758, startPoint y: 363, endPoint x: 711, endPoint y: 368, distance: 47.7
click at [711, 368] on div "Text Block 9/4-9/7 Hawthorn Torrance [GEOGRAPHIC_DATA] Text Block 9/11-9/14 Tus…" at bounding box center [623, 406] width 774 height 152
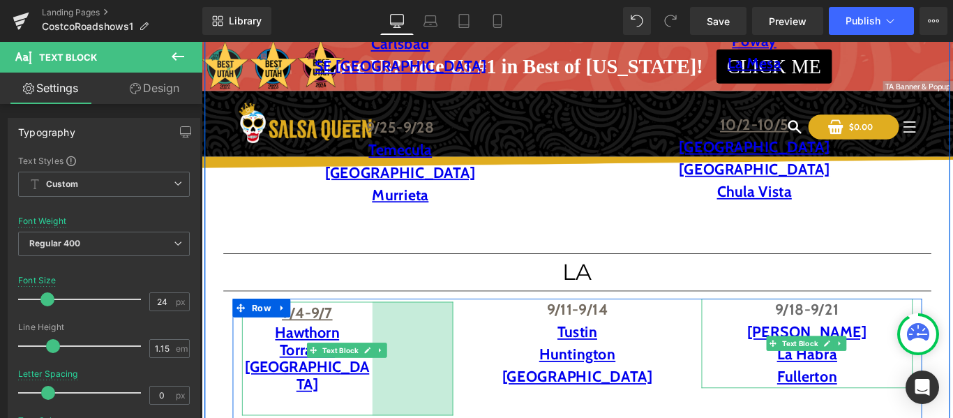
drag, startPoint x: 478, startPoint y: 380, endPoint x: 571, endPoint y: 402, distance: 95.2
click at [387, 399] on div "9/4-9/7 Hawthorn Torrance Signal Hill Text Block 130px" at bounding box center [365, 396] width 237 height 127
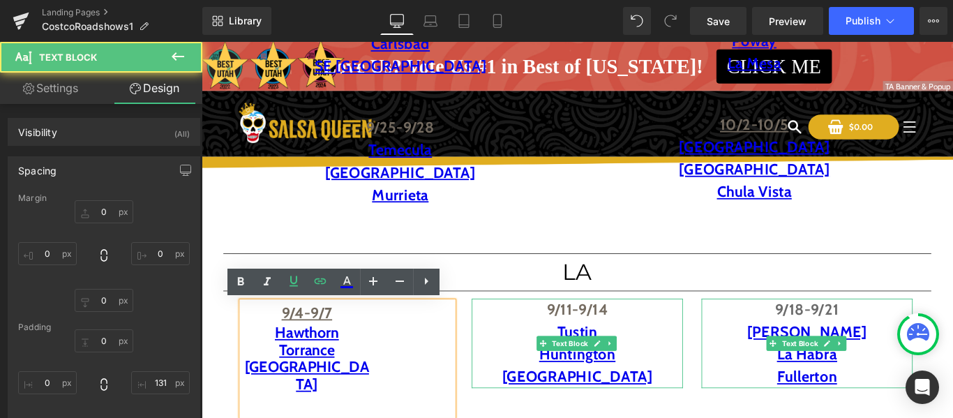
click at [558, 381] on p "Huntington" at bounding box center [623, 392] width 237 height 25
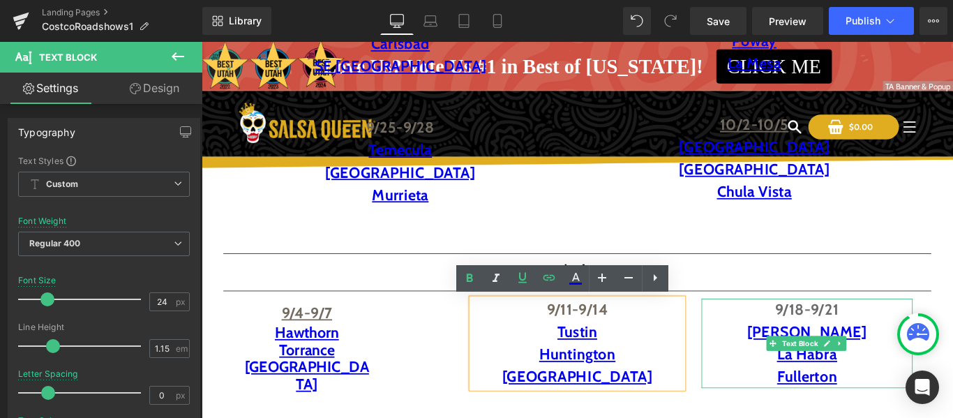
click at [505, 383] on div "9/11-9/14 Tustin [GEOGRAPHIC_DATA]" at bounding box center [623, 380] width 237 height 100
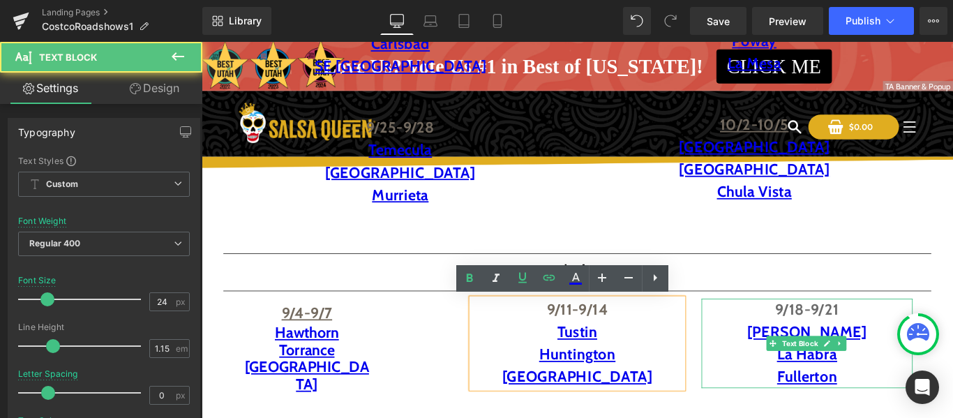
click at [202, 42] on div "131px" at bounding box center [202, 42] width 0 height 0
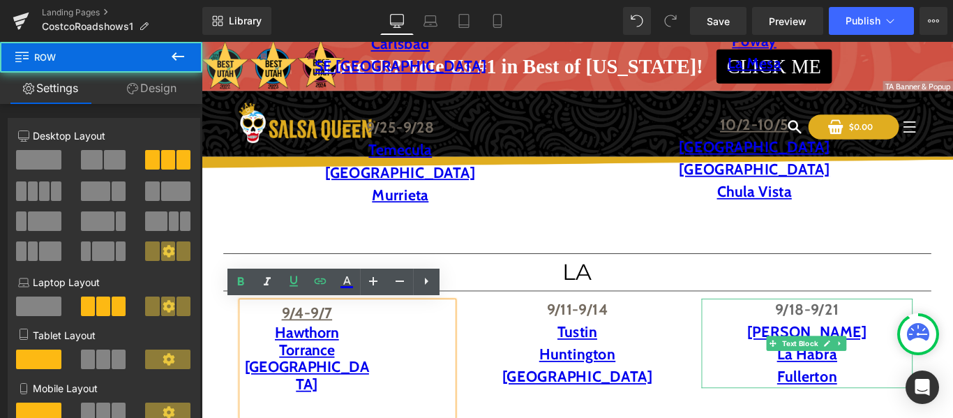
click at [499, 386] on div "9/11-9/14 Tustin [GEOGRAPHIC_DATA]" at bounding box center [623, 380] width 258 height 100
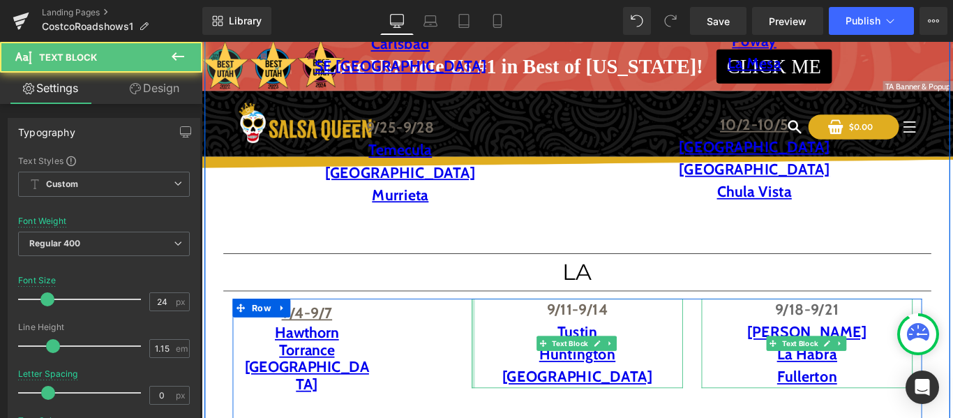
drag, startPoint x: 501, startPoint y: 386, endPoint x: 459, endPoint y: 385, distance: 41.9
click at [459, 385] on div "Text Block 9/4-9/7 Hawthorn Torrance Signal Hill Text Block 131px 9/11-9/14 Tus…" at bounding box center [623, 415] width 774 height 171
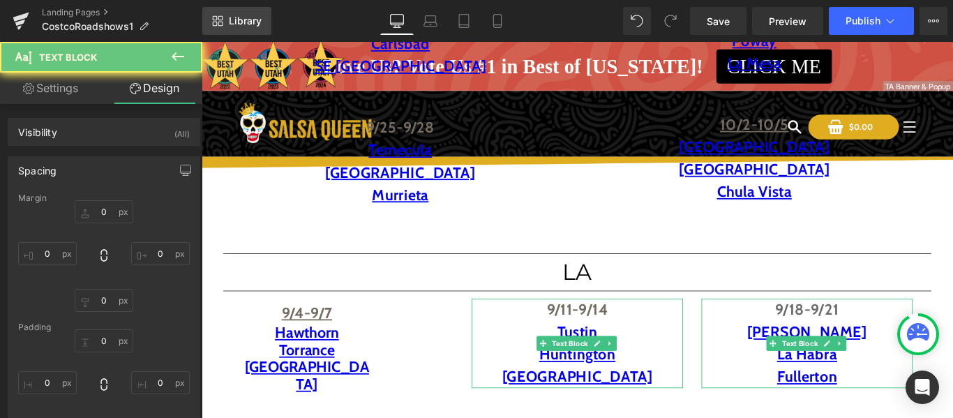
type input "0"
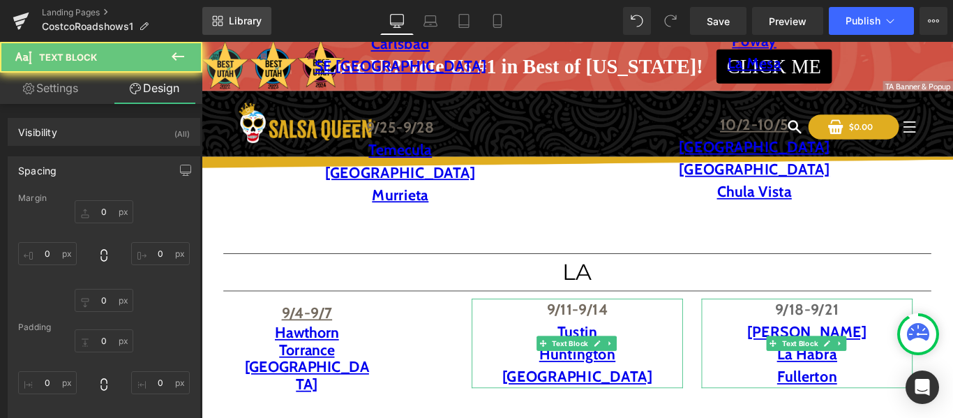
type input "0"
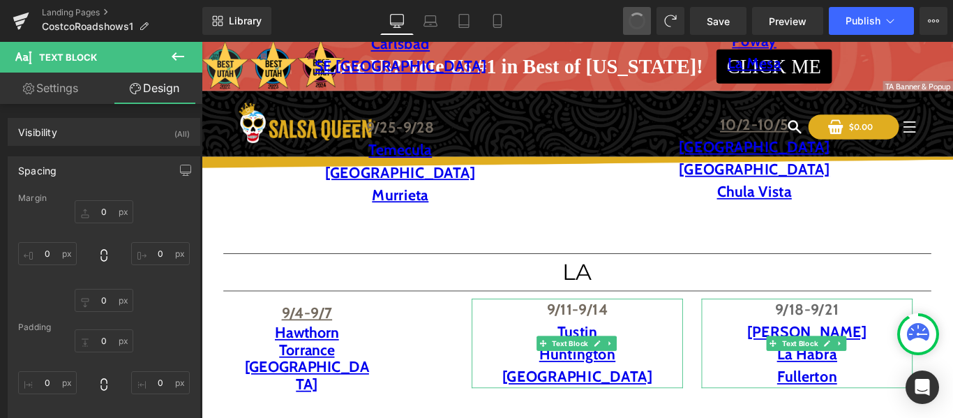
type input "0"
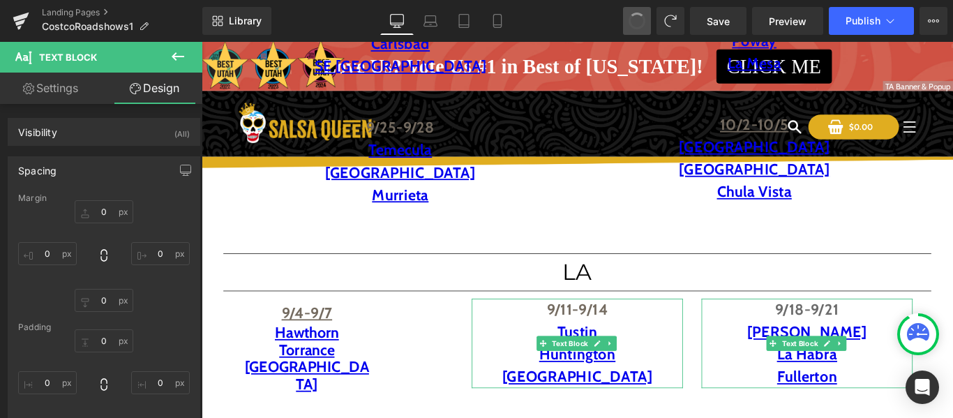
type input "0"
click at [633, 20] on span at bounding box center [637, 21] width 20 height 20
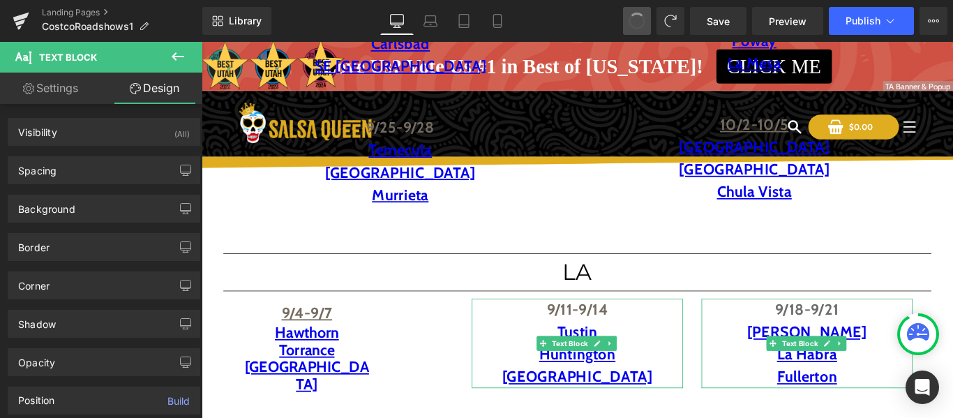
click at [633, 20] on span at bounding box center [636, 20] width 21 height 21
click at [633, 20] on span at bounding box center [637, 21] width 20 height 20
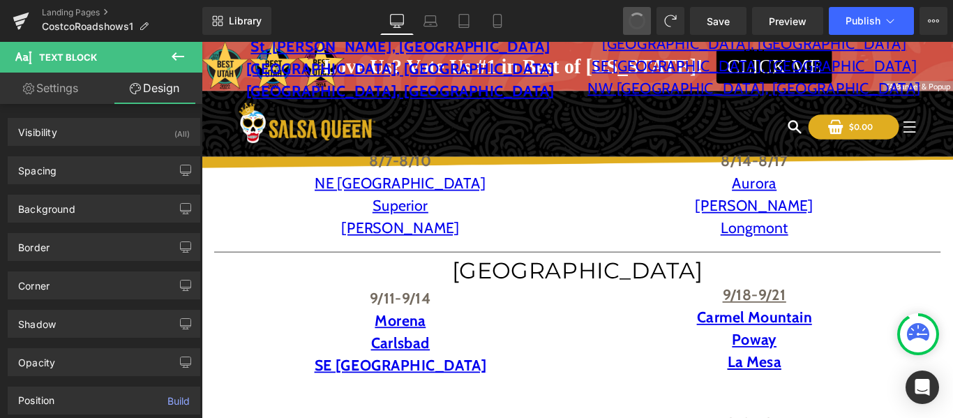
scroll to position [405, 0]
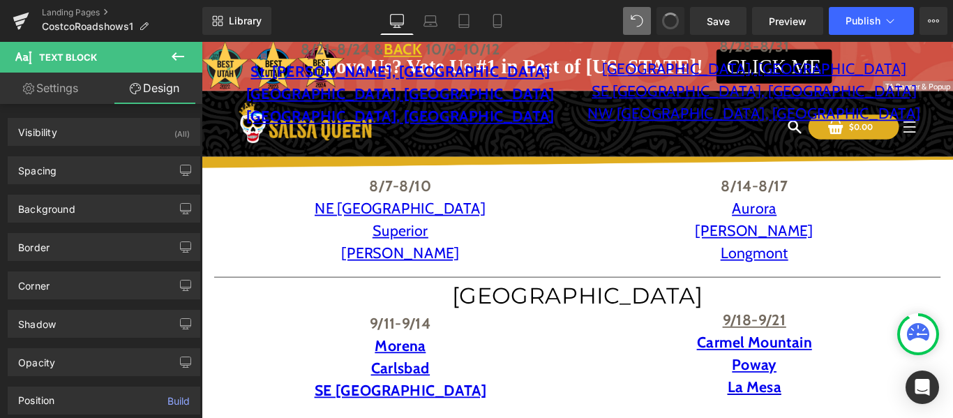
click at [658, 23] on button at bounding box center [670, 21] width 28 height 28
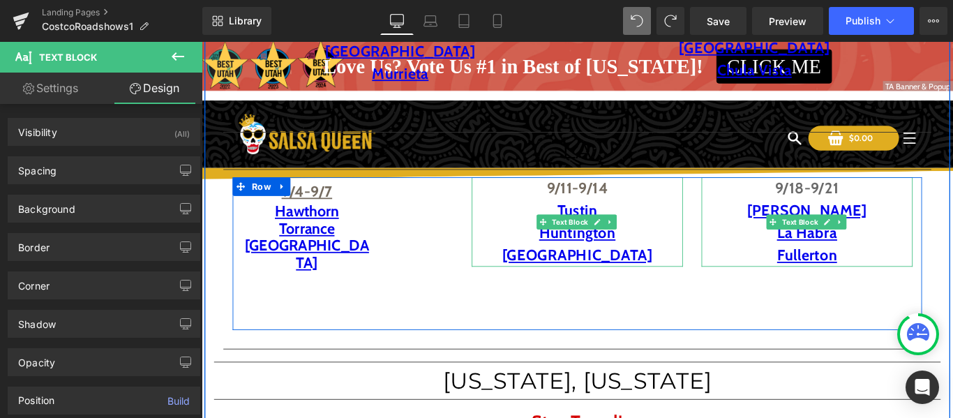
scroll to position [908, 0]
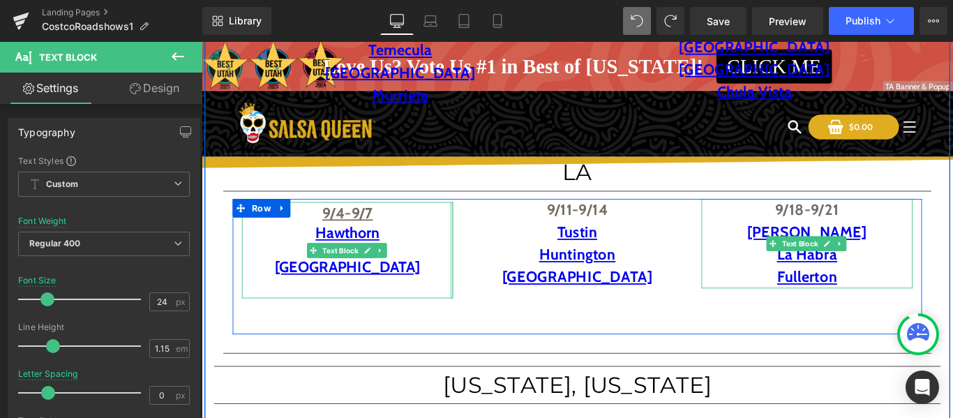
drag, startPoint x: 478, startPoint y: 273, endPoint x: 649, endPoint y: 190, distance: 189.3
click at [628, 277] on div "Text Block 9/4-9/7 Hawthorn Torrance [GEOGRAPHIC_DATA] Text Block 9/11-9/14 Tus…" at bounding box center [623, 294] width 774 height 152
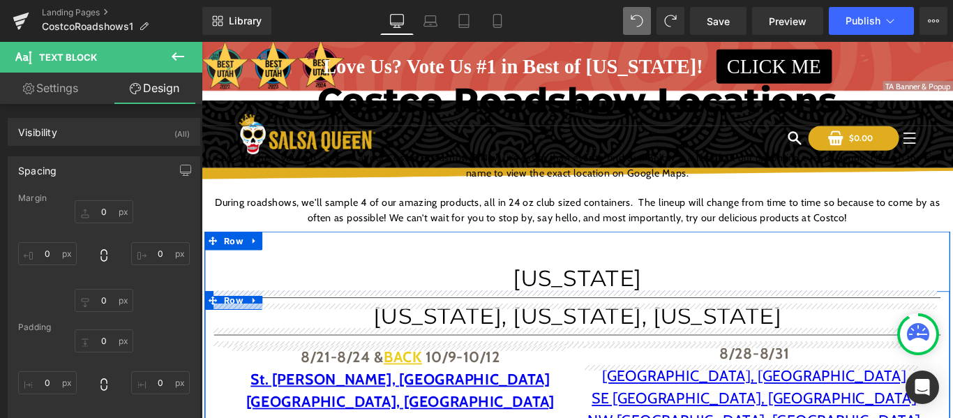
scroll to position [71, 0]
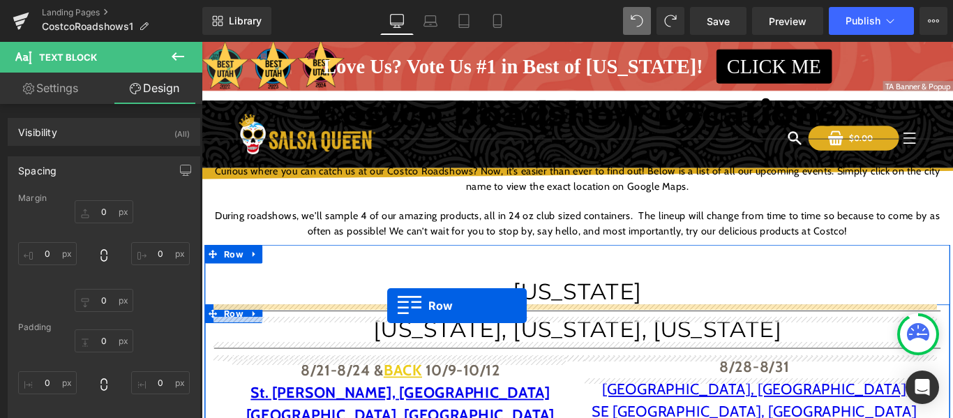
drag, startPoint x: 230, startPoint y: 265, endPoint x: 410, endPoint y: 338, distance: 194.3
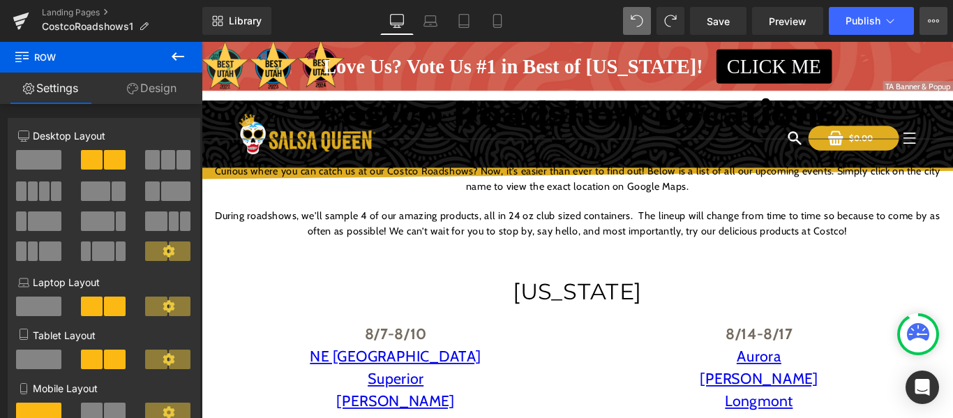
click at [935, 12] on button "View Live Page View with current Template Save Template to Library Schedule Pub…" at bounding box center [933, 21] width 28 height 28
